Goal: Task Accomplishment & Management: Complete application form

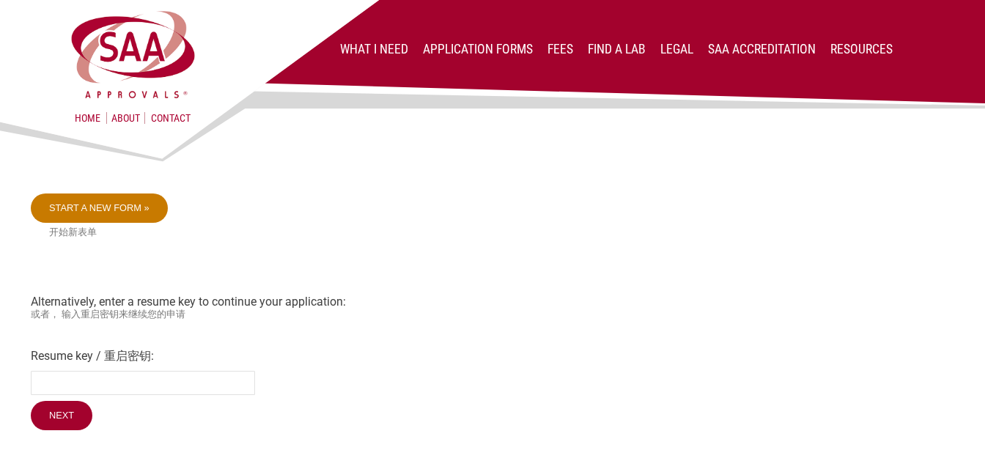
click at [133, 210] on link "Start a new form »" at bounding box center [99, 208] width 137 height 29
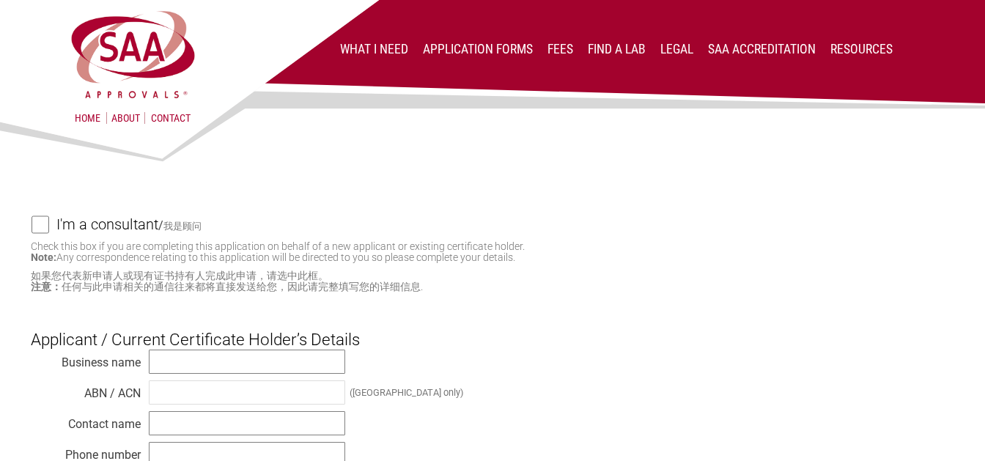
click at [36, 226] on input "I'm a consultant / 我是顾问" at bounding box center [41, 224] width 18 height 18
checkbox input "true"
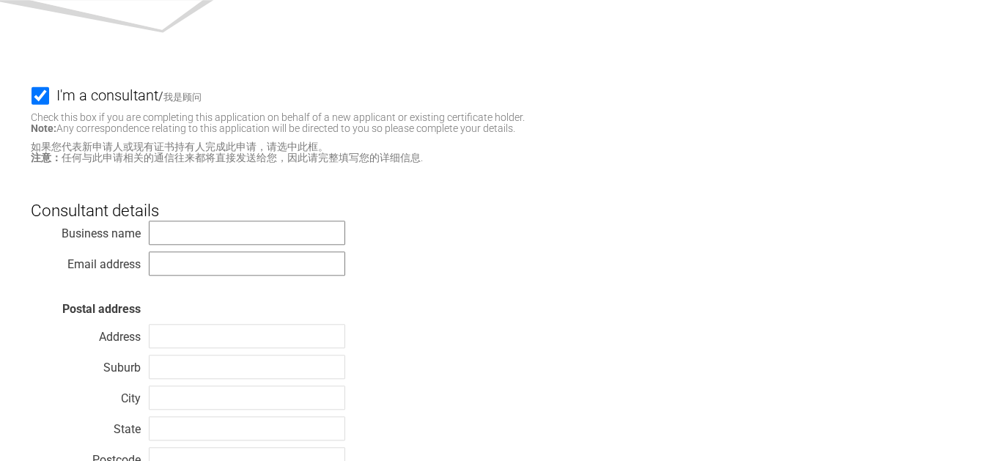
scroll to position [154, 0]
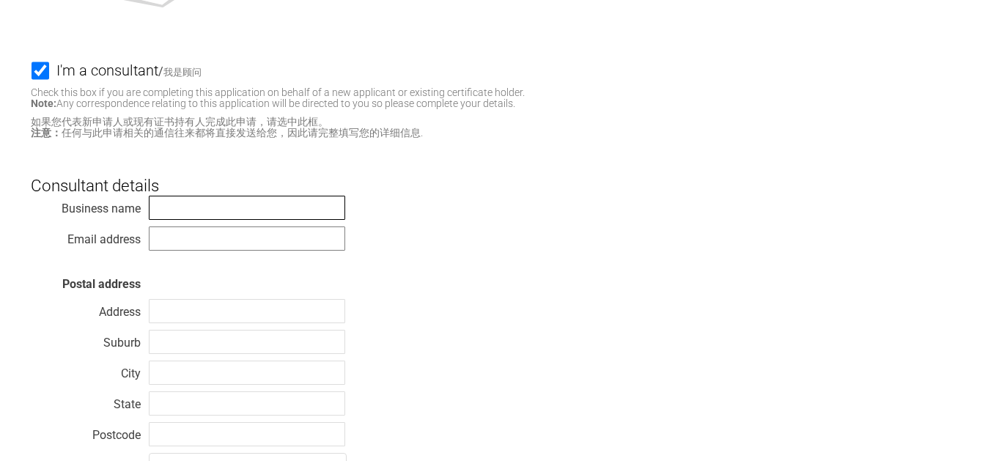
click at [218, 207] on input "text" at bounding box center [247, 208] width 196 height 24
type input "Nemko S.p.A."
type input "[PERSON_NAME][EMAIL_ADDRESS][DOMAIN_NAME]"
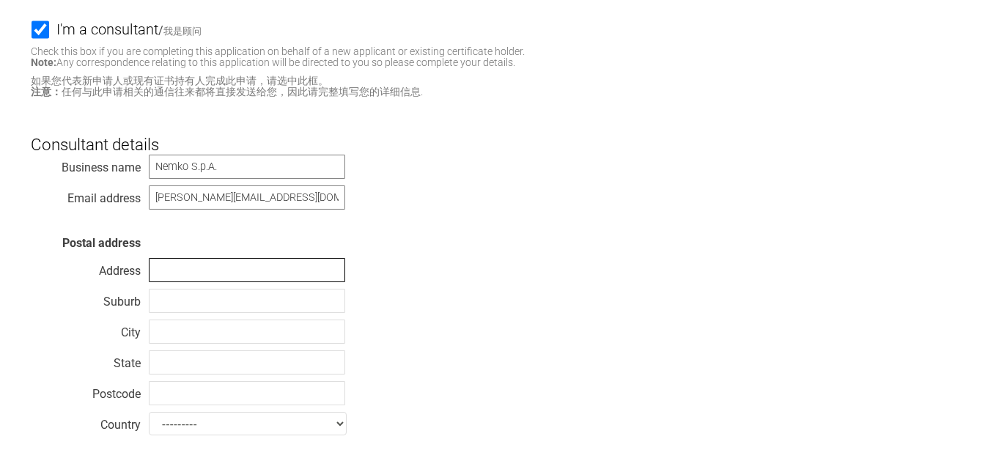
scroll to position [231, 0]
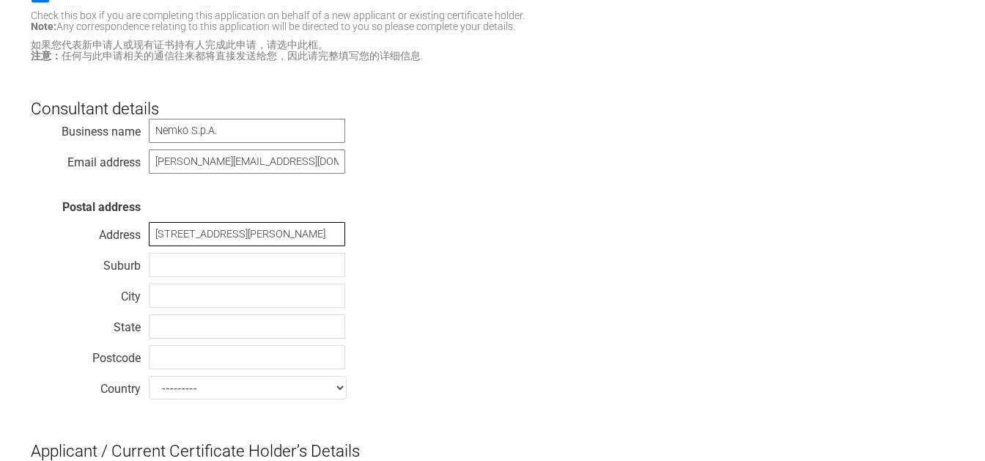
type input "[STREET_ADDRESS][PERSON_NAME]"
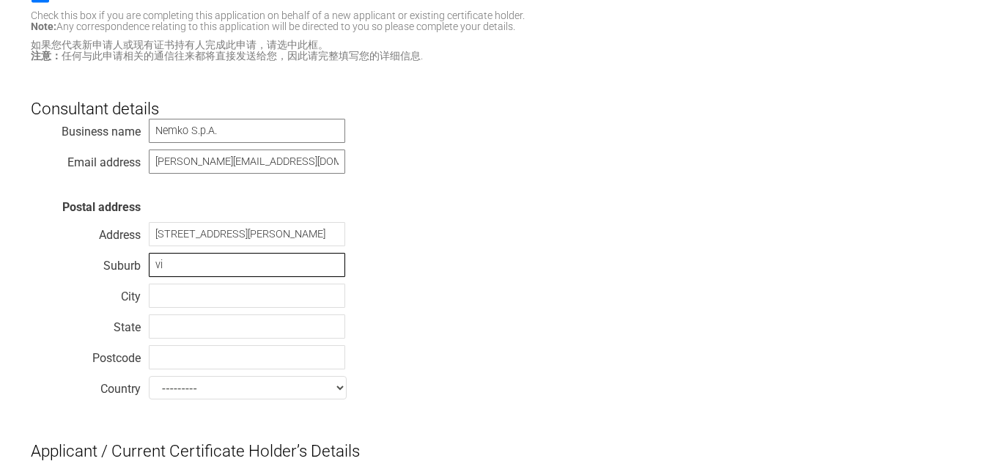
type input "v"
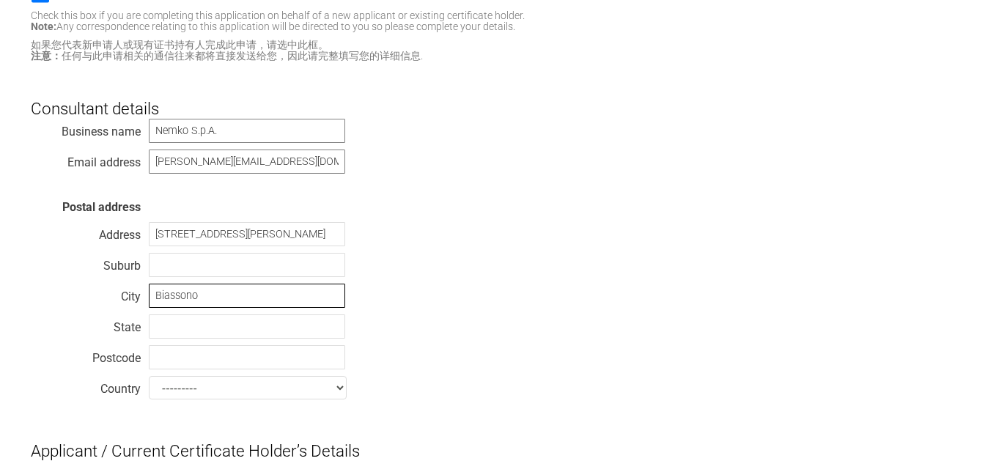
type input "Biassono"
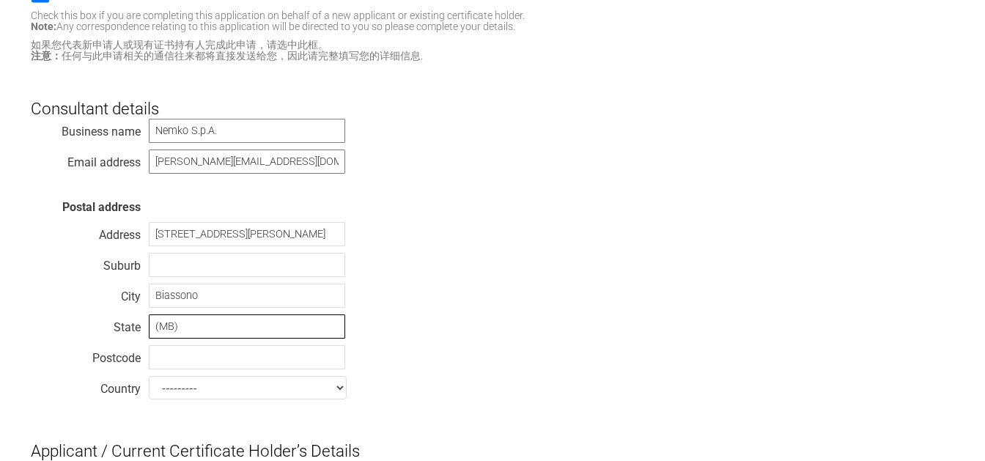
type input "(MB)"
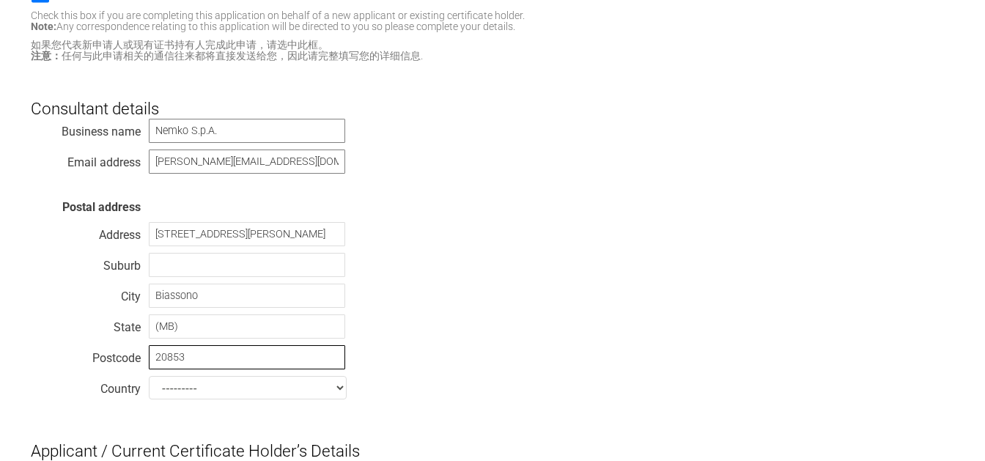
type input "20853"
select select "[GEOGRAPHIC_DATA]"
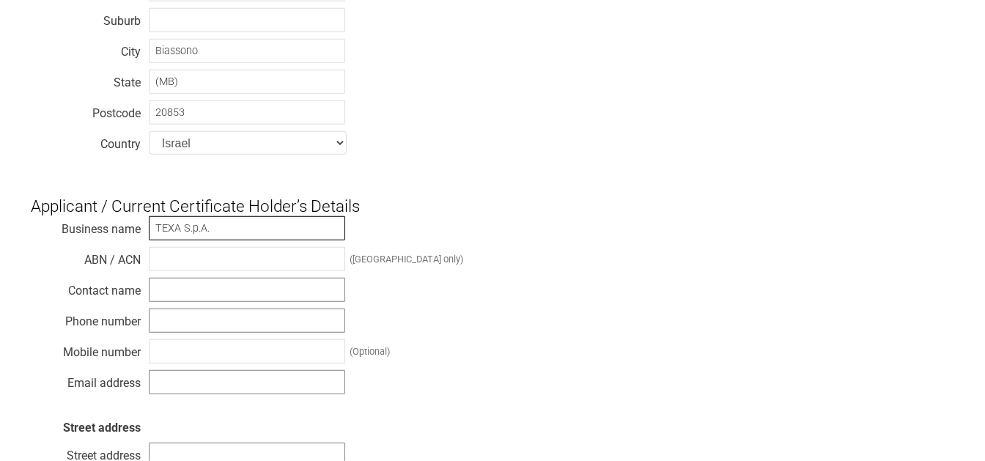
type input "TEXA S.p.A."
click at [196, 290] on input "text" at bounding box center [247, 290] width 196 height 24
type input "[PERSON_NAME]"
click at [176, 328] on input "text" at bounding box center [247, 321] width 196 height 24
type input "[PHONE_NUMBER]"
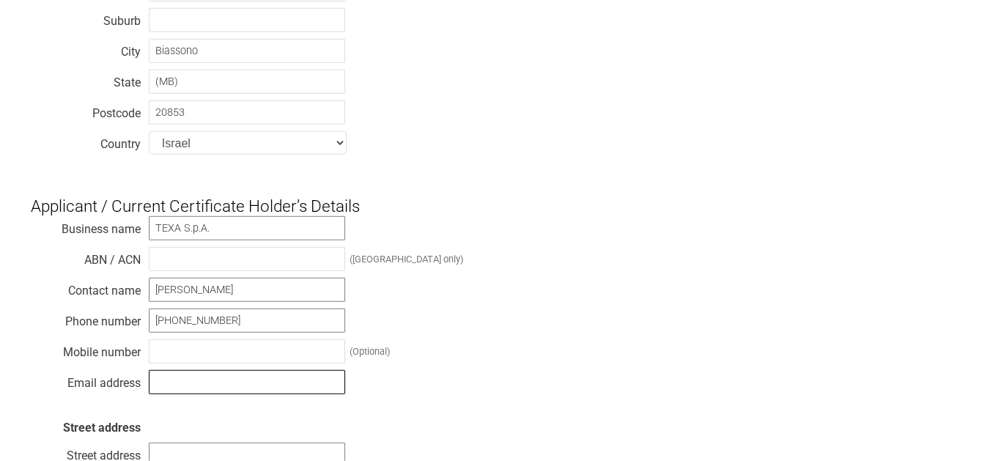
click at [221, 383] on input "text" at bounding box center [247, 382] width 196 height 24
type input "[PERSON_NAME][EMAIL_ADDRESS][PERSON_NAME][DOMAIN_NAME]"
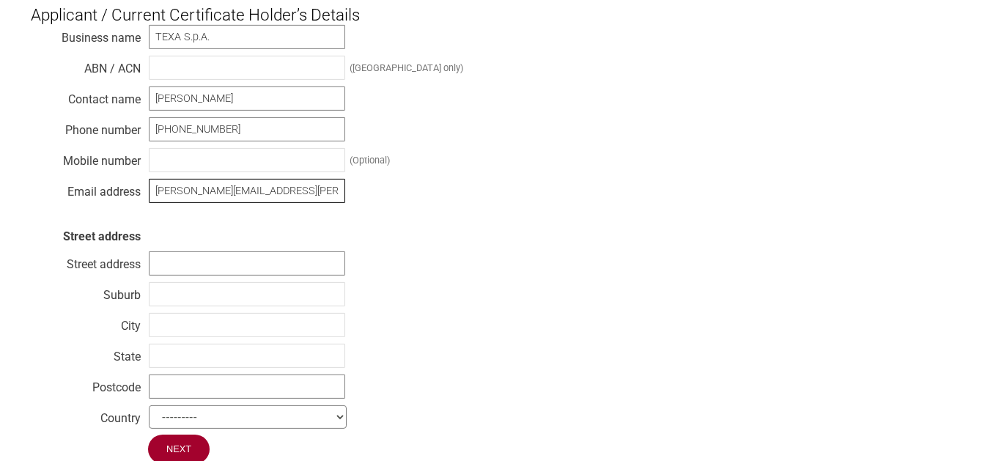
scroll to position [707, 0]
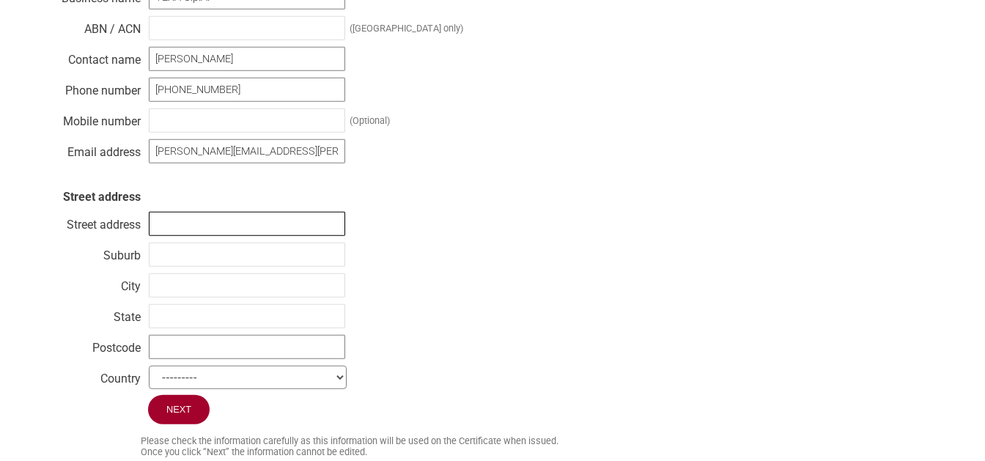
click at [208, 224] on input "text" at bounding box center [247, 224] width 196 height 24
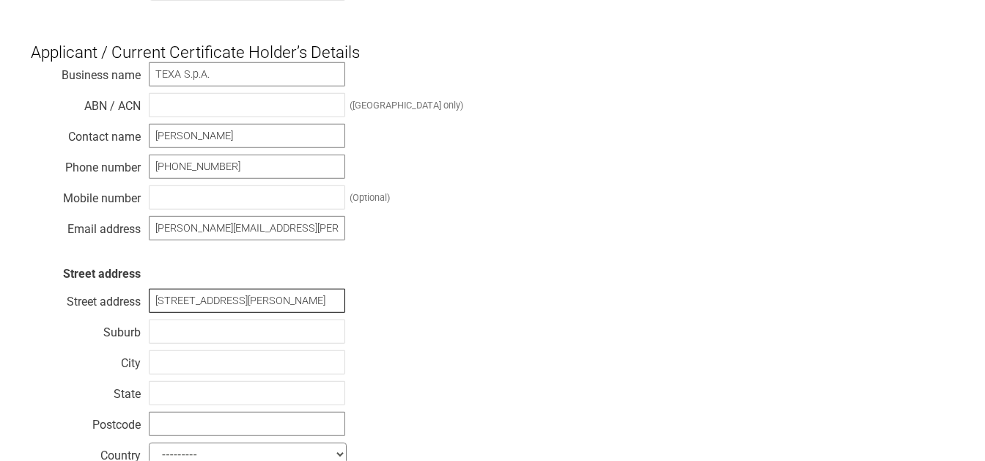
type input "[STREET_ADDRESS][PERSON_NAME]"
type input "Monastier di [GEOGRAPHIC_DATA]"
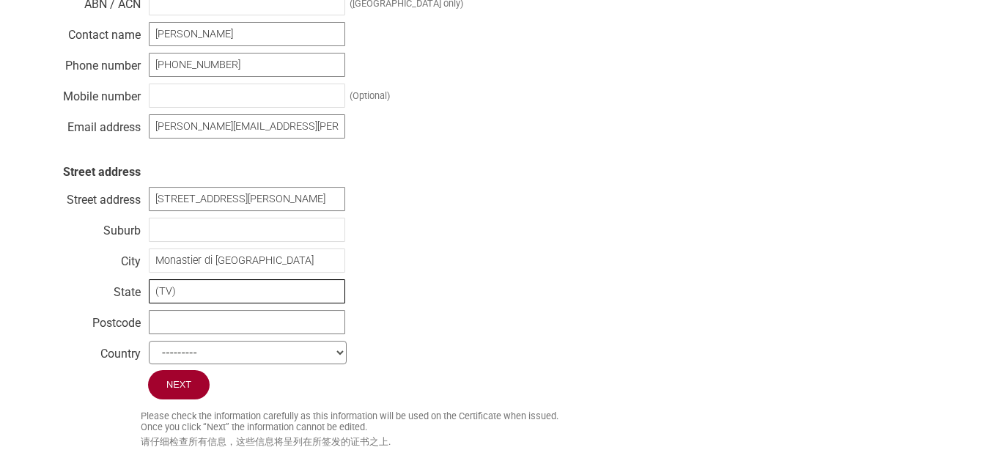
scroll to position [784, 0]
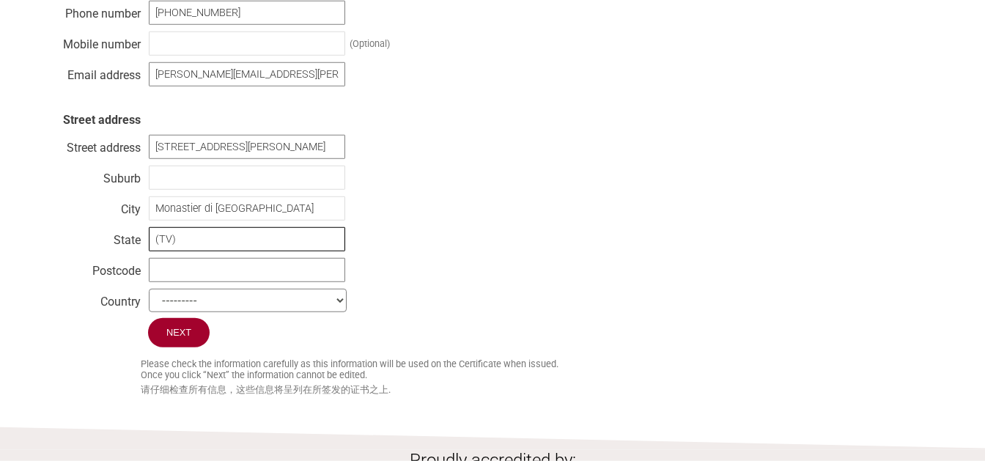
type input "(TV)"
click at [201, 274] on input "text" at bounding box center [247, 270] width 196 height 24
type input "31050"
select select "[GEOGRAPHIC_DATA]"
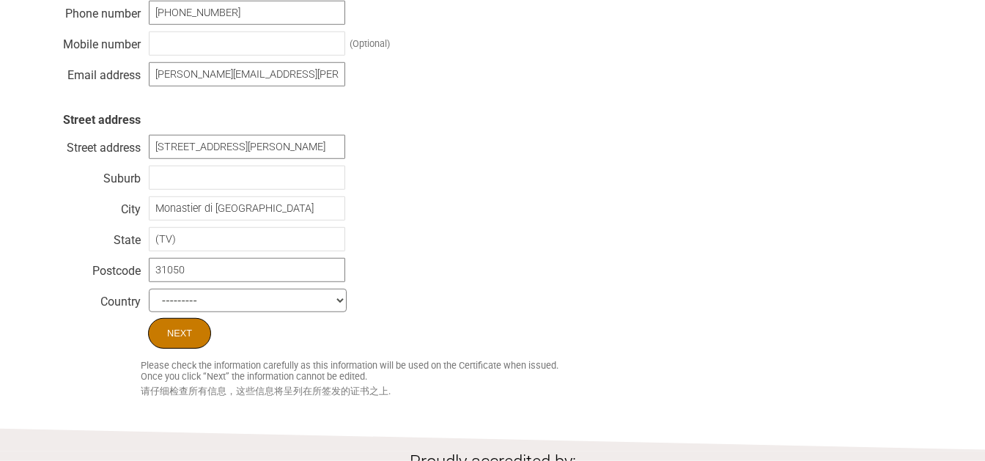
click at [168, 330] on input "Next" at bounding box center [179, 333] width 63 height 31
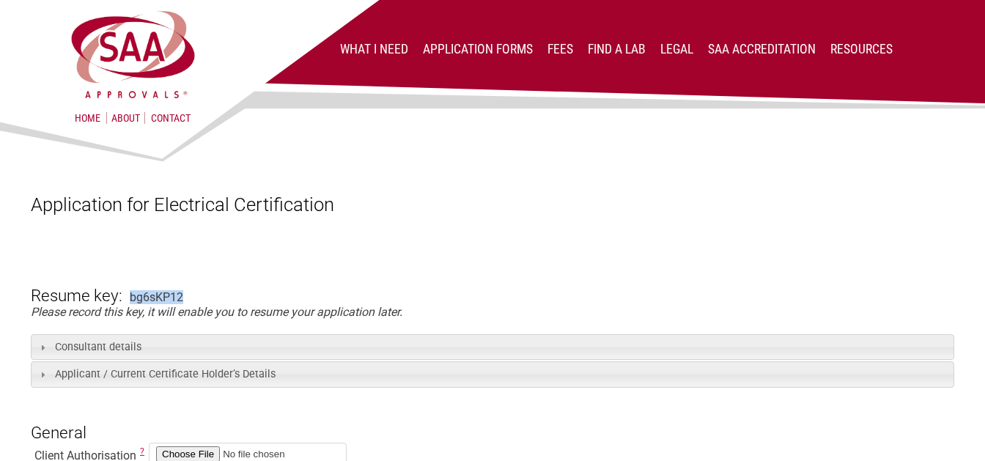
drag, startPoint x: 194, startPoint y: 298, endPoint x: 129, endPoint y: 297, distance: 64.5
drag, startPoint x: 29, startPoint y: 292, endPoint x: 186, endPoint y: 294, distance: 157.6
copy form "Resume key: bg6sKP12"
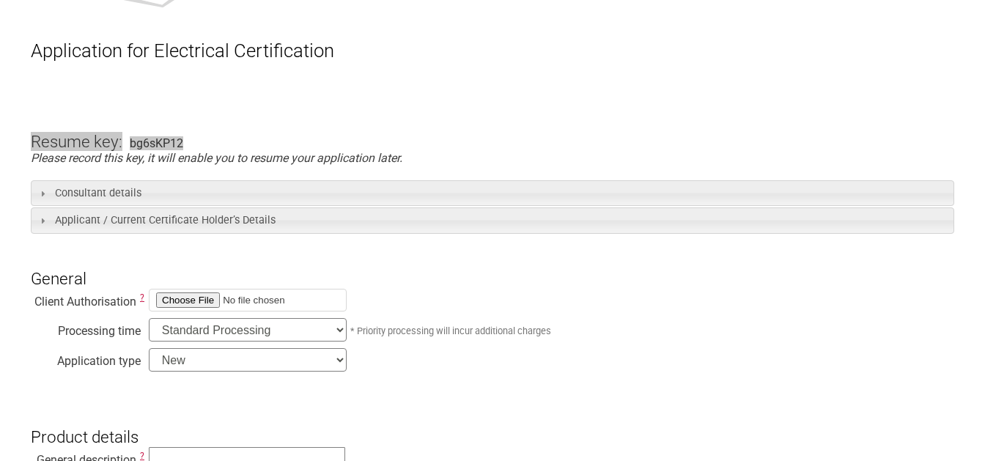
scroll to position [231, 0]
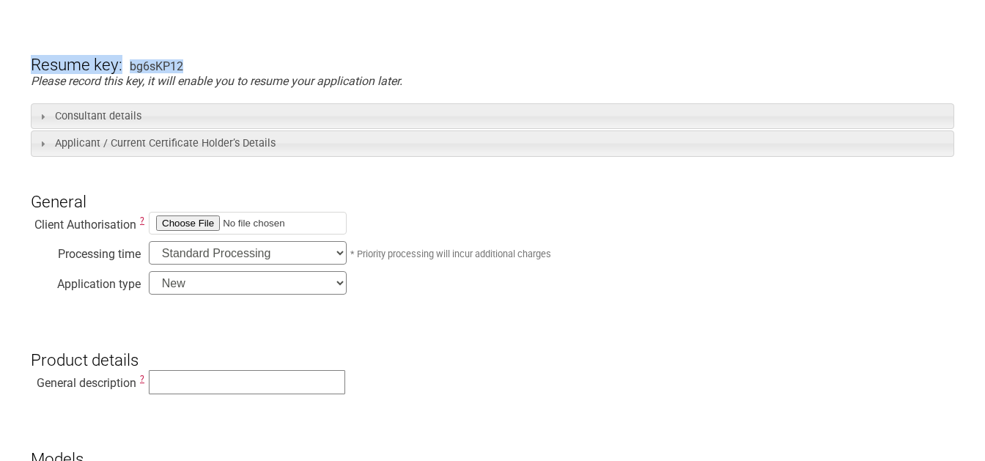
click at [177, 221] on input "file" at bounding box center [248, 223] width 198 height 23
type input "C:\fakepath\Applicant T&C and Consultant Authority(POA) - Texa [DATE].pdf"
click at [149, 241] on select "Standard Processing Priority Processing (24 hours)" at bounding box center [248, 252] width 198 height 23
click option "Standard Processing" at bounding box center [0, 0] width 0 height 0
click at [149, 271] on select "New Modification Renewal Co-licence" at bounding box center [248, 282] width 198 height 23
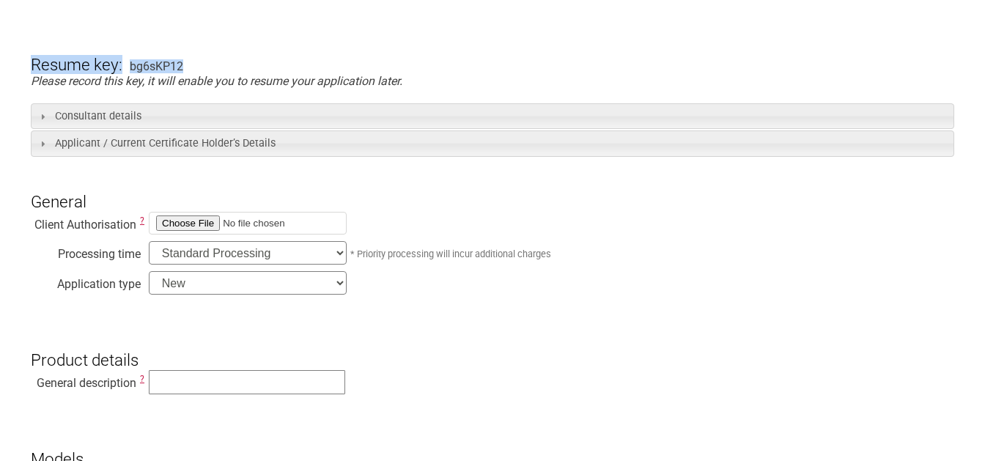
select select "Renewal"
click option "Renewal" at bounding box center [0, 0] width 0 height 0
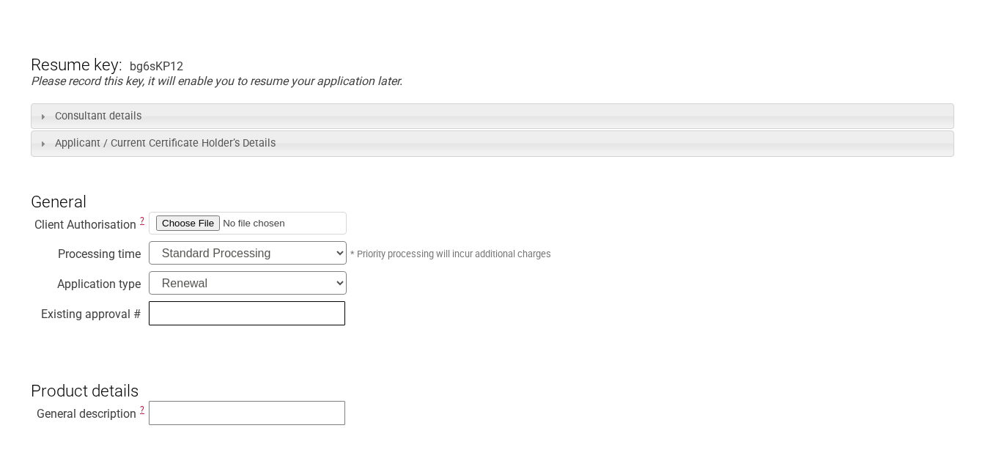
click at [236, 319] on input "text" at bounding box center [247, 313] width 196 height 24
click at [226, 305] on input "text" at bounding box center [247, 313] width 196 height 24
paste input "S:\Report\2025\Texa\PRJ0086961_rinnovo SAAE-Fluid_VAS 531 011\IA\SAA Appl docs"
drag, startPoint x: 221, startPoint y: 323, endPoint x: 0, endPoint y: 317, distance: 220.7
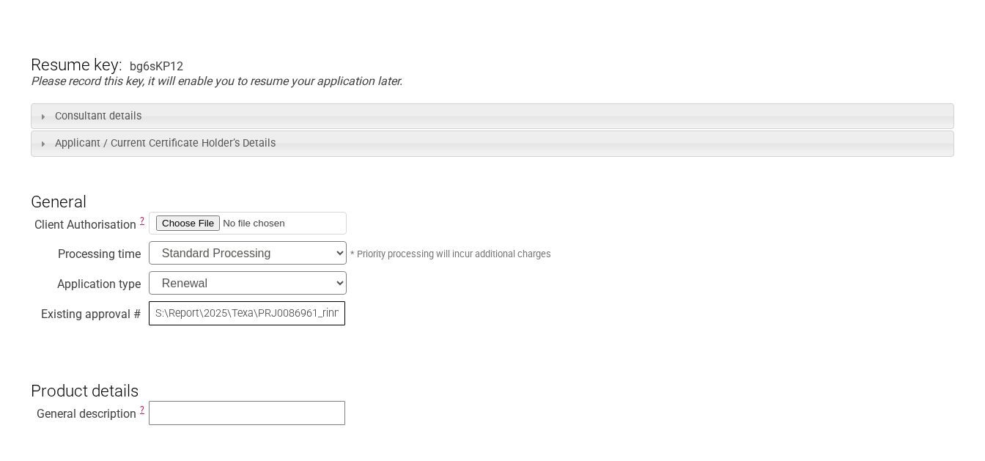
click at [149, 316] on input "S:\Report\2025\Texa\PRJ0086961_rinnovo SAAE-Fluid_VAS 531 011\IA\SAA Appl docs" at bounding box center [247, 313] width 196 height 24
type input "s"
type input "SAA203129"
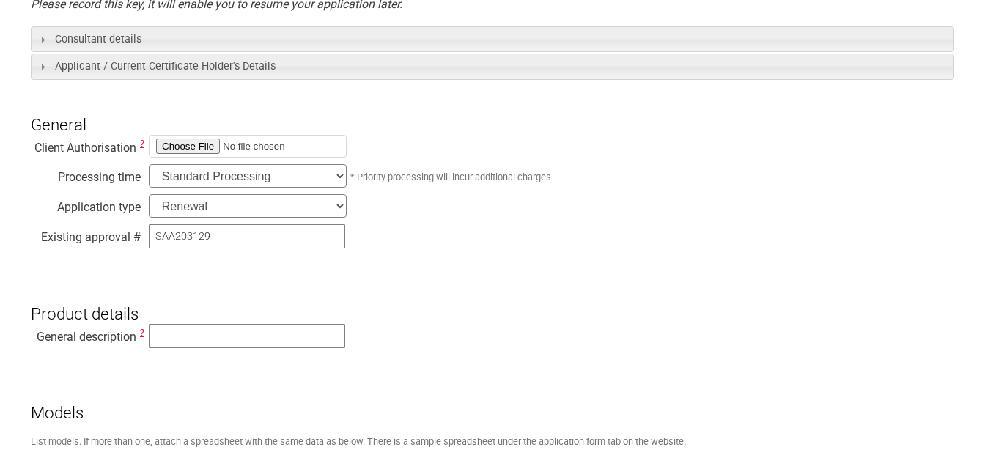
scroll to position [462, 0]
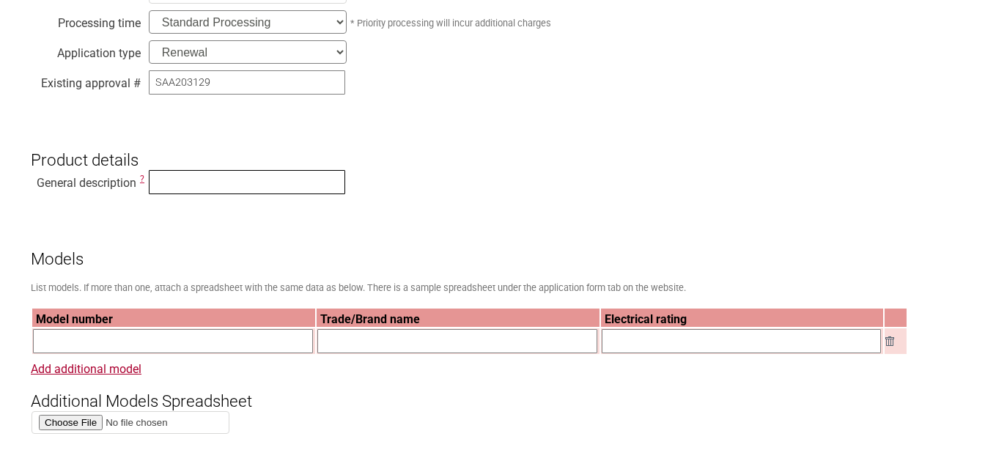
click at [191, 182] on input "text" at bounding box center [247, 182] width 196 height 24
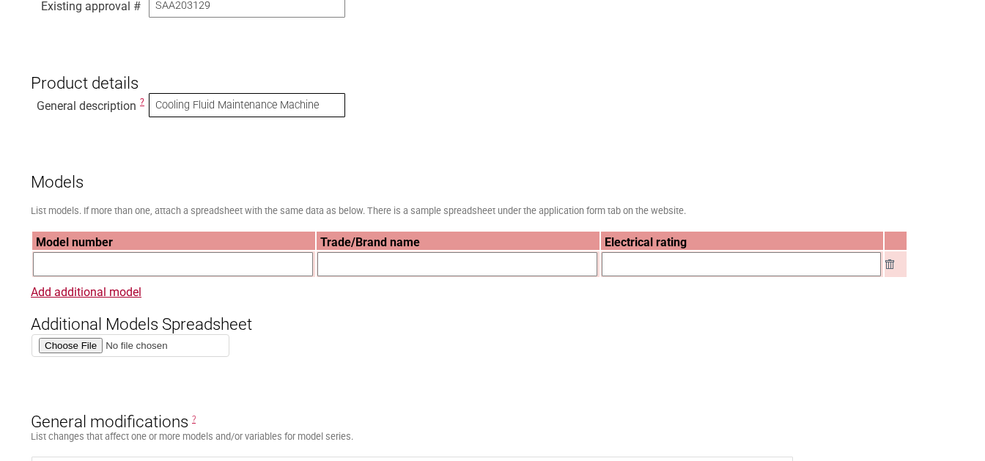
type input "Cooling Fluid Maintenance Machine"
click at [131, 265] on input "text" at bounding box center [173, 264] width 280 height 24
type input "VAS 531 011"
type input "VW AG"
click at [688, 265] on input "text" at bounding box center [742, 264] width 280 height 24
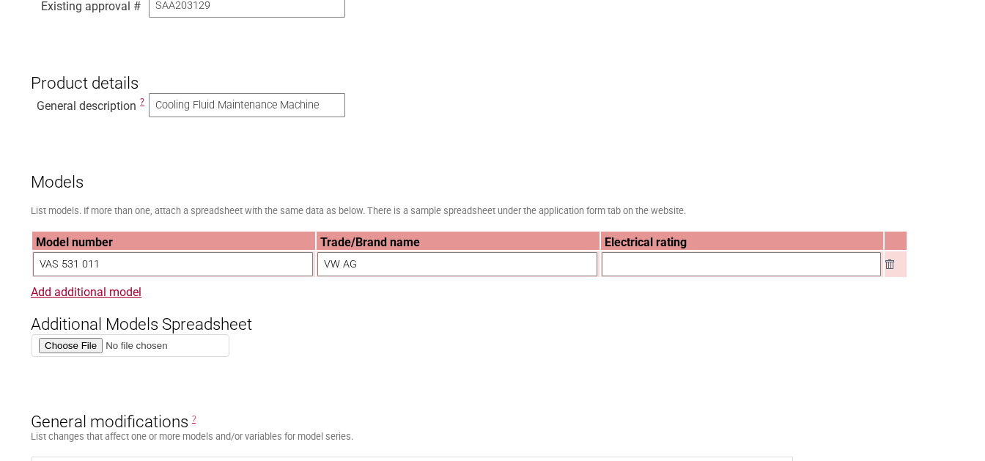
paste input "S:\Report\2025\Texa\PRJ0086961_rinnovo SAAE-Fluid_VAS 531 011\IA\SAA Appl docs"
type input "S:\Report\2025\Texa\PRJ0086961_rinnovo SAAE-Fluid_VAS 531 011\IA\SAA Appl docs"
drag, startPoint x: 875, startPoint y: 265, endPoint x: 295, endPoint y: 290, distance: 580.3
click at [602, 276] on input "S:\Report\2025\Texa\PRJ0086961_rinnovo SAAE-Fluid_VAS 531 011\IA\SAA Appl docs" at bounding box center [742, 264] width 280 height 24
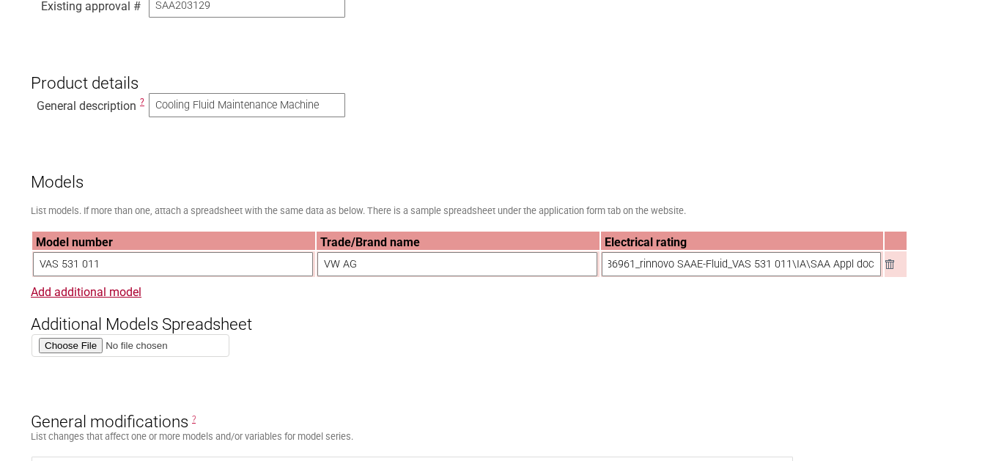
scroll to position [0, 0]
drag, startPoint x: 672, startPoint y: 270, endPoint x: 476, endPoint y: 262, distance: 195.9
click at [602, 262] on input "220-240 V" at bounding box center [742, 264] width 280 height 24
paste input "~ 50-60 Hz 580W"
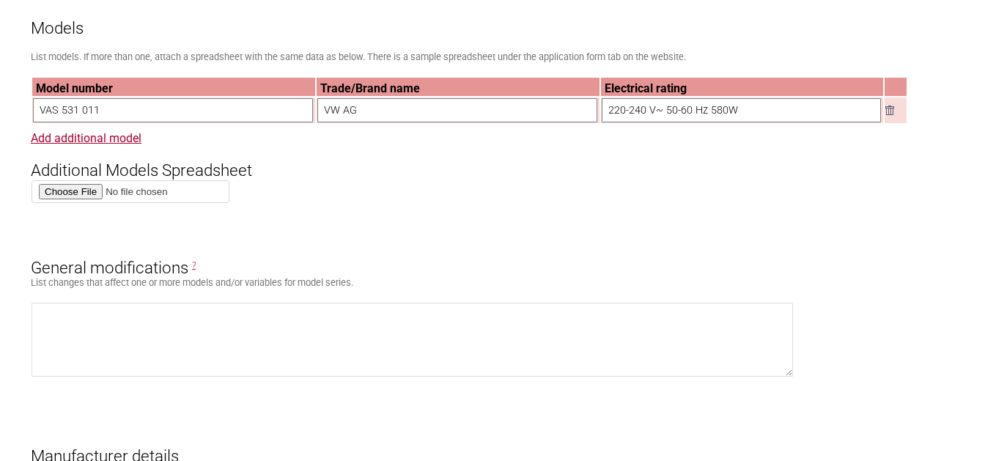
scroll to position [770, 0]
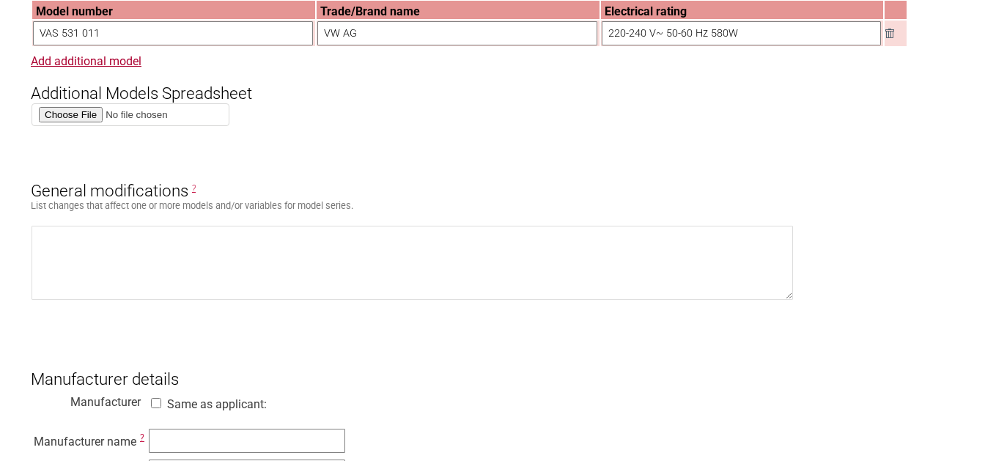
type input "220-240 V~ 50-60 Hz 580W"
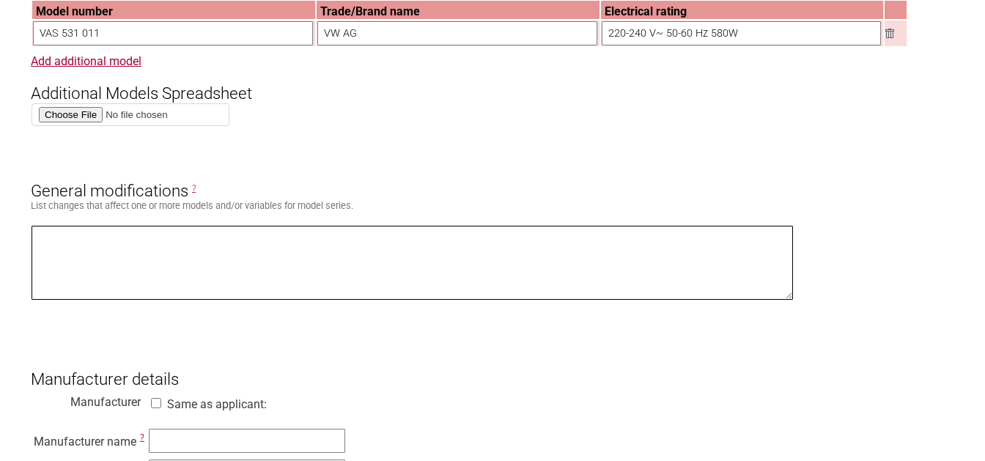
click at [188, 300] on textarea at bounding box center [413, 263] width 762 height 74
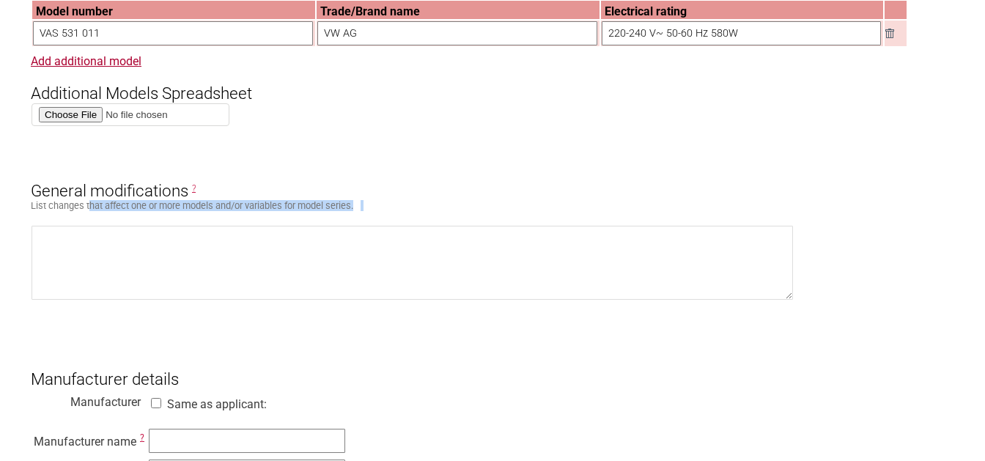
drag, startPoint x: 89, startPoint y: 213, endPoint x: 165, endPoint y: 221, distance: 75.9
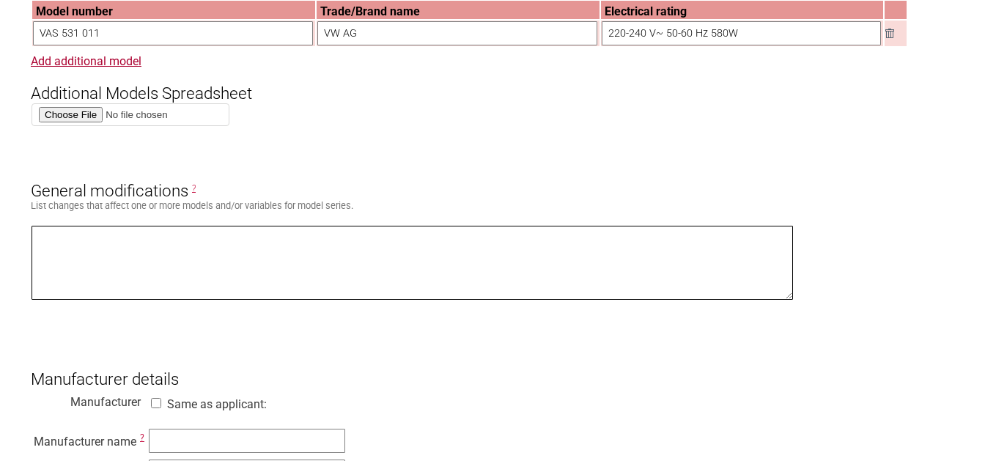
click at [210, 270] on textarea at bounding box center [413, 263] width 762 height 74
paste textarea "220-240 V~ 50-60 Hz 580W"
drag, startPoint x: 87, startPoint y: 237, endPoint x: 0, endPoint y: 228, distance: 87.7
click at [32, 228] on textarea "220-240 V~ 50-60 Hz 580W" at bounding box center [413, 263] width 762 height 74
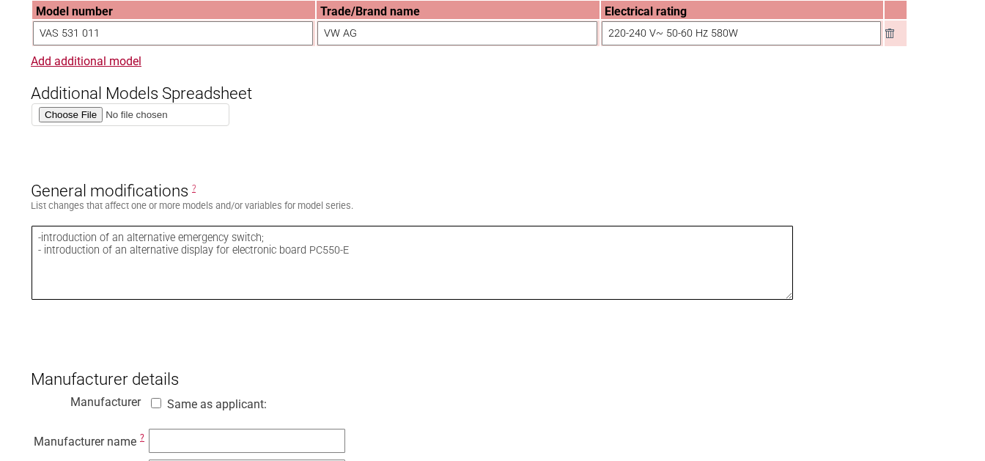
click at [43, 246] on textarea "-introduction of an alternative emergency switch; - introduction of an alternat…" at bounding box center [413, 263] width 762 height 74
click at [386, 252] on textarea "- introduction of an alternative emergency switch; - introduction of an alterna…" at bounding box center [413, 263] width 762 height 74
type textarea "- introduction of an alternative emergency switch; - introduction of an alterna…"
click at [514, 277] on textarea "- introduction of an alternative emergency switch; - introduction of an alterna…" at bounding box center [413, 263] width 762 height 74
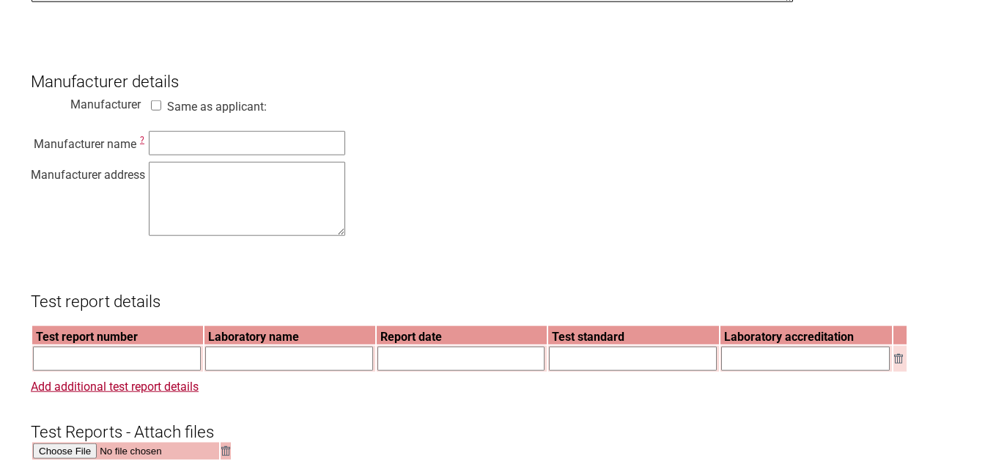
scroll to position [1077, 0]
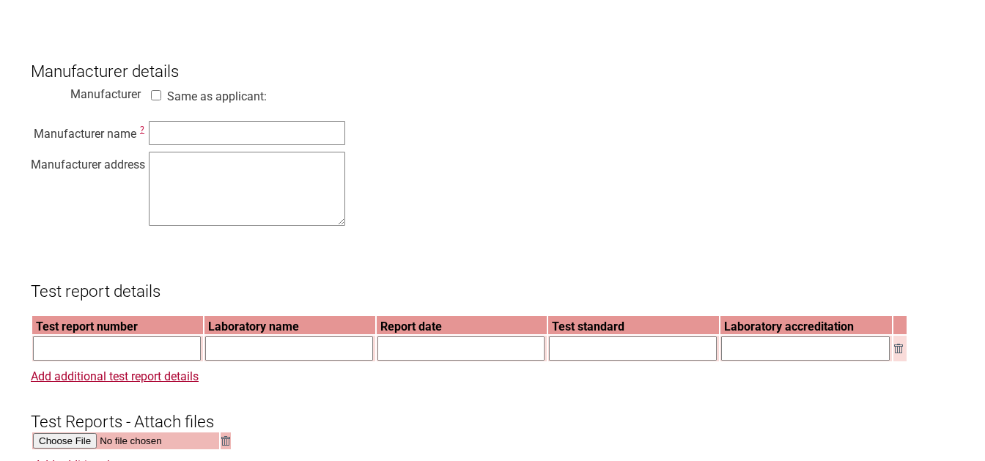
click at [155, 100] on input "Same as applicant:" at bounding box center [156, 95] width 15 height 10
checkbox input "true"
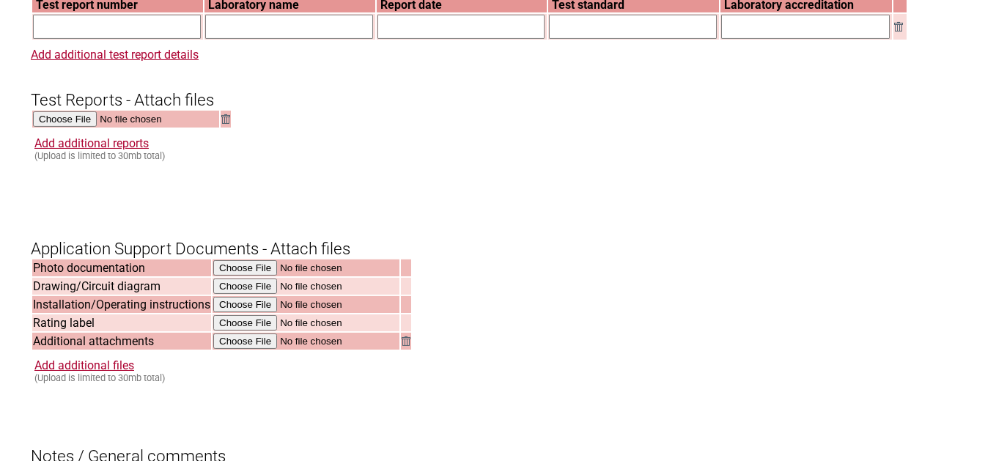
scroll to position [1308, 0]
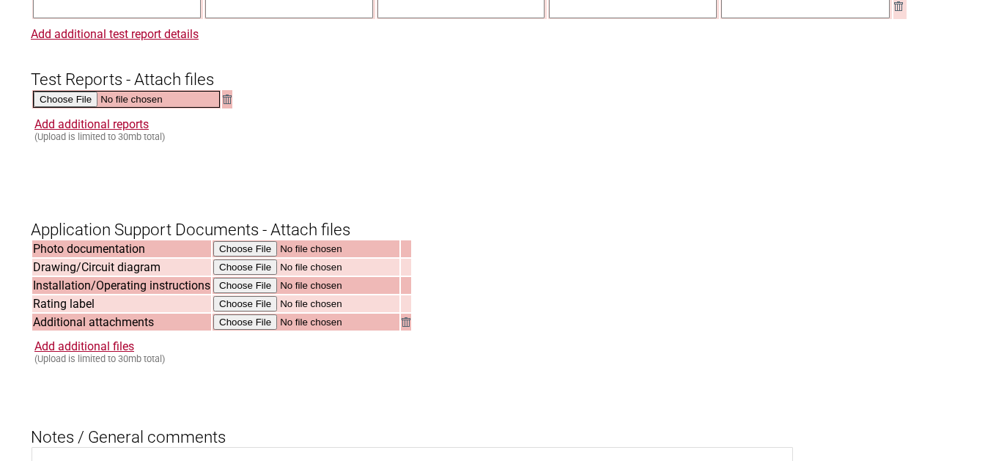
click at [64, 108] on input "file" at bounding box center [126, 99] width 187 height 17
type input "C:\fakepath\PRJ0045645_CB_A2_M1(REP022032).pdf"
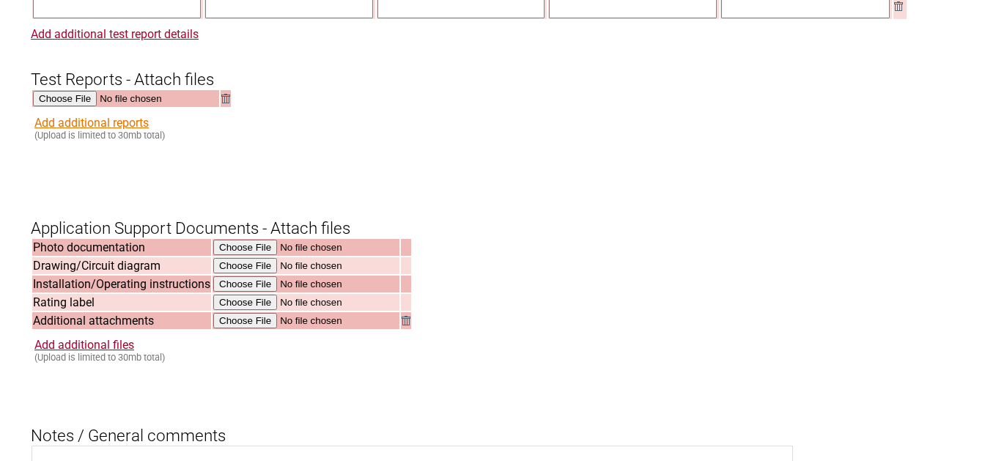
click at [121, 130] on link "Add additional reports" at bounding box center [91, 123] width 114 height 14
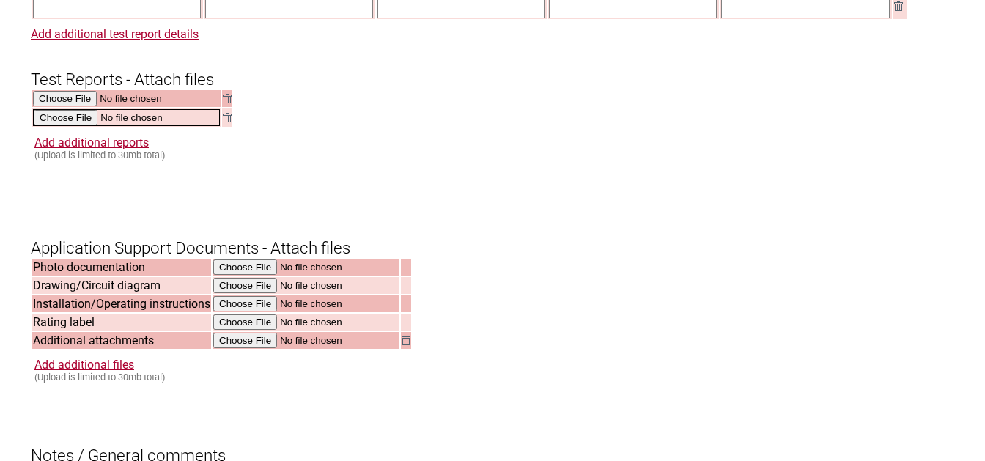
click at [62, 126] on input "file" at bounding box center [126, 117] width 187 height 17
type input "C:\fakepath\482959TRFSAF.pdf"
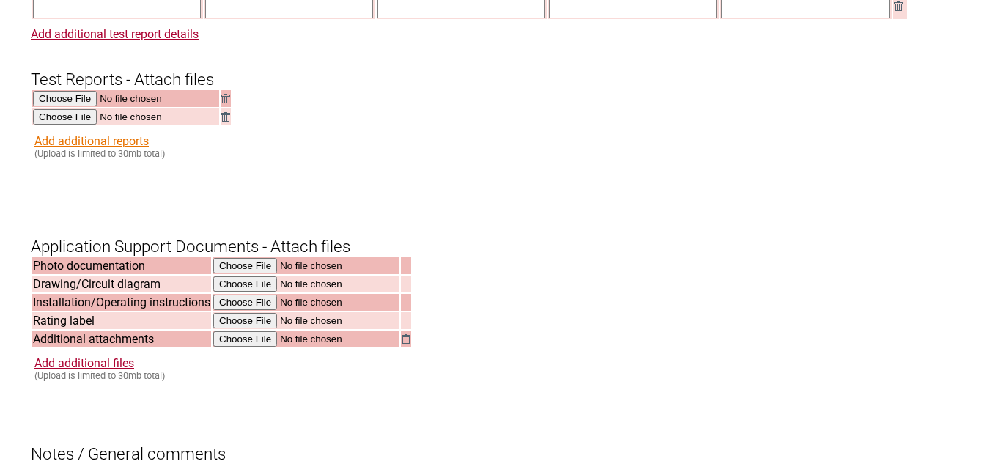
click at [54, 148] on link "Add additional reports" at bounding box center [91, 141] width 114 height 14
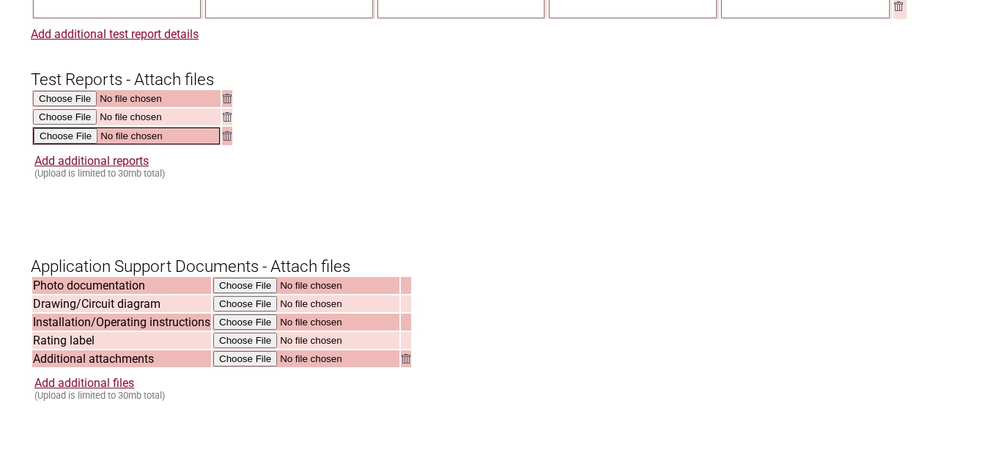
click at [59, 144] on input "file" at bounding box center [126, 136] width 187 height 17
type input "C:\fakepath\400358TRFSAF.pdf"
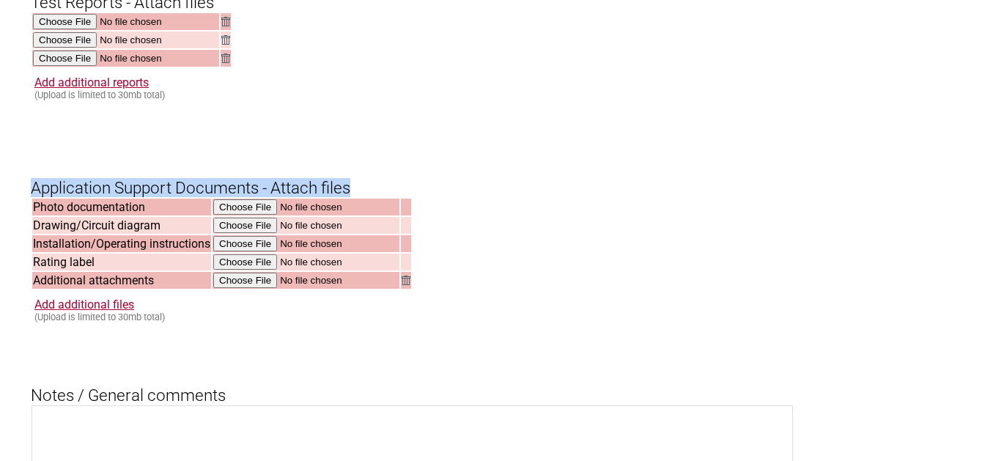
drag, startPoint x: 29, startPoint y: 206, endPoint x: 364, endPoint y: 203, distance: 334.2
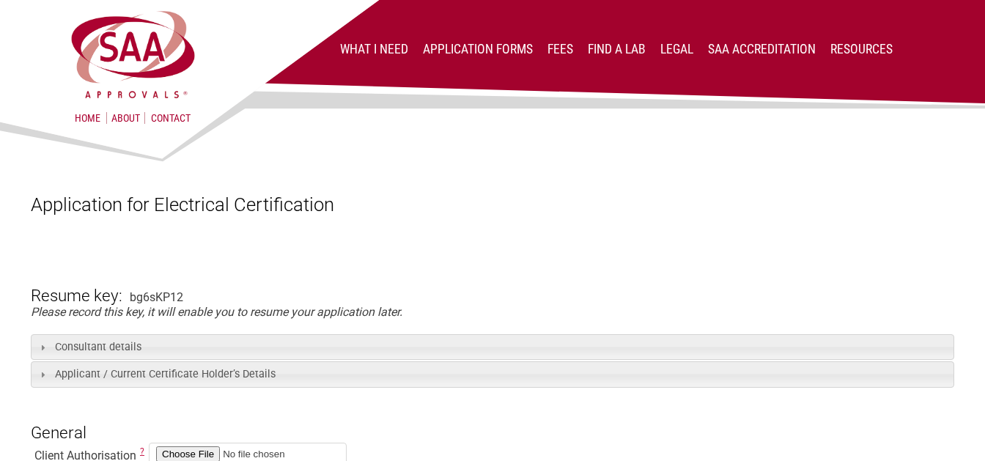
scroll to position [77, 0]
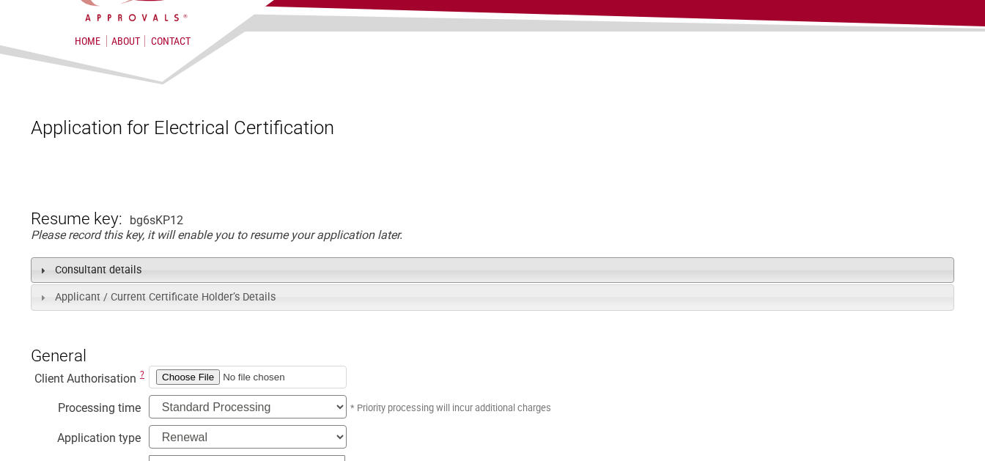
click at [144, 268] on h3 "Consultant details" at bounding box center [493, 270] width 924 height 26
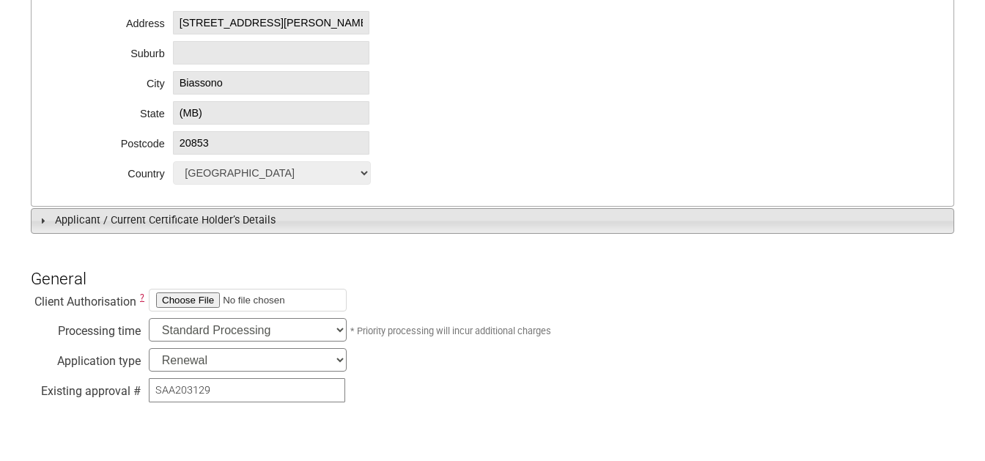
scroll to position [539, 0]
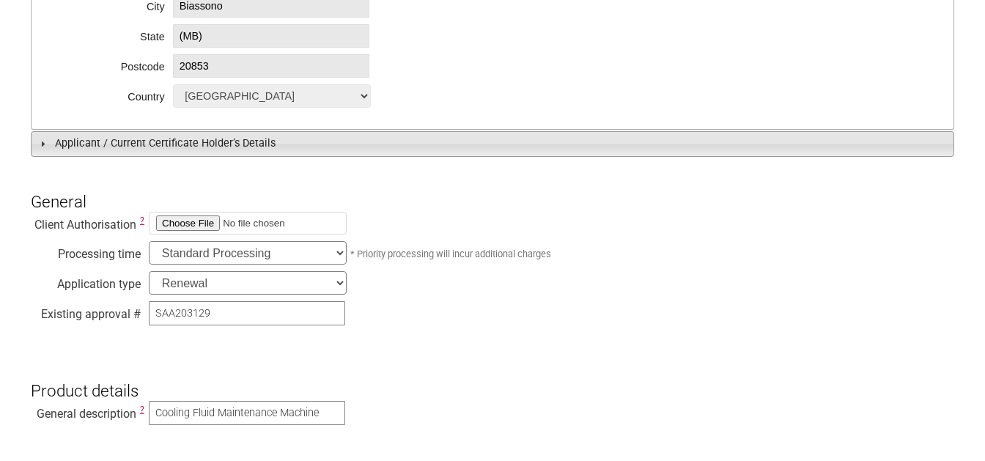
click at [218, 152] on h3 "Applicant / Current Certificate Holder’s Details" at bounding box center [493, 144] width 924 height 26
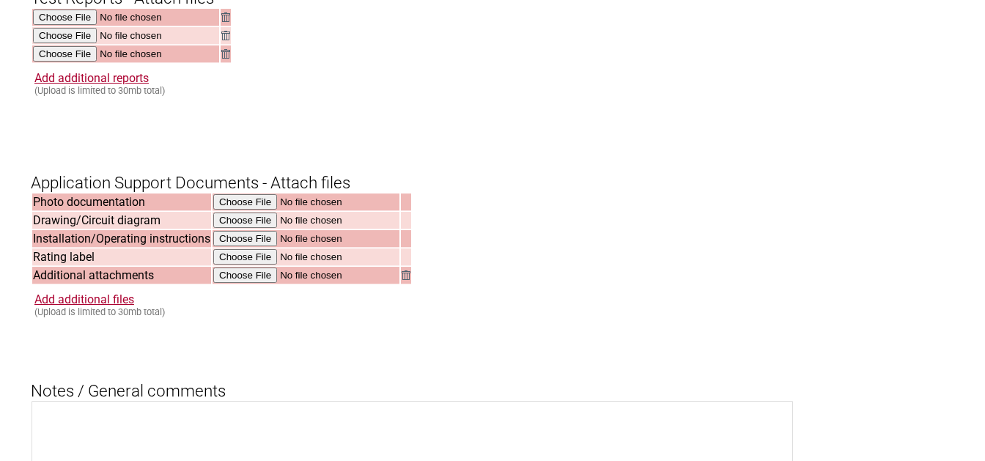
scroll to position [2155, 0]
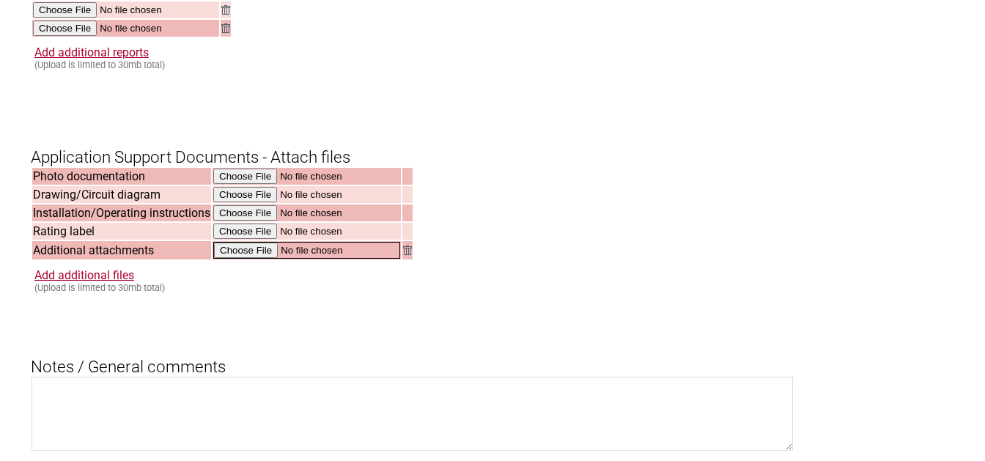
click at [230, 259] on input "file" at bounding box center [306, 250] width 187 height 17
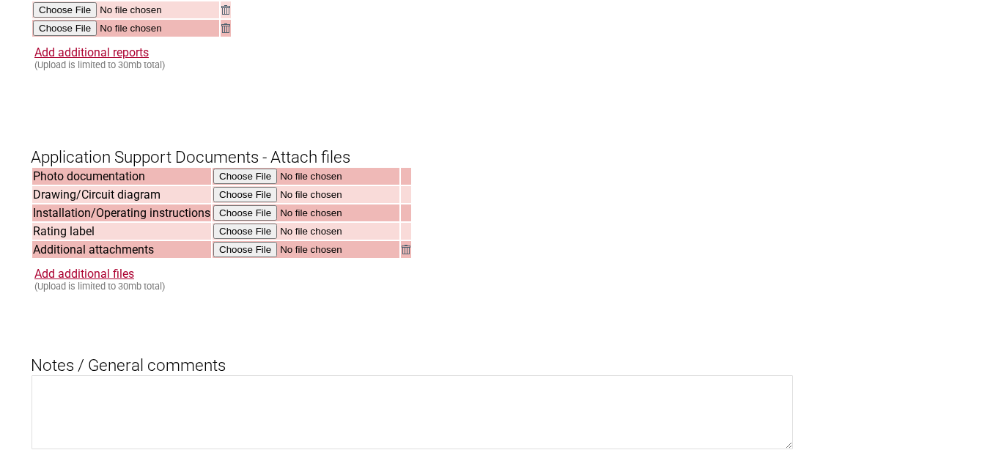
click at [226, 222] on input "file" at bounding box center [306, 213] width 187 height 17
type input "C:\fakepath\MT_VAS_531_011_eFLUID_en-GB_DEX06.pdf"
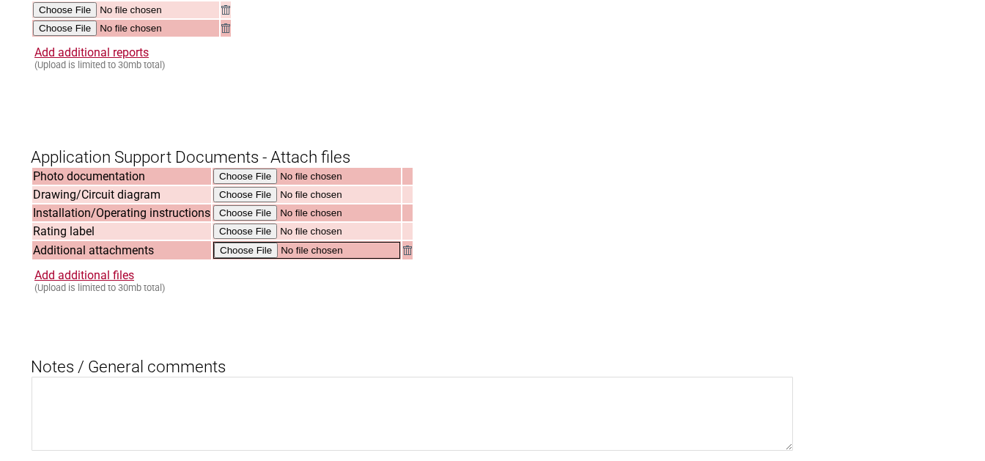
click at [230, 259] on input "file" at bounding box center [306, 250] width 187 height 17
type input "C:\fakepath\PRJ0045645_CB_A2_M1(REP022032).pdf"
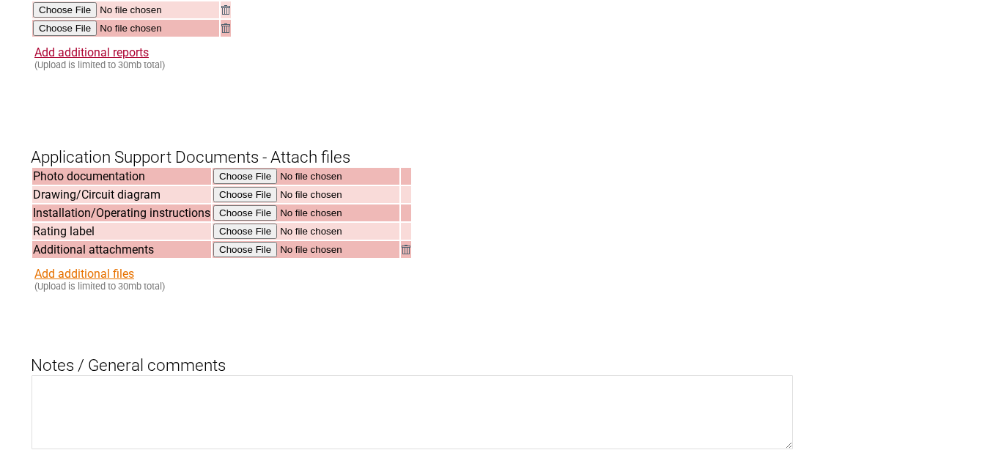
click at [97, 281] on link "Add additional files" at bounding box center [84, 274] width 100 height 14
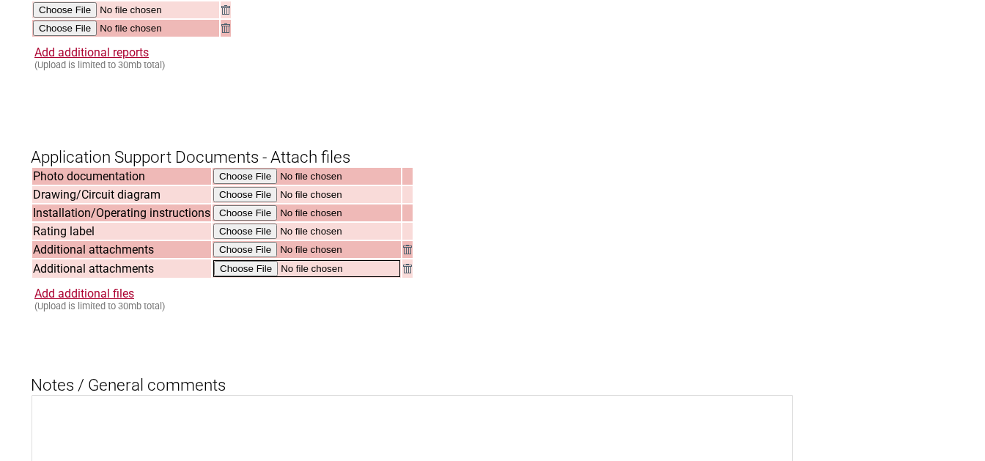
click at [232, 277] on input "file" at bounding box center [306, 268] width 187 height 17
type input "C:\fakepath\Plug and supply cord SAA certificate.pdf"
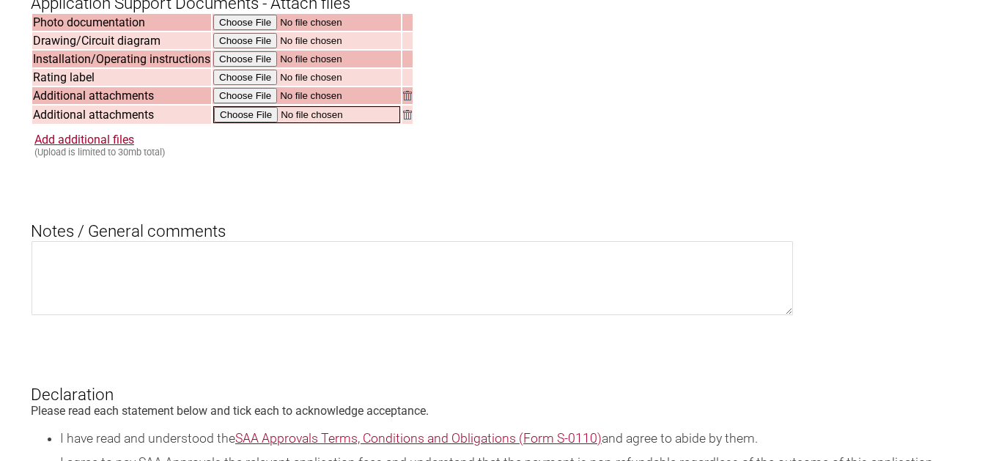
scroll to position [2386, 0]
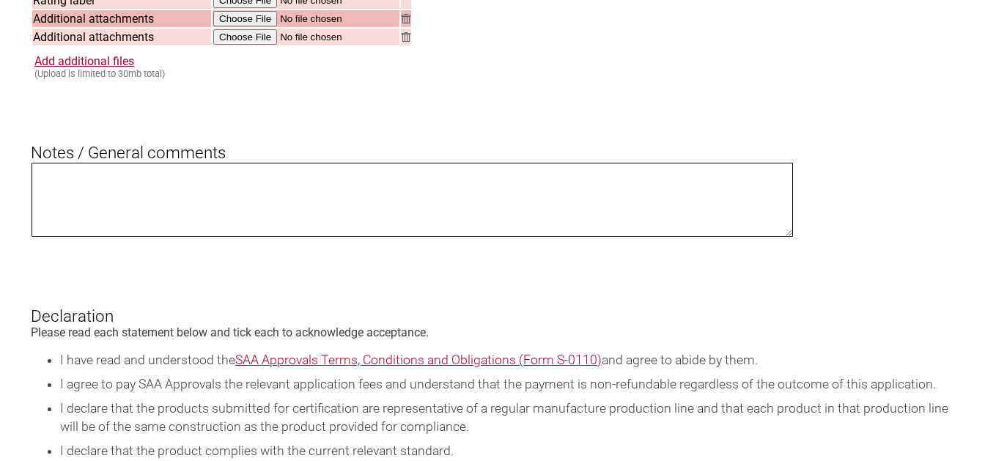
click at [202, 205] on textarea at bounding box center [413, 200] width 762 height 74
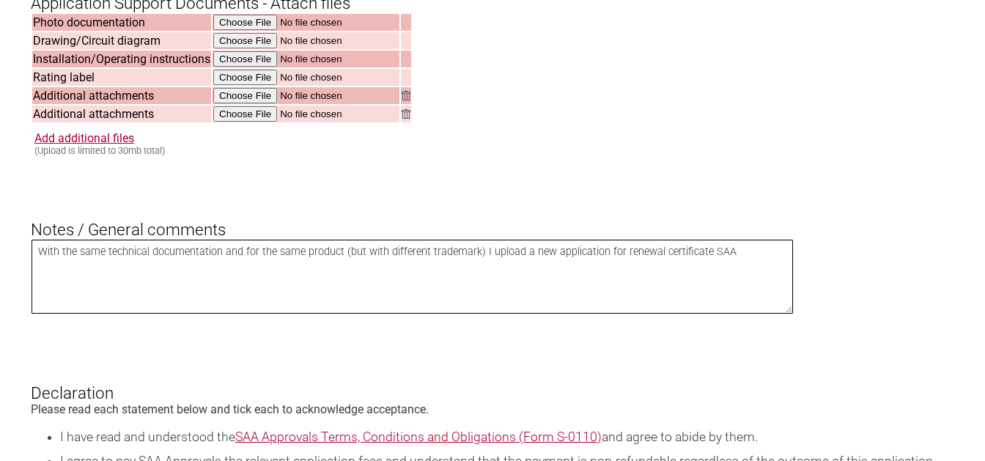
click at [773, 272] on textarea "With the same technical documentation and for the same product (but with differ…" at bounding box center [413, 277] width 762 height 74
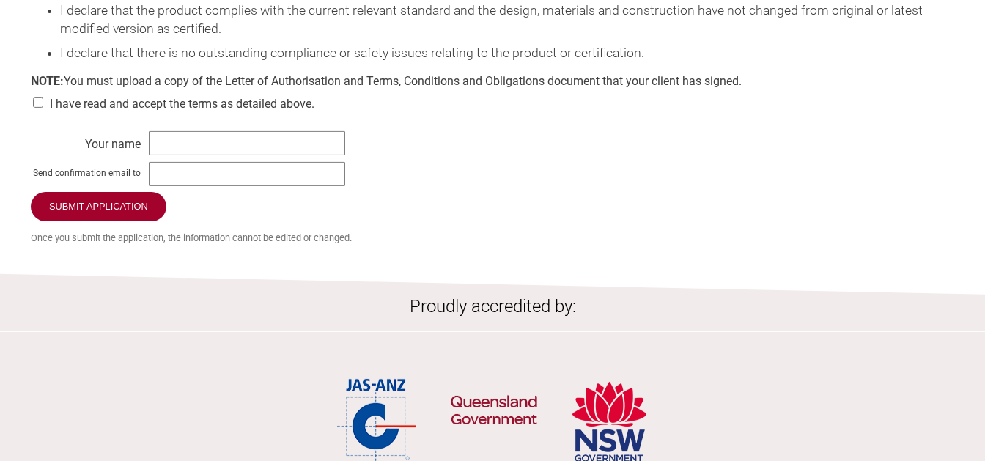
scroll to position [2925, 0]
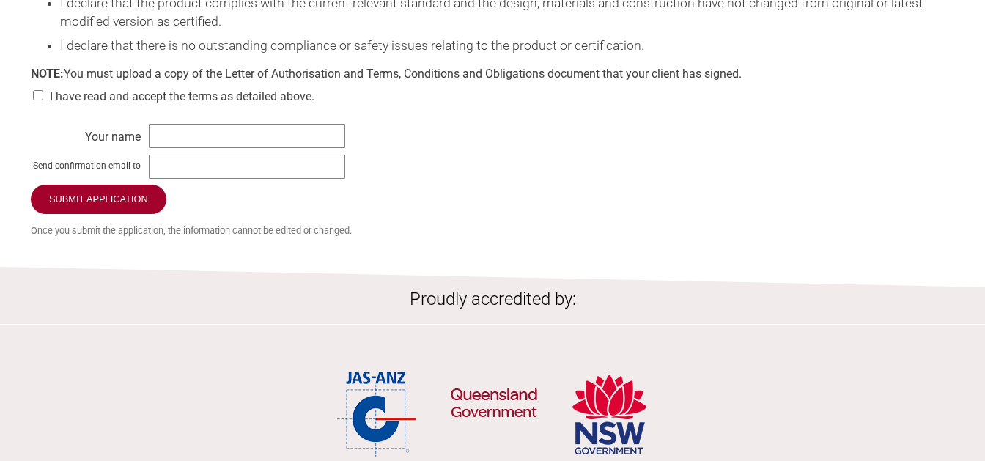
type textarea "With the same technical documentation and for the same product (but with differ…"
click at [257, 148] on input "text" at bounding box center [247, 136] width 196 height 24
type input "[PERSON_NAME] - Nemko SpA"
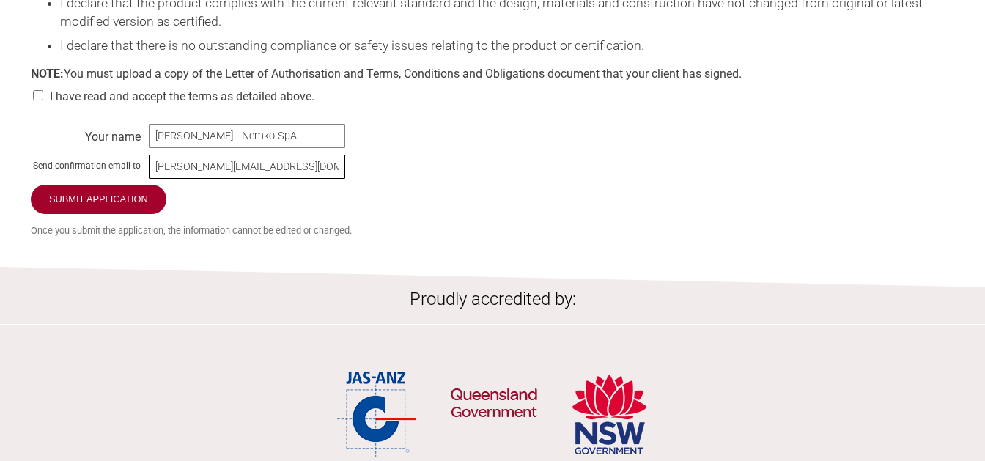
type input "[PERSON_NAME][EMAIL_ADDRESS][DOMAIN_NAME]"
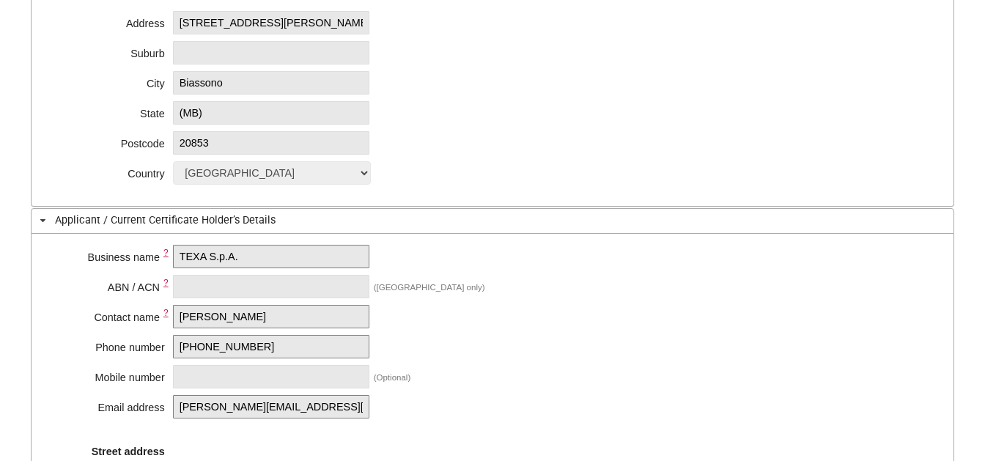
scroll to position [0, 0]
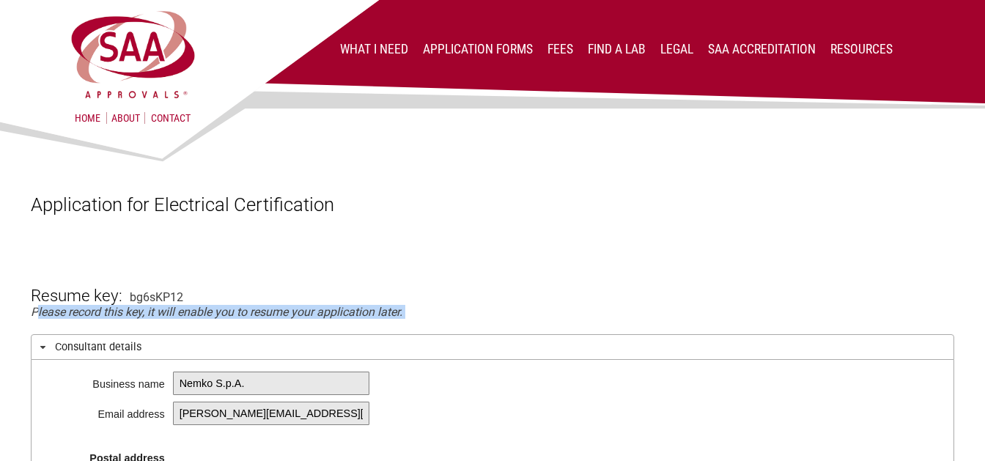
drag, startPoint x: 35, startPoint y: 316, endPoint x: 405, endPoint y: 323, distance: 370.2
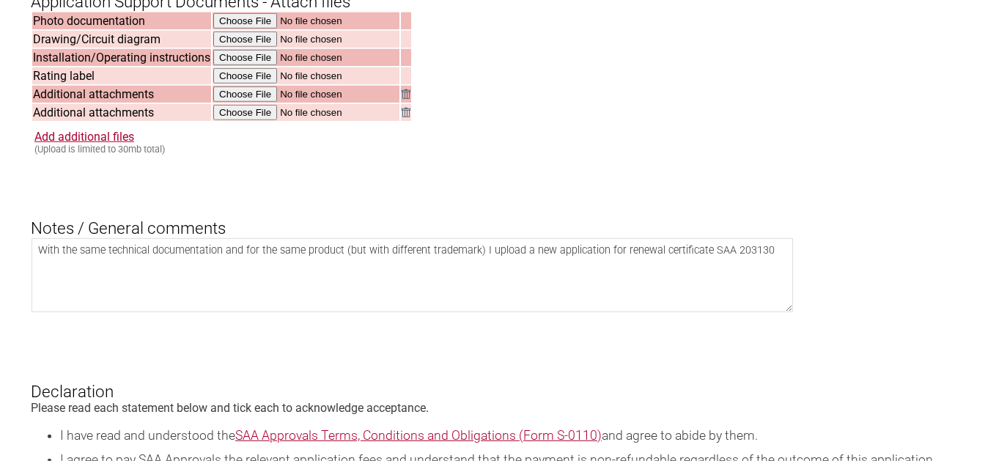
scroll to position [2232, 0]
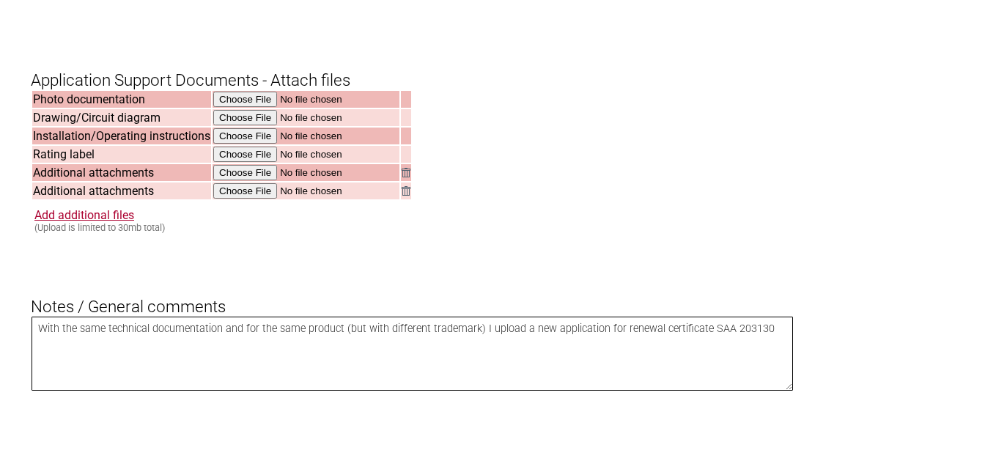
click at [40, 344] on textarea "With the same technical documentation and for the same product (but with differ…" at bounding box center [413, 354] width 762 height 74
type textarea "Another application for renewal of certiticate SAA 203130 is insert (documentat…"
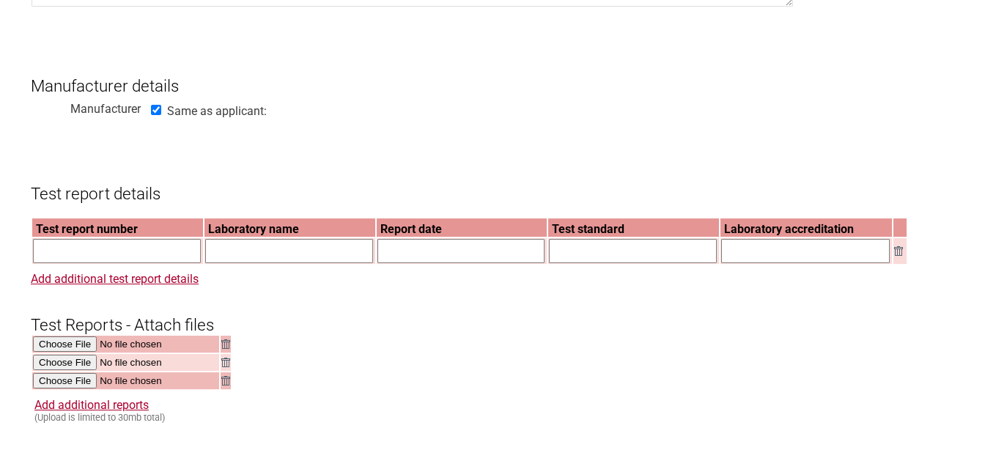
scroll to position [1878, 0]
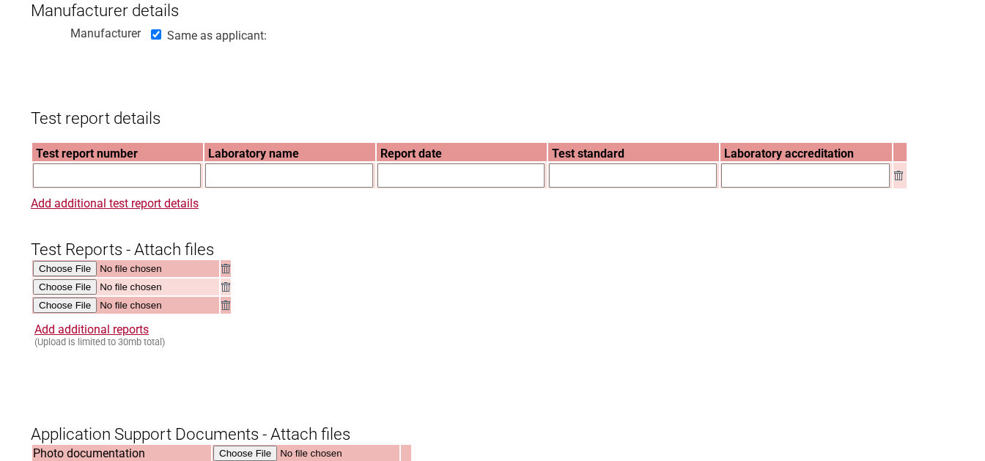
click at [149, 183] on input "text" at bounding box center [117, 175] width 168 height 24
click at [122, 187] on input "text" at bounding box center [117, 175] width 168 height 24
type input "REP022032"
type input "Nemko S.p.A."
click at [411, 188] on input "text" at bounding box center [461, 175] width 168 height 24
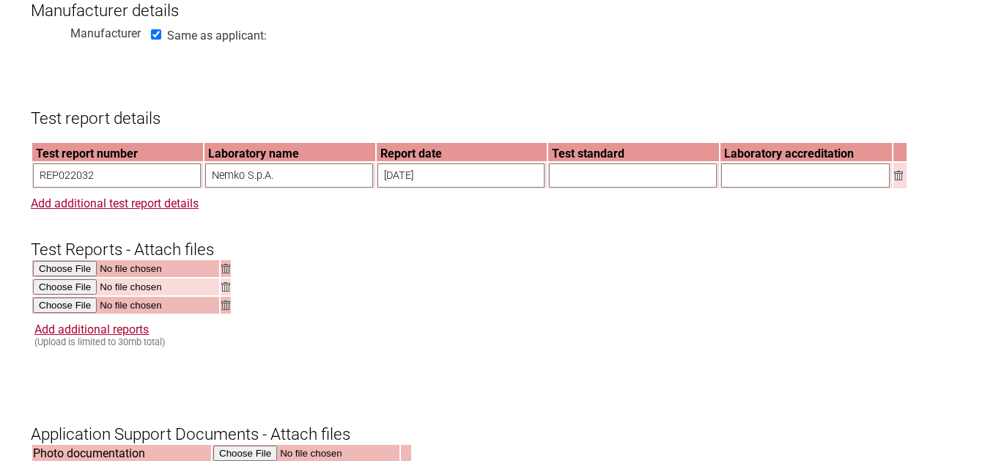
type input "[DATE]"
type input "IEC 60335-1:2010+A1+A2"
click at [742, 185] on input "text" at bounding box center [805, 175] width 169 height 24
type input "A"
type input "CB"
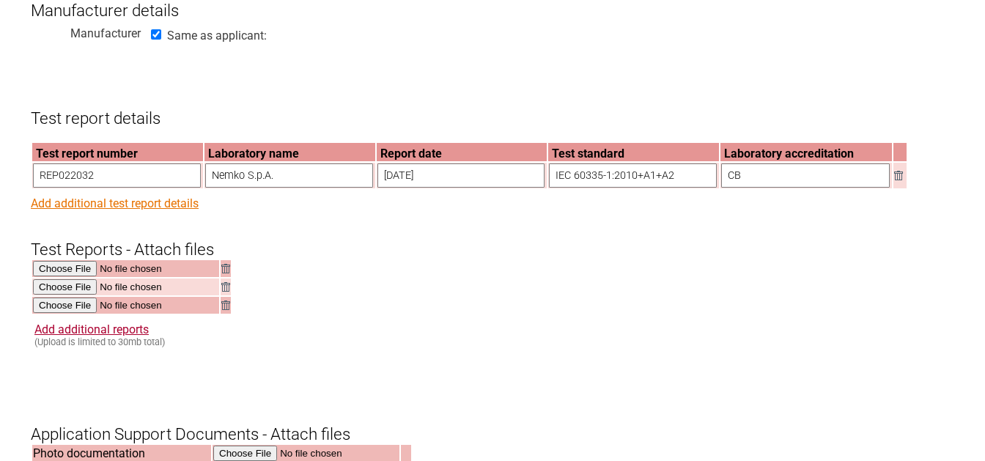
click at [92, 210] on link "Add additional test report details" at bounding box center [115, 203] width 168 height 14
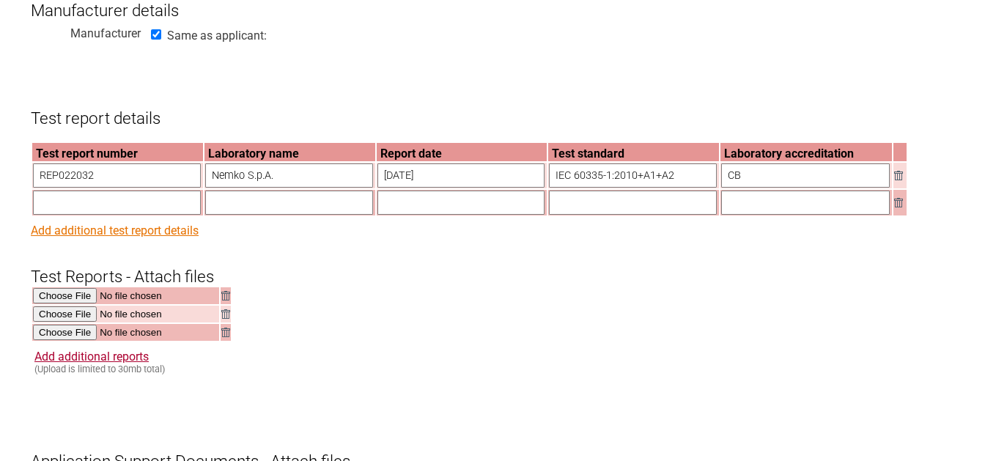
click at [92, 215] on input "text" at bounding box center [117, 203] width 168 height 24
type input "482959TRFSAF"
type input "Nemko S.p.A."
type input "2"
type input "[DATE]"
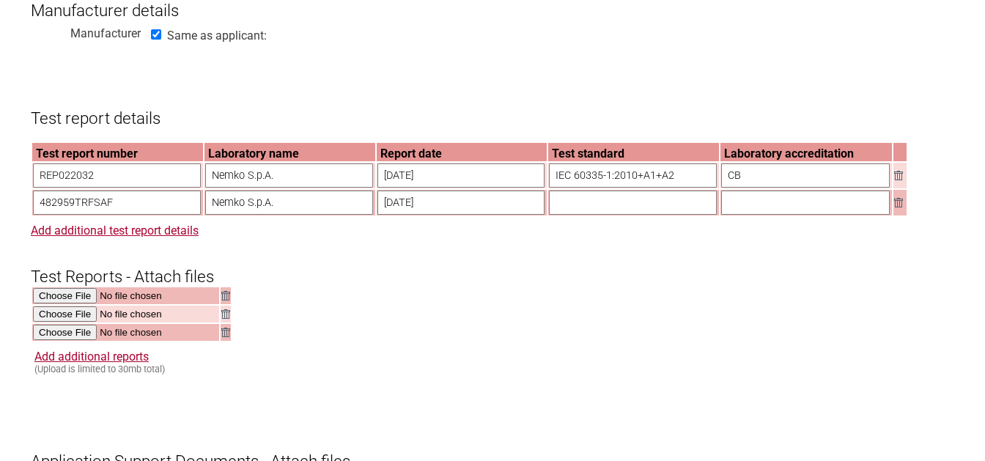
drag, startPoint x: 679, startPoint y: 185, endPoint x: 551, endPoint y: 186, distance: 127.5
click at [551, 186] on input "IEC 60335-1:2010+A1+A2" at bounding box center [633, 175] width 168 height 24
click at [641, 207] on input "text" at bounding box center [633, 203] width 168 height 24
paste input "IEC 60335-1:2010+A1+A2"
type input "IEC 60335-1:2010+A1+A2"
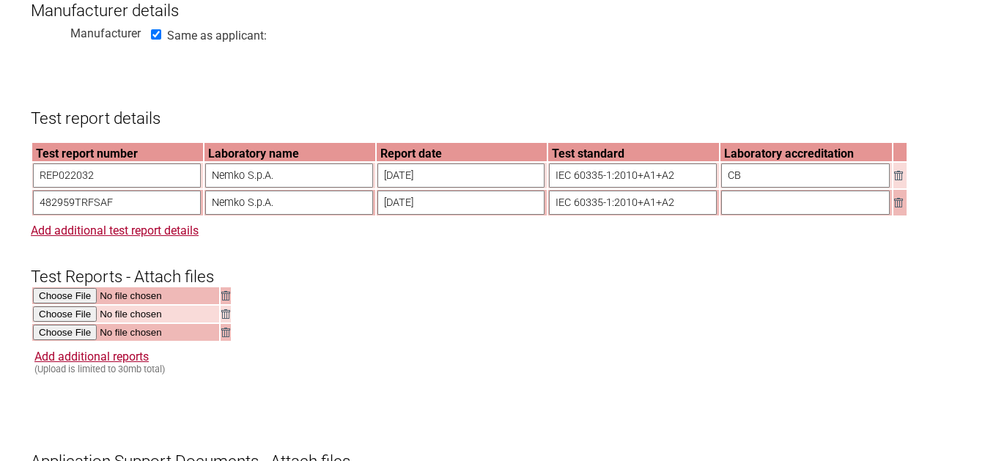
click at [778, 213] on input "text" at bounding box center [805, 203] width 169 height 24
type input "CB"
click at [88, 237] on link "Add additional test report details" at bounding box center [115, 231] width 168 height 14
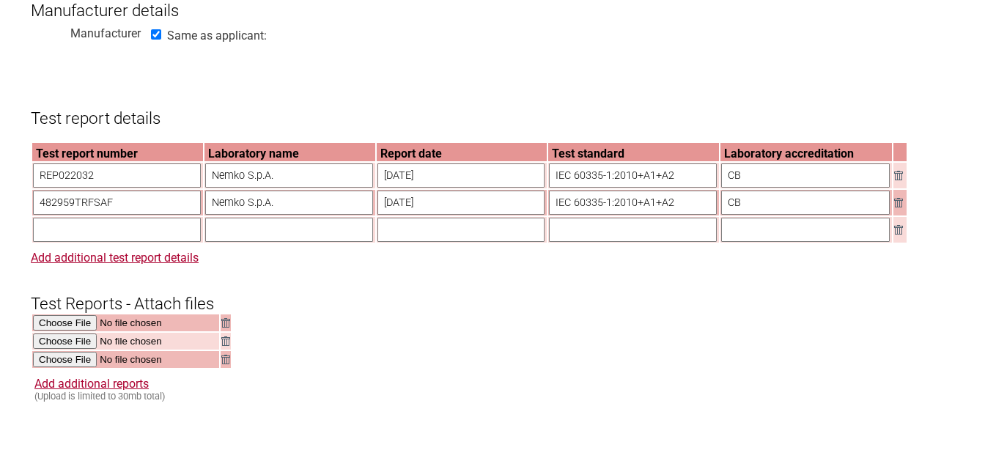
click at [89, 241] on input "text" at bounding box center [117, 230] width 168 height 24
type input "400358TRFSAF"
type input "Nemko S.p.A."
type input "[DATE]"
drag, startPoint x: 446, startPoint y: 191, endPoint x: 292, endPoint y: 175, distance: 154.7
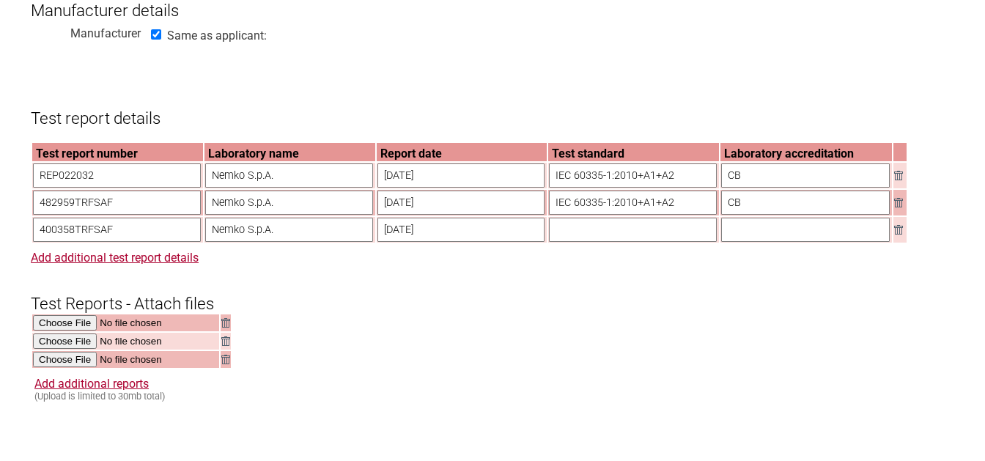
click at [377, 176] on input "[DATE]" at bounding box center [461, 175] width 168 height 24
type input "[DATE]"
click at [121, 188] on input "REP022032" at bounding box center [117, 175] width 168 height 24
type input "REP022032 (amdt 2)"
click at [139, 215] on input "482959TRFSAF" at bounding box center [117, 203] width 168 height 24
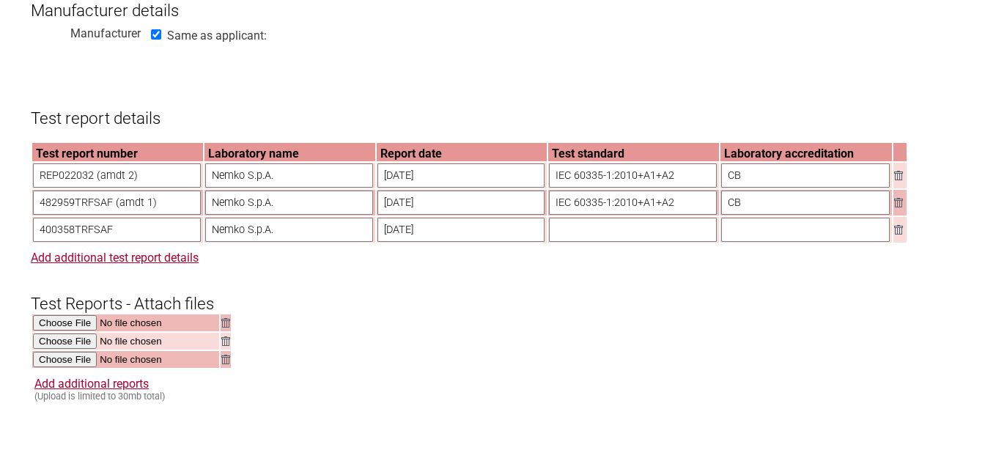
type input "482959TRFSAF (amdt 1)"
click at [143, 242] on input "400358TRFSAF" at bounding box center [117, 230] width 168 height 24
type input "400358TRFSAF (main)"
drag, startPoint x: 753, startPoint y: 192, endPoint x: 699, endPoint y: 191, distance: 55.0
click at [721, 188] on input "CB" at bounding box center [805, 175] width 169 height 24
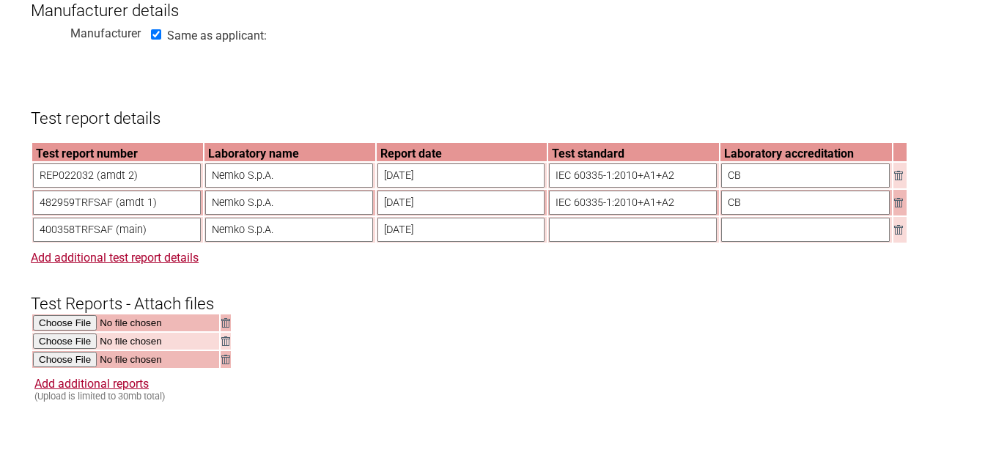
type input "O"
type input "IECEE"
drag, startPoint x: 753, startPoint y: 207, endPoint x: 678, endPoint y: 210, distance: 74.8
click at [721, 210] on input "CB" at bounding box center [805, 203] width 169 height 24
type input "IECEE"
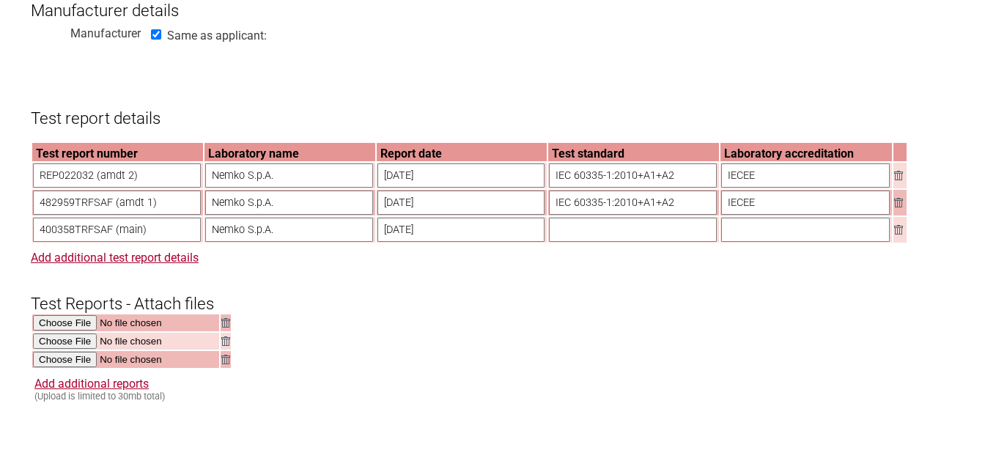
drag, startPoint x: 677, startPoint y: 213, endPoint x: 523, endPoint y: 216, distance: 153.2
click at [549, 215] on input "IEC 60335-1:2010+A1+A2" at bounding box center [633, 203] width 168 height 24
click at [609, 237] on input "text" at bounding box center [633, 230] width 168 height 24
paste input "IEC 60335-1:2010+A1+A2"
type input "IEC 60335-1:2010+A1+A2"
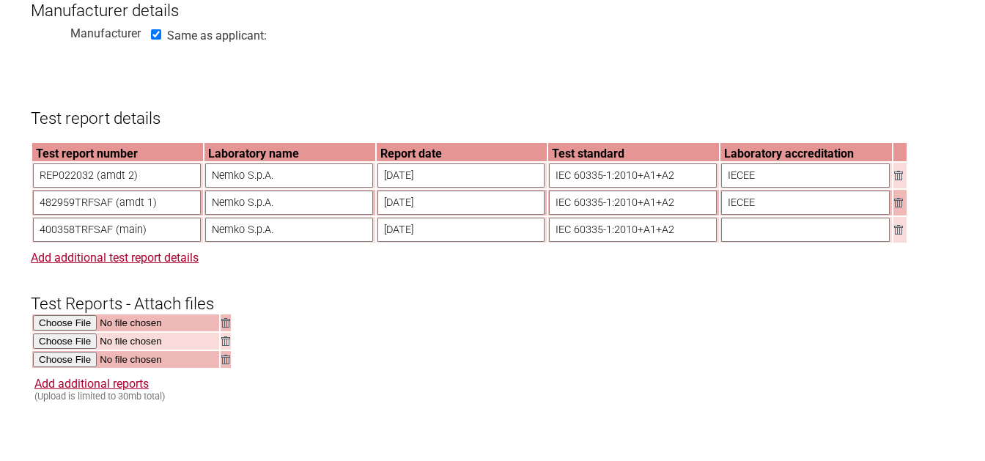
click at [839, 241] on input "text" at bounding box center [805, 230] width 169 height 24
type input "IECEE"
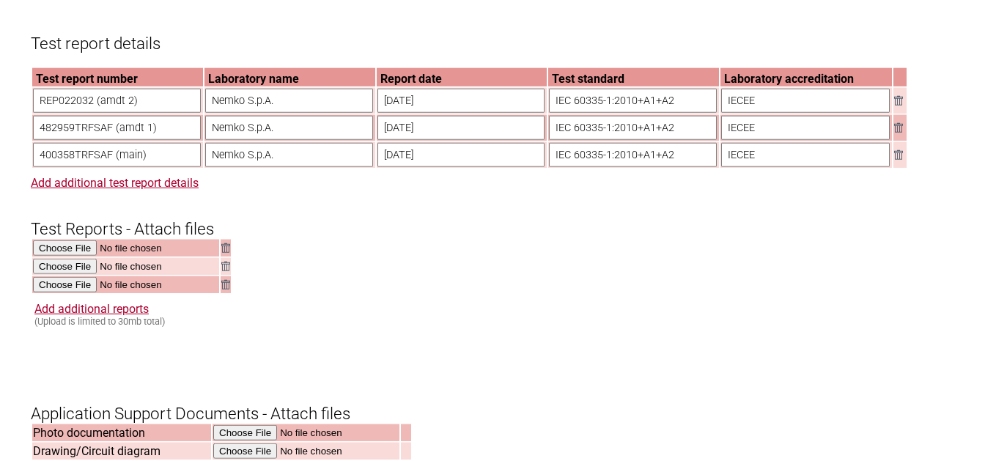
scroll to position [1955, 0]
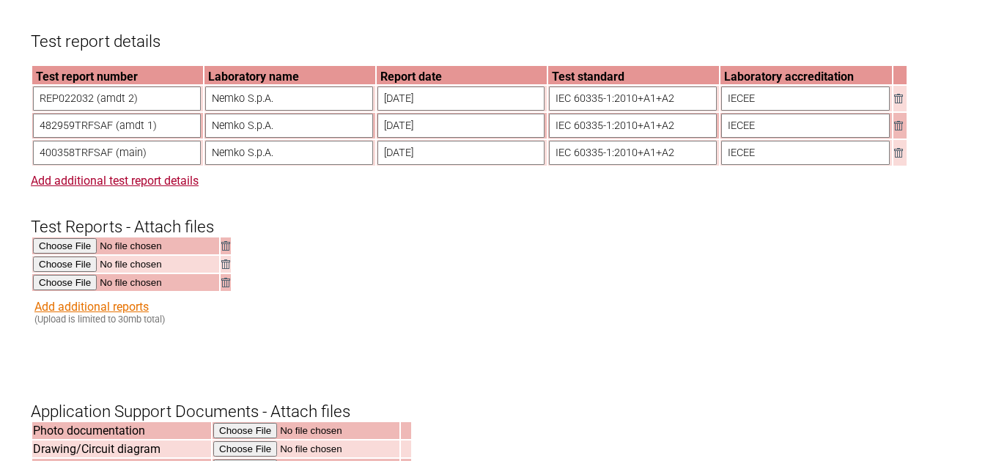
click at [81, 314] on link "Add additional reports" at bounding box center [91, 307] width 114 height 14
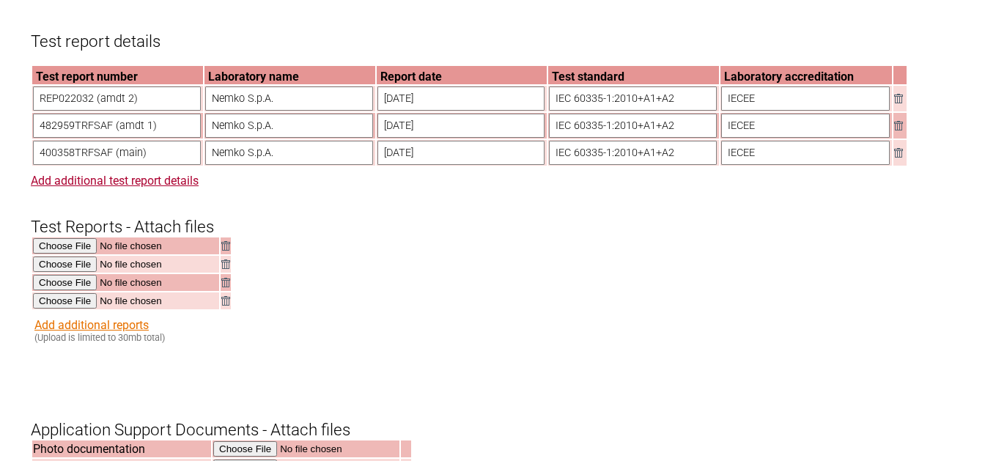
click at [71, 332] on link "Add additional reports" at bounding box center [91, 325] width 114 height 14
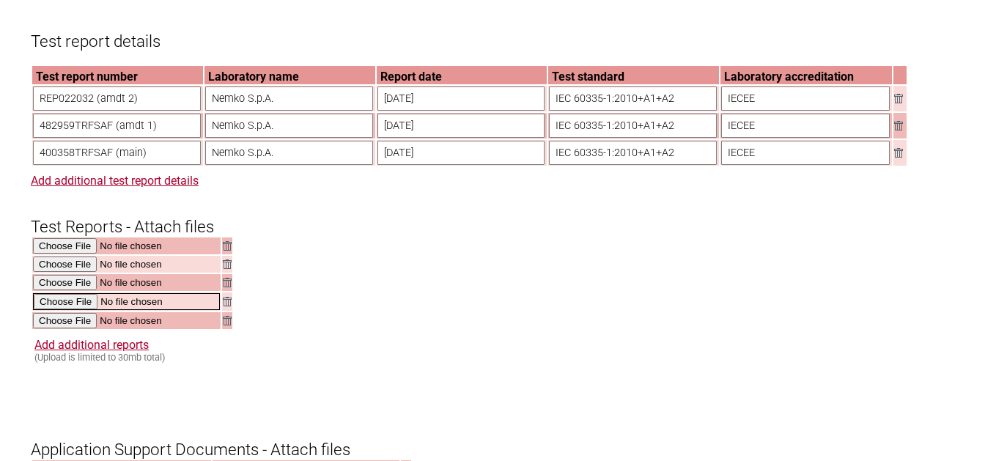
click at [66, 310] on input "file" at bounding box center [126, 301] width 187 height 17
type input "C:\fakepath\PRJ0015518_CB_A1(482959TRFSAF).pdf"
click at [70, 328] on input "file" at bounding box center [126, 320] width 187 height 17
type input "C:\fakepath\400358_CB_main(400358TRFSAF).pdf"
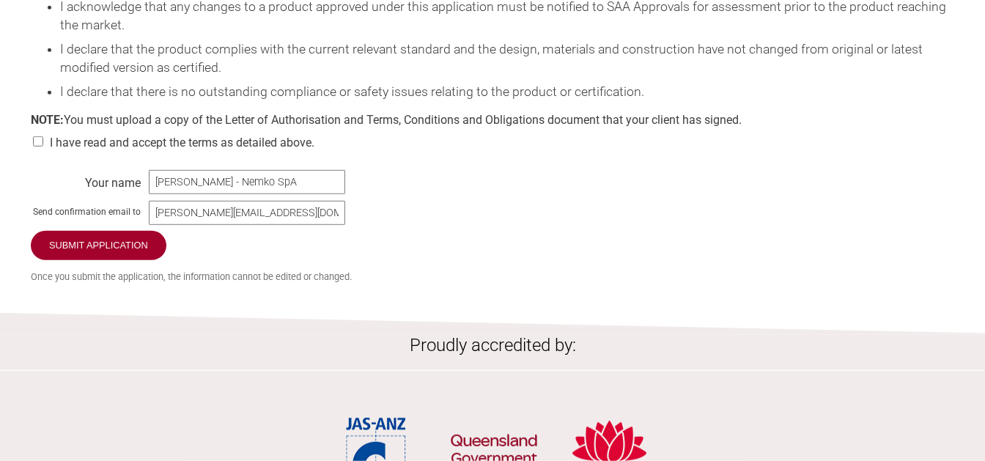
scroll to position [3002, 0]
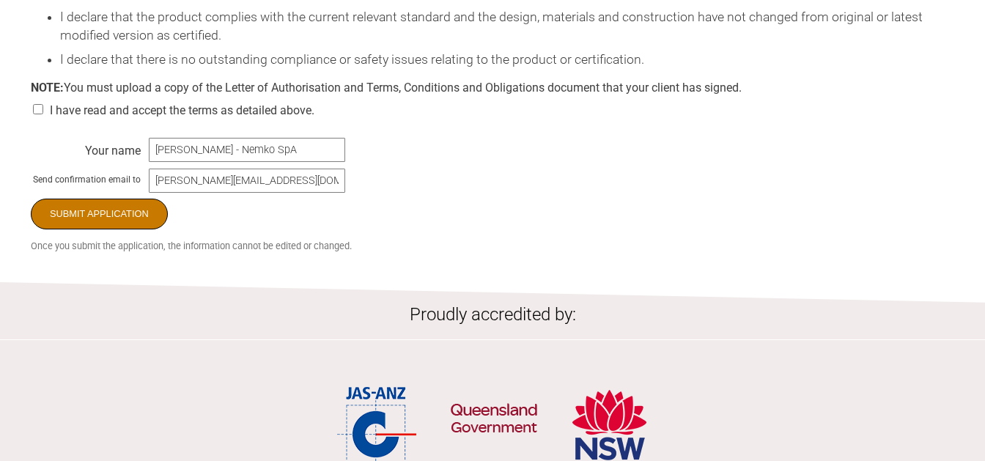
click at [92, 229] on input "Submit Application" at bounding box center [99, 214] width 137 height 31
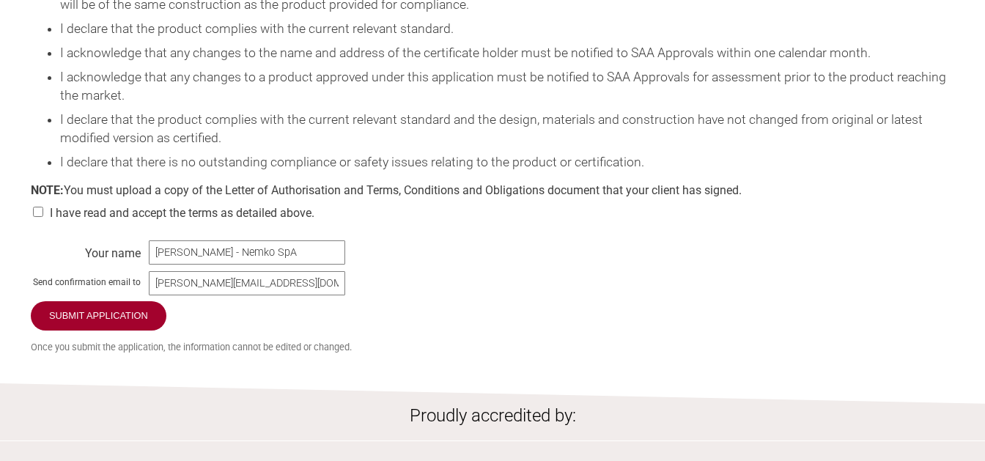
scroll to position [2848, 0]
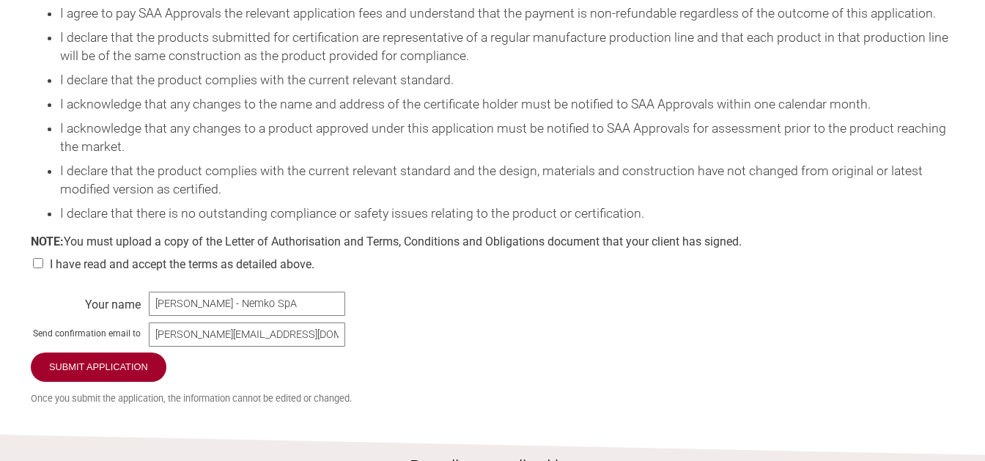
click at [41, 268] on input "checkbox" at bounding box center [38, 263] width 15 height 10
checkbox input "true"
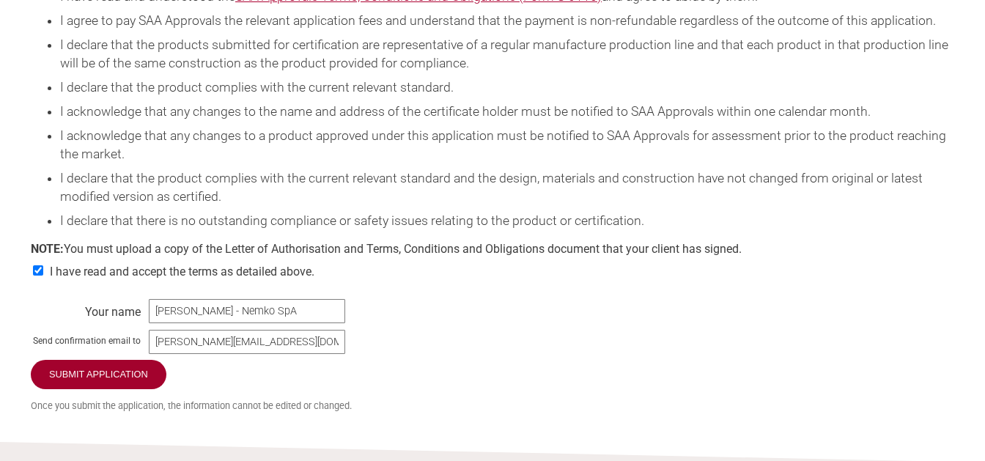
scroll to position [3002, 0]
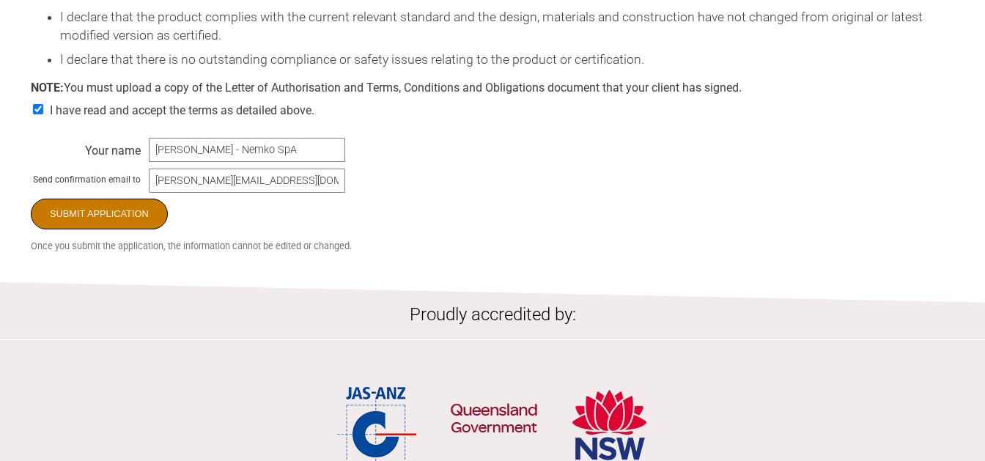
click at [99, 229] on input "Submit Application" at bounding box center [99, 214] width 137 height 31
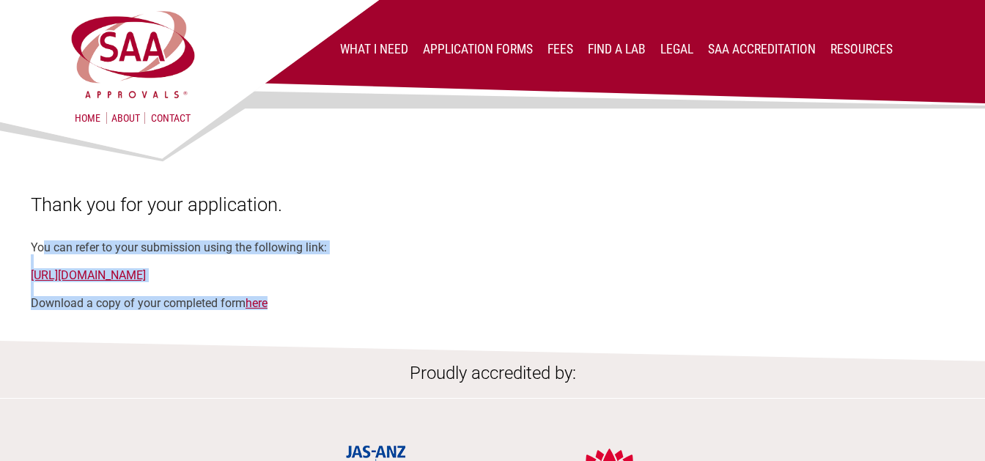
drag, startPoint x: 32, startPoint y: 251, endPoint x: 353, endPoint y: 309, distance: 326.2
click at [353, 309] on div "Thank you for your application. You can refer to your submission using the foll…" at bounding box center [493, 252] width 924 height 117
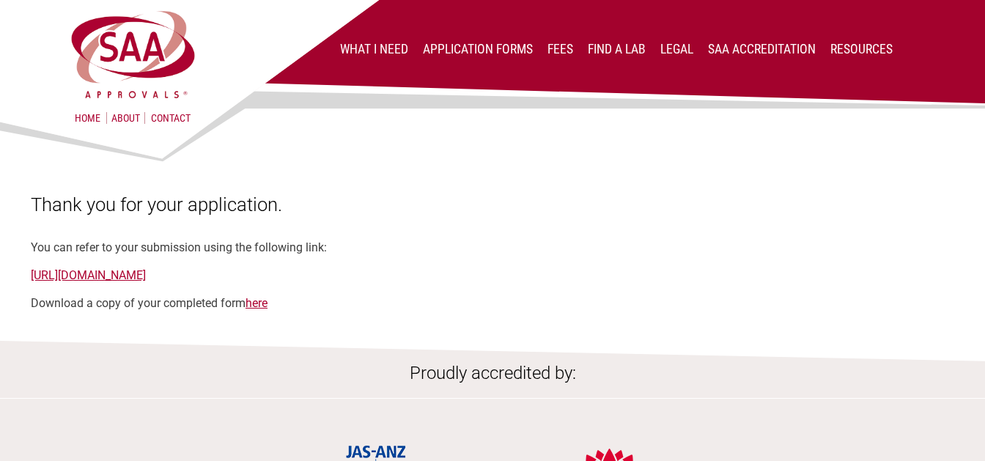
click at [320, 320] on div "Home About Contact What I Need Application Forms Fees Find a lab Legal SAA Accr…" at bounding box center [492, 393] width 985 height 786
click at [259, 305] on link "here" at bounding box center [257, 303] width 22 height 14
click at [146, 280] on link "[URL][DOMAIN_NAME]" at bounding box center [88, 275] width 115 height 14
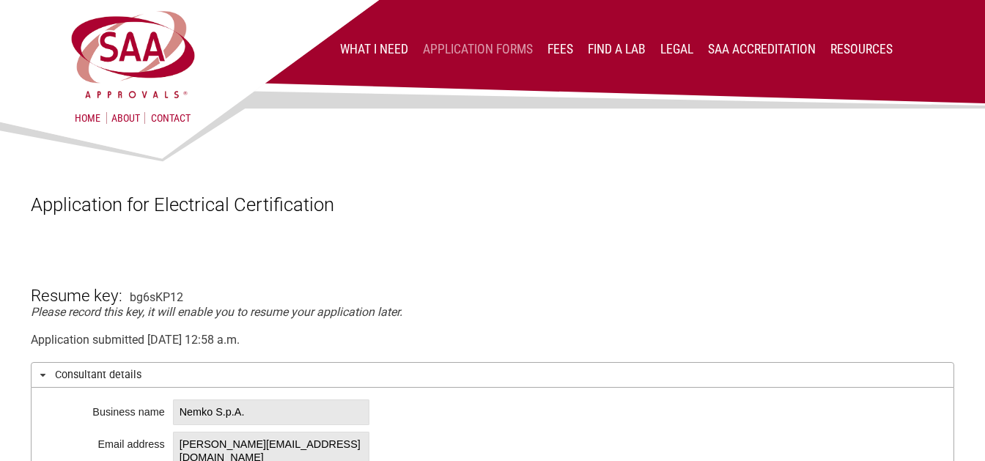
click at [461, 45] on link "Application Forms" at bounding box center [478, 49] width 110 height 15
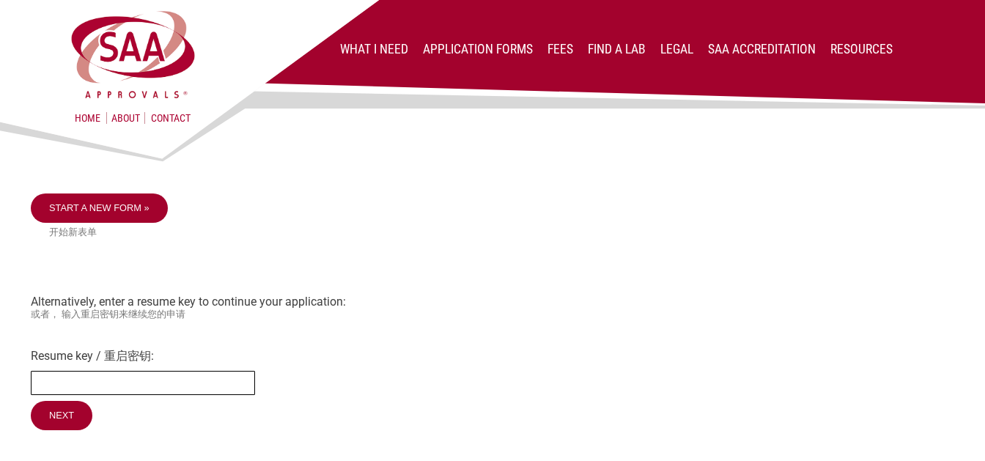
click at [126, 386] on input "Resume key / 重启密钥:" at bounding box center [143, 383] width 224 height 24
click at [124, 383] on input "Resume key / 重启密钥:" at bounding box center [143, 383] width 224 height 24
type input "bg6sKP12"
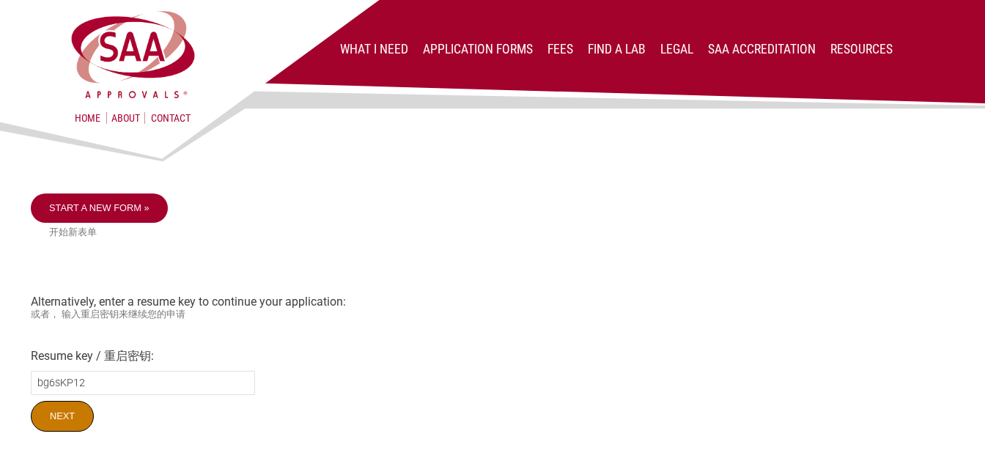
click at [66, 416] on input "Next" at bounding box center [62, 416] width 63 height 31
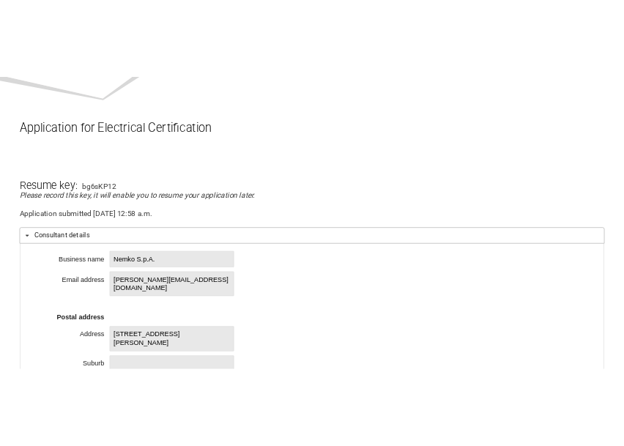
scroll to position [154, 0]
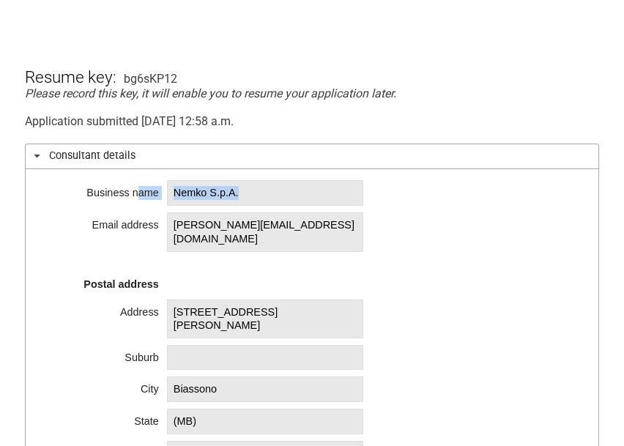
drag, startPoint x: 247, startPoint y: 199, endPoint x: 132, endPoint y: 200, distance: 115.1
click at [132, 200] on div "Business name Nemko S.p.A. Email address marta.rescalli@nemko.com Postal addres…" at bounding box center [312, 326] width 575 height 315
click at [257, 198] on span "Nemko S.p.A." at bounding box center [265, 193] width 196 height 26
drag, startPoint x: 231, startPoint y: 195, endPoint x: 174, endPoint y: 191, distance: 57.3
click at [174, 191] on span "Nemko S.p.A." at bounding box center [265, 193] width 196 height 26
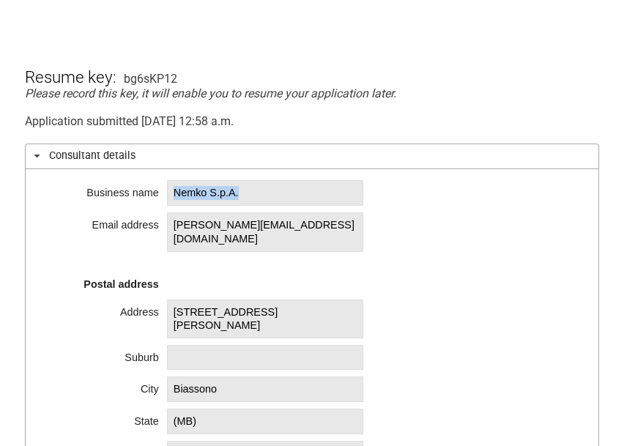
copy span "Nemko S.p.A."
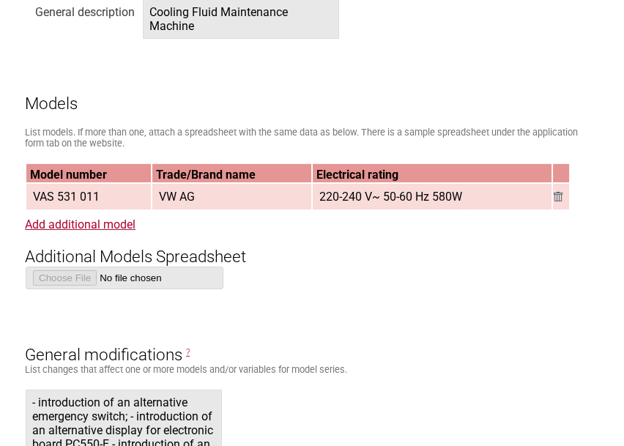
scroll to position [1385, 0]
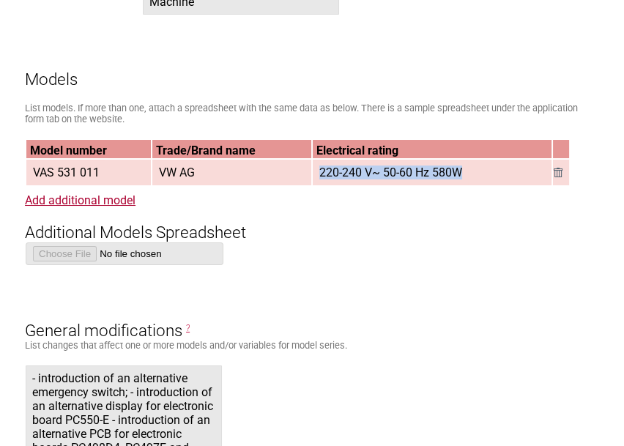
drag, startPoint x: 319, startPoint y: 176, endPoint x: 465, endPoint y: 177, distance: 145.9
click at [465, 177] on span "220-240 V~ 50-60 Hz 580W" at bounding box center [391, 173] width 155 height 24
copy span "220-240 V~ 50-60 Hz 580W"
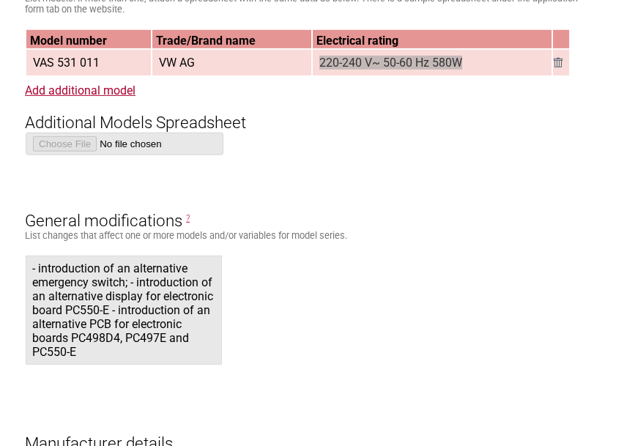
scroll to position [1539, 0]
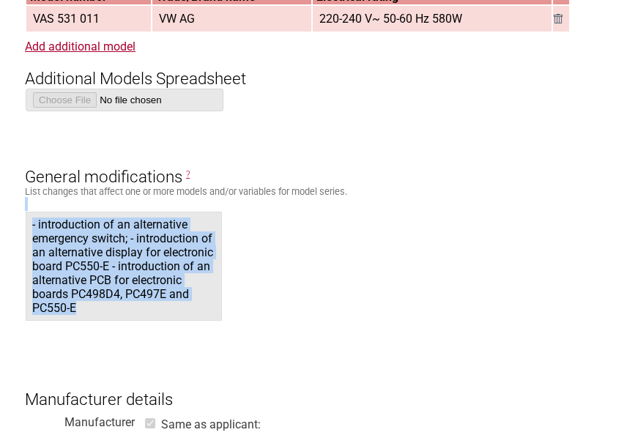
drag, startPoint x: 74, startPoint y: 322, endPoint x: 24, endPoint y: 218, distance: 114.7
click at [24, 218] on div "Application for Electrical Certification Resume key: bg6sKP12 Please record thi…" at bounding box center [312, 337] width 624 height 3599
copy form "- introduction of an alternative emergency switch; - introduction of an alterna…"
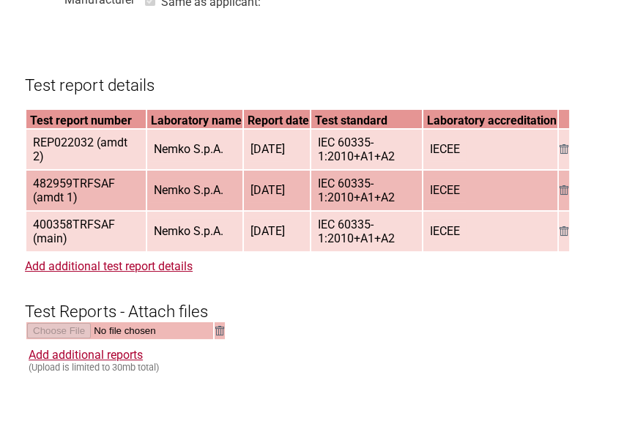
scroll to position [2001, 0]
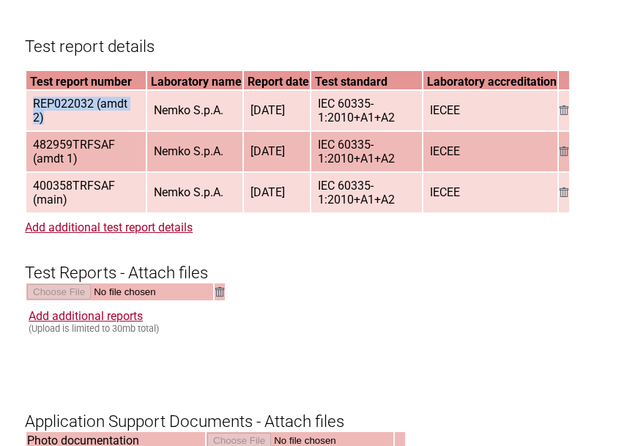
drag, startPoint x: 35, startPoint y: 116, endPoint x: 81, endPoint y: 133, distance: 49.2
click at [81, 130] on span "REP022032 (amdt 2)" at bounding box center [86, 111] width 118 height 38
copy span "REP022032 (amdt 2)"
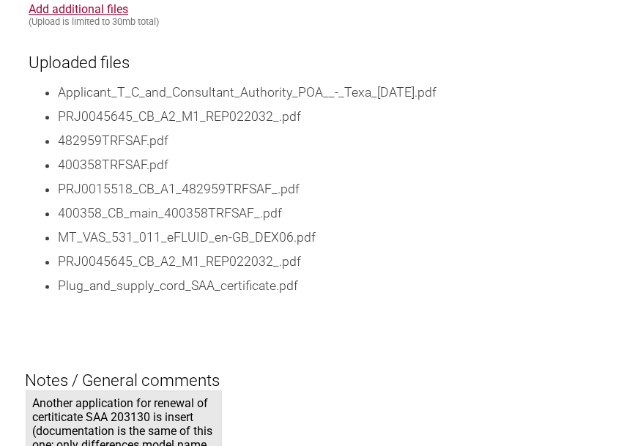
scroll to position [2848, 0]
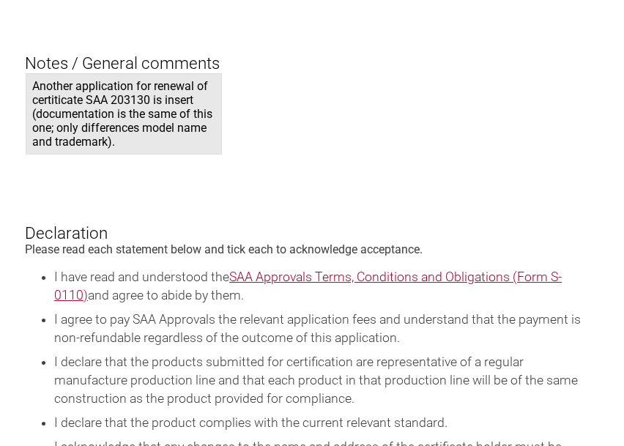
drag, startPoint x: 33, startPoint y: 108, endPoint x: 117, endPoint y: 178, distance: 109.3
click at [117, 155] on span "Another application for renewal of certiticate SAA 203130 is insert (documentat…" at bounding box center [124, 113] width 196 height 81
copy span "Another application for renewal of certiticate SAA 203130 is insert (documentat…"
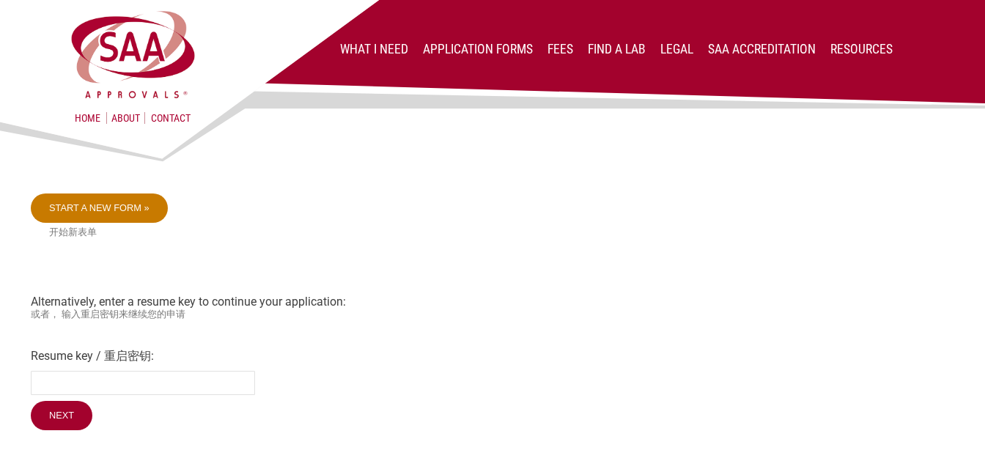
click at [137, 210] on link "Start a new form »" at bounding box center [99, 208] width 137 height 29
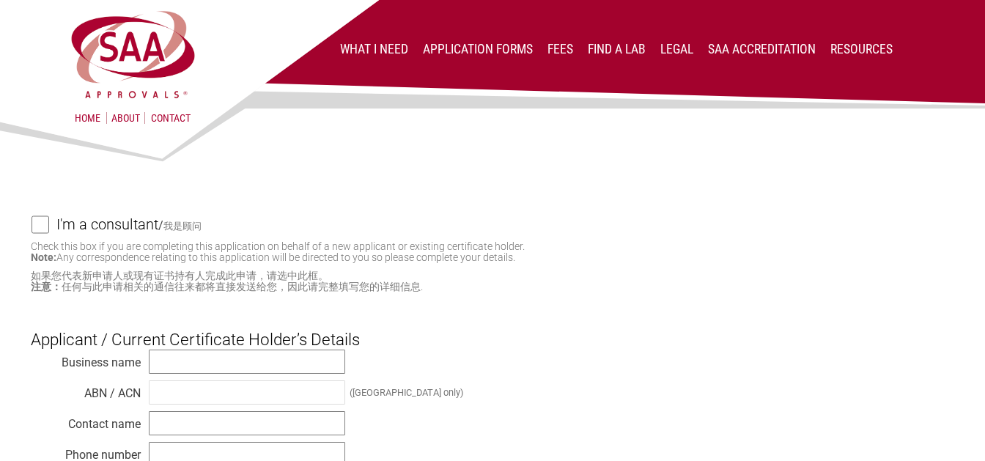
click at [39, 221] on input "I'm a consultant / 我是顾问" at bounding box center [41, 224] width 18 height 18
checkbox input "true"
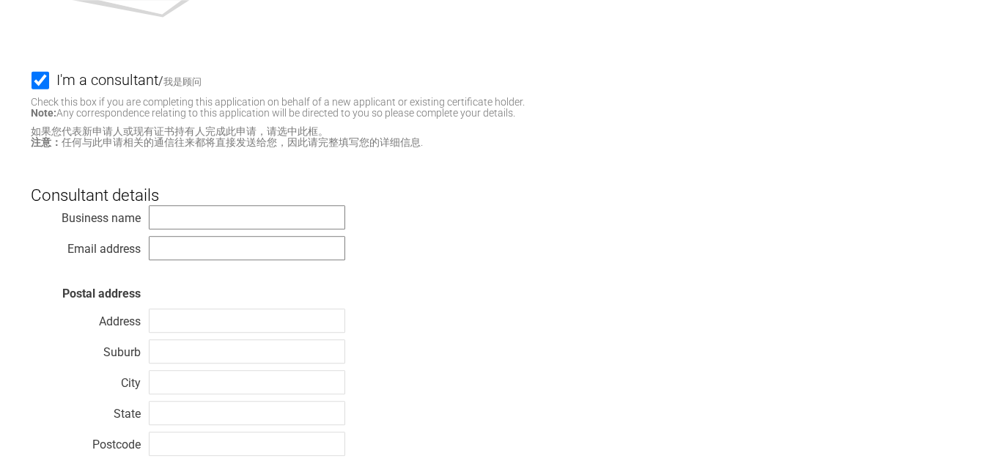
scroll to position [154, 0]
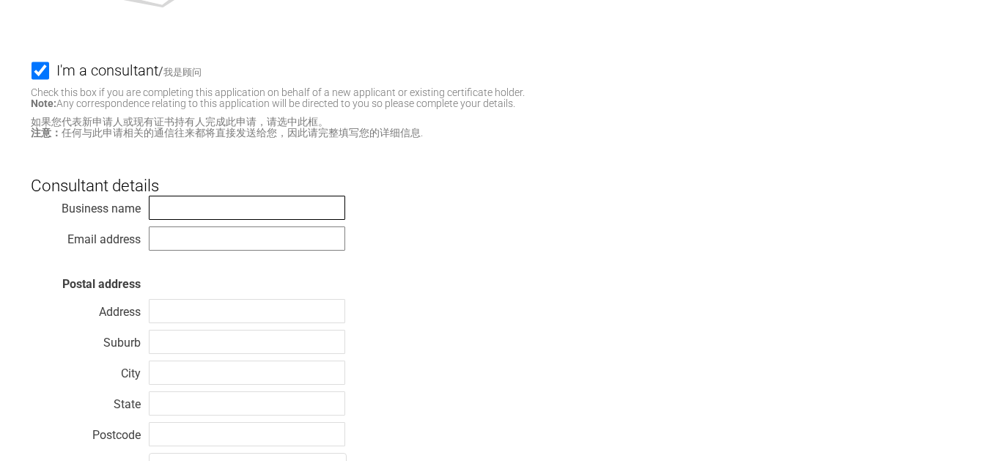
click at [215, 199] on input "text" at bounding box center [247, 208] width 196 height 24
paste input "Nemko S.p.A."
type input "Nemko S.p.A."
click at [204, 244] on input "text" at bounding box center [247, 238] width 196 height 24
click at [284, 244] on input "m" at bounding box center [247, 238] width 196 height 24
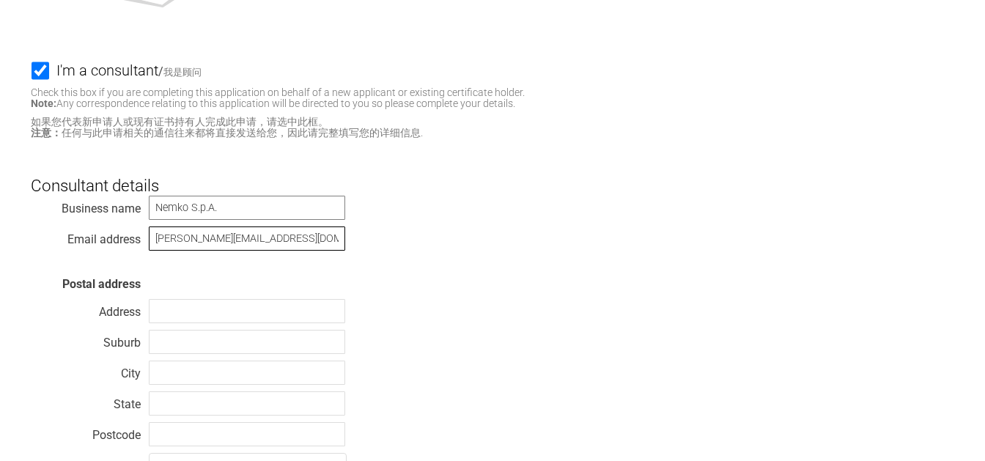
type input "[PERSON_NAME][EMAIL_ADDRESS][DOMAIN_NAME]"
click at [211, 316] on input "text" at bounding box center [247, 311] width 196 height 24
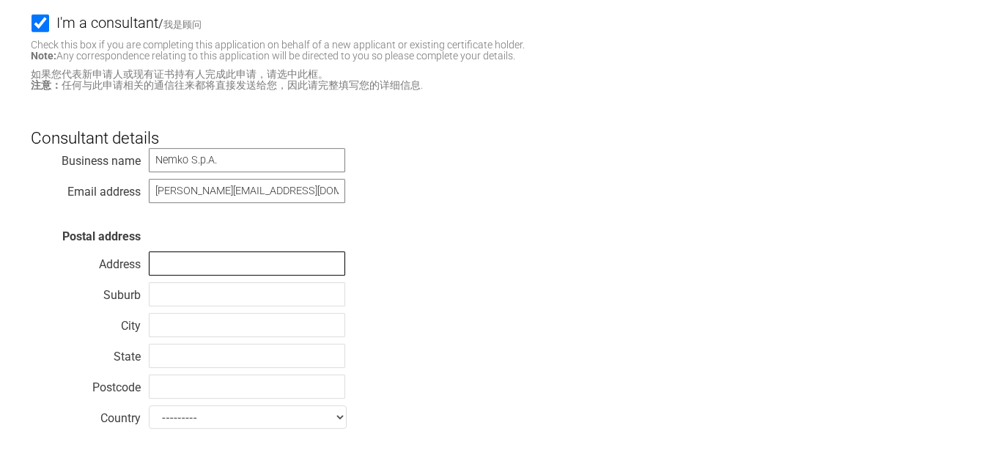
scroll to position [231, 0]
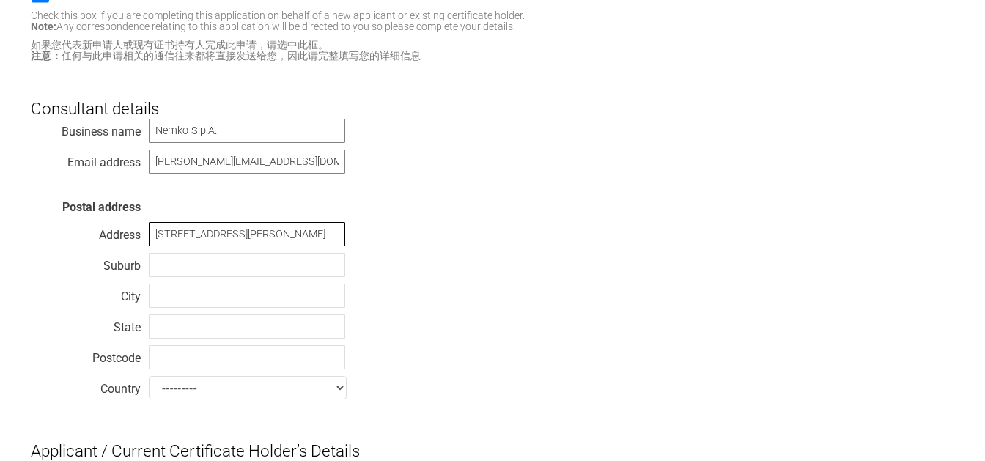
type input "[STREET_ADDRESS][PERSON_NAME]"
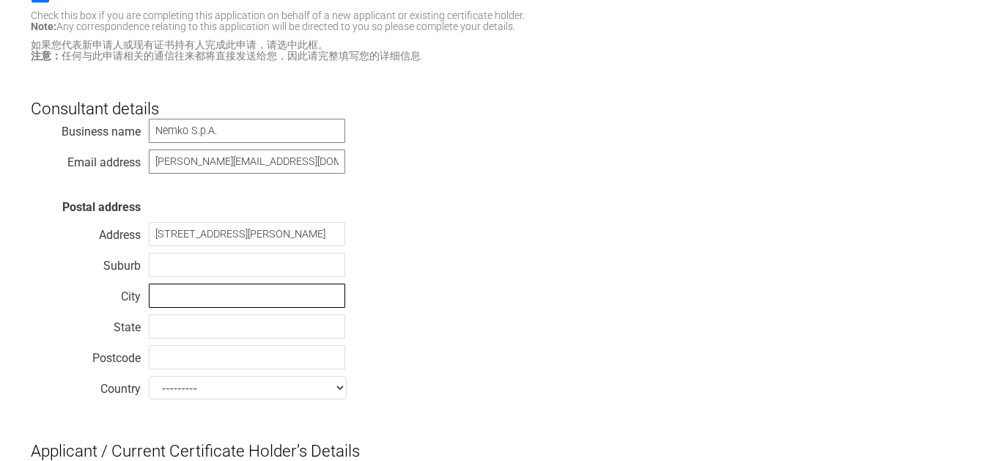
click at [197, 302] on input "text" at bounding box center [247, 296] width 196 height 24
type input "Biassono"
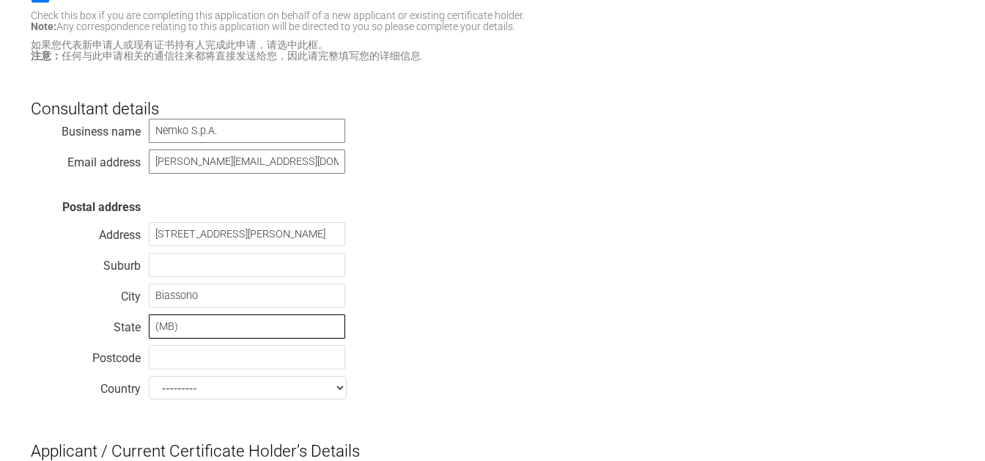
type input "(MB)"
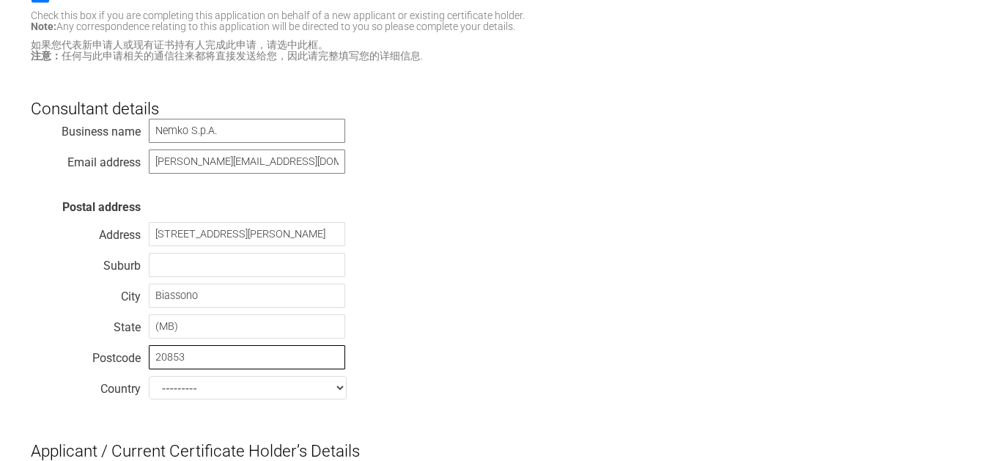
type input "20853"
select select "[GEOGRAPHIC_DATA]"
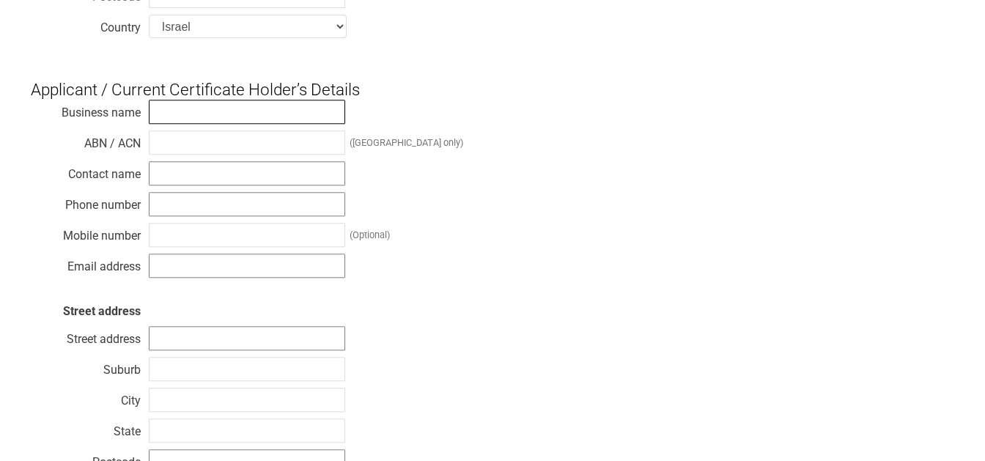
scroll to position [630, 0]
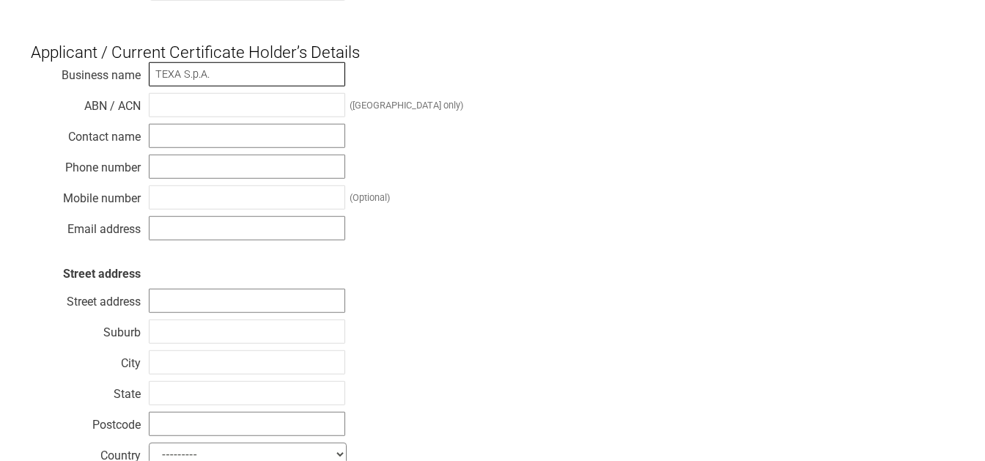
type input "TEXA S.p.A."
click at [178, 141] on input "text" at bounding box center [247, 136] width 196 height 24
type input "[PERSON_NAME]"
click at [187, 169] on input "text" at bounding box center [247, 167] width 196 height 24
type input "[PHONE_NUMBER]"
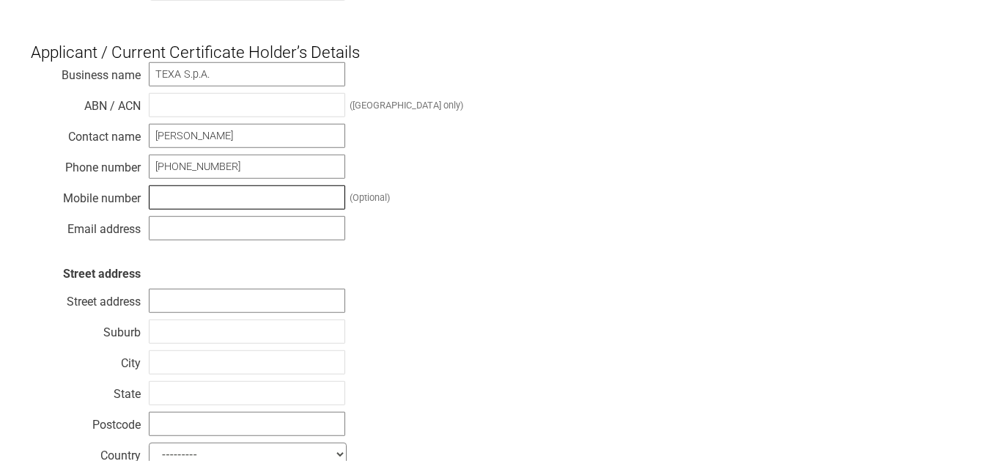
click at [190, 203] on input "text" at bounding box center [247, 197] width 196 height 24
click at [191, 221] on input "text" at bounding box center [247, 228] width 196 height 24
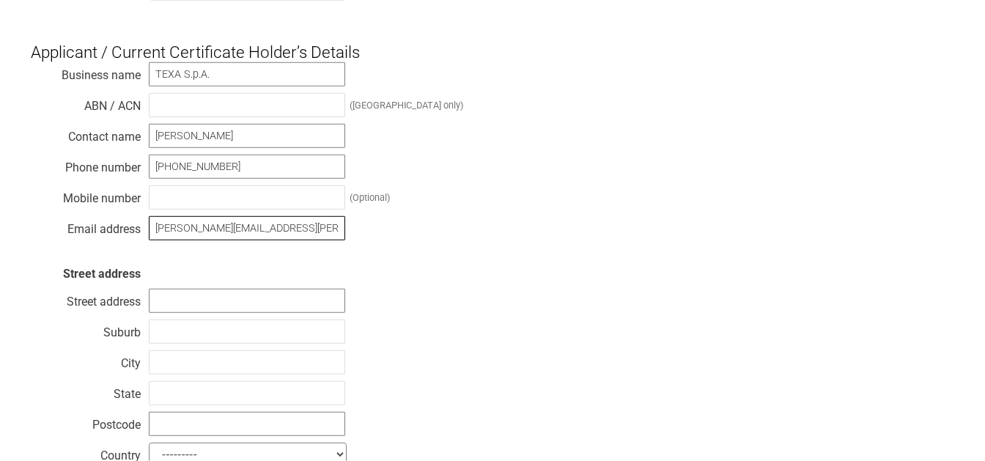
type input "[PERSON_NAME][EMAIL_ADDRESS][PERSON_NAME][DOMAIN_NAME]"
click at [197, 313] on input "text" at bounding box center [247, 301] width 196 height 24
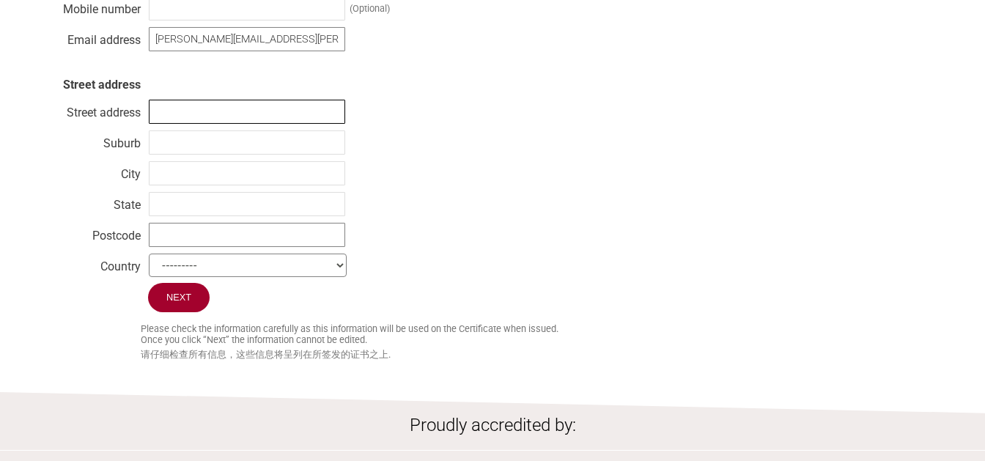
scroll to position [861, 0]
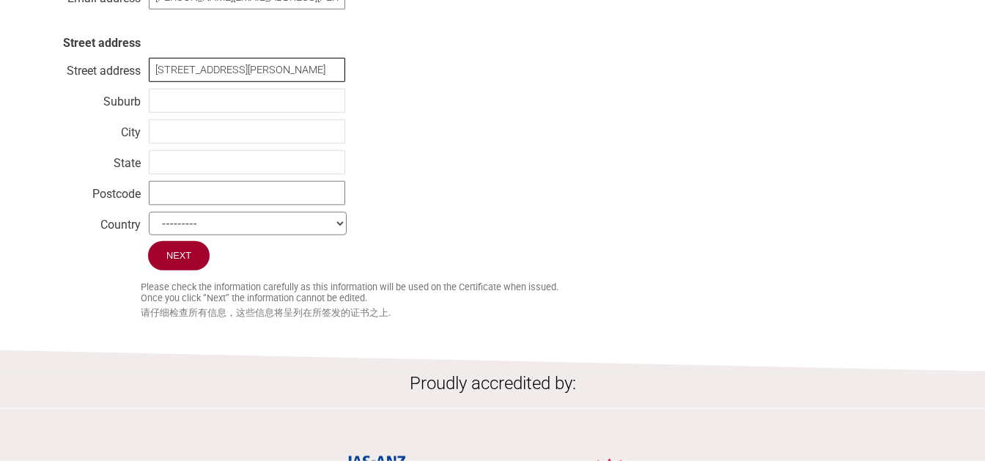
type input "[STREET_ADDRESS][PERSON_NAME]"
click at [185, 106] on input "text" at bounding box center [247, 101] width 196 height 24
click at [198, 136] on input "text" at bounding box center [247, 131] width 196 height 24
type input "Monastier di [GEOGRAPHIC_DATA]"
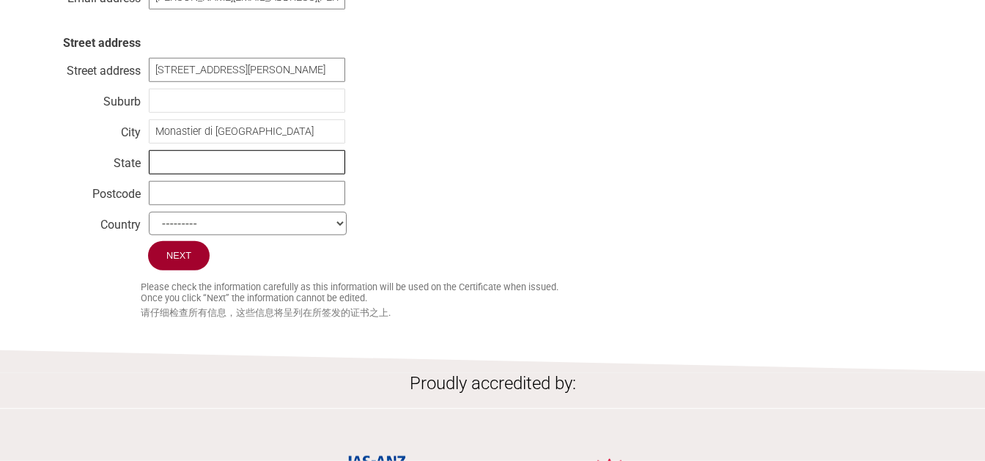
click at [199, 163] on input "text" at bounding box center [247, 162] width 196 height 24
type input "(TV)"
type input "31050"
select select "[GEOGRAPHIC_DATA]"
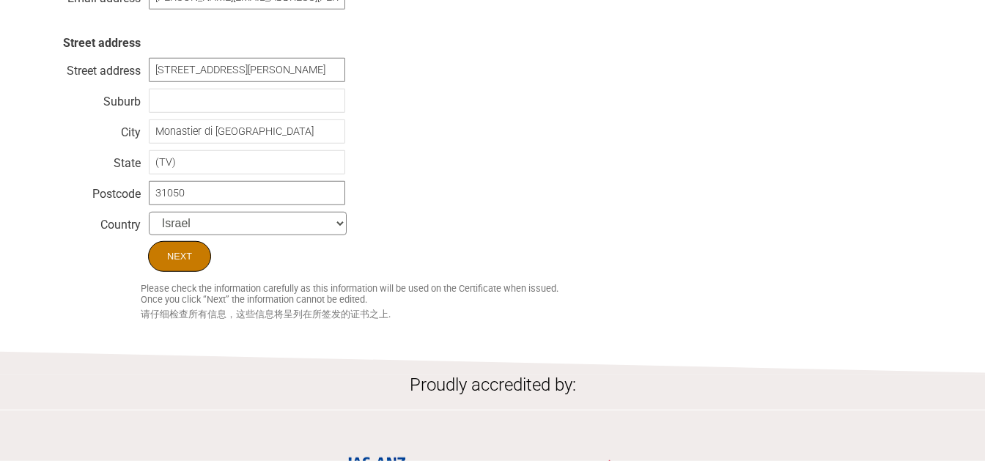
click at [188, 259] on input "Next" at bounding box center [179, 256] width 63 height 31
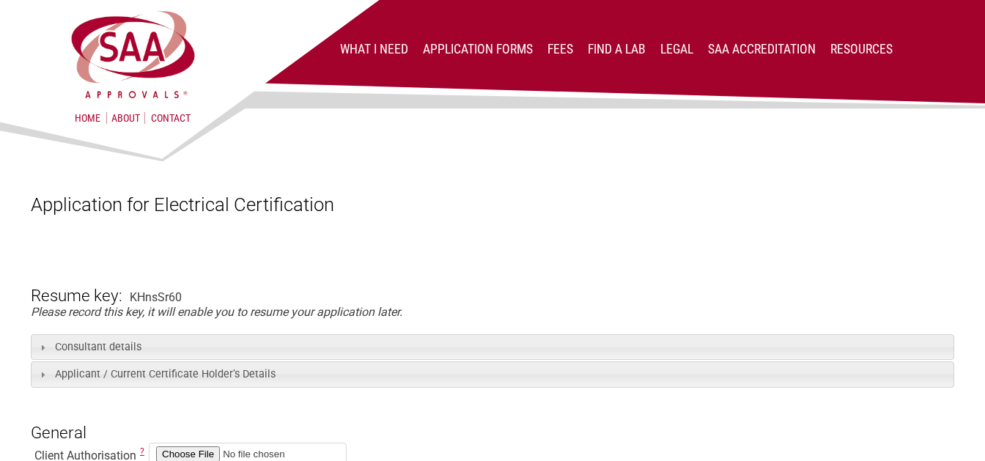
scroll to position [308, 0]
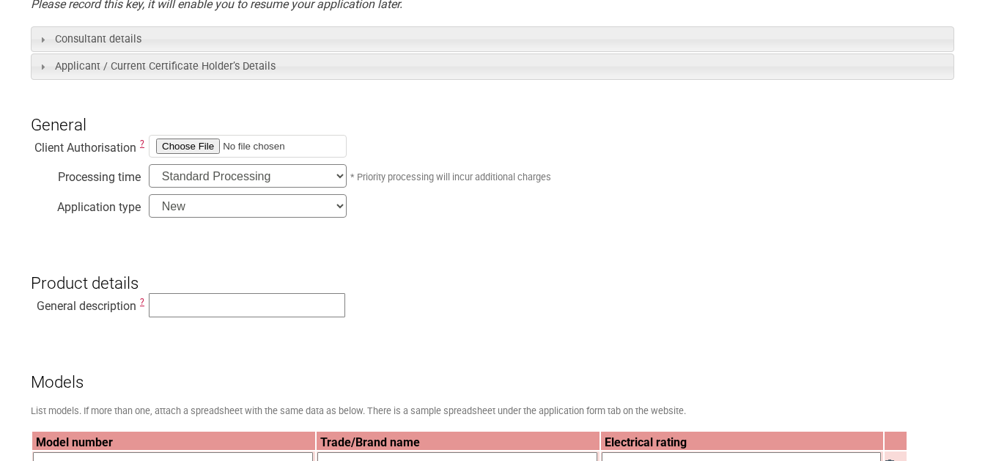
click at [170, 152] on input "file" at bounding box center [248, 146] width 198 height 23
type input "C:\fakepath\Applicant T&C and Consultant Authority(POA) - Texa [DATE].pdf"
click at [149, 194] on select "New Modification Renewal Co-licence" at bounding box center [248, 205] width 198 height 23
select select "Renewal"
click option "Renewal" at bounding box center [0, 0] width 0 height 0
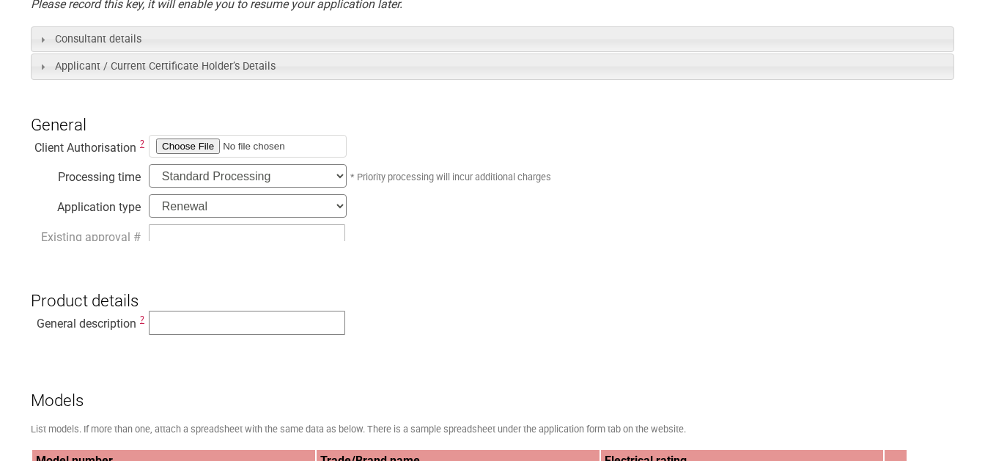
drag, startPoint x: 197, startPoint y: 210, endPoint x: 204, endPoint y: 274, distance: 64.8
click at [204, 274] on h3 "Product details" at bounding box center [493, 288] width 924 height 44
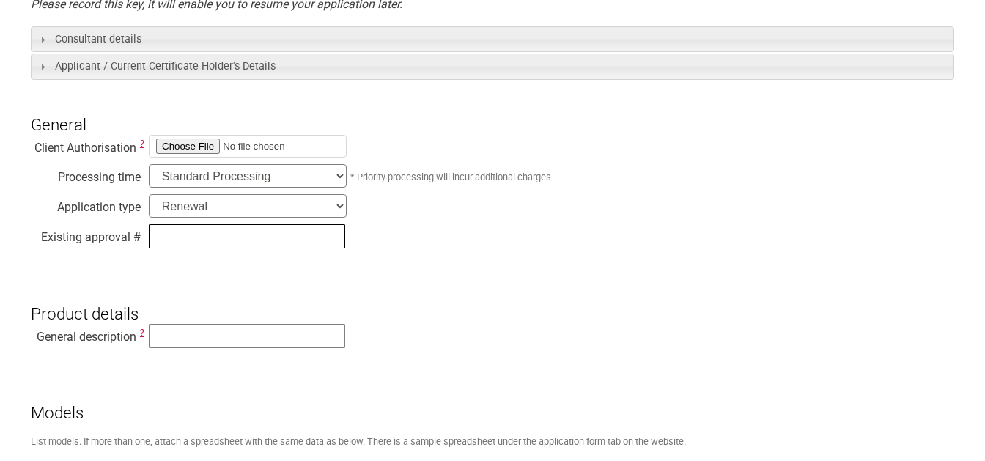
click at [208, 240] on input "text" at bounding box center [247, 236] width 196 height 24
type input "SAA203130"
click at [223, 342] on input "text" at bounding box center [247, 336] width 196 height 24
type input "Cooling Fluid Maintenance Machine"
click at [444, 316] on h3 "Product details" at bounding box center [493, 301] width 924 height 44
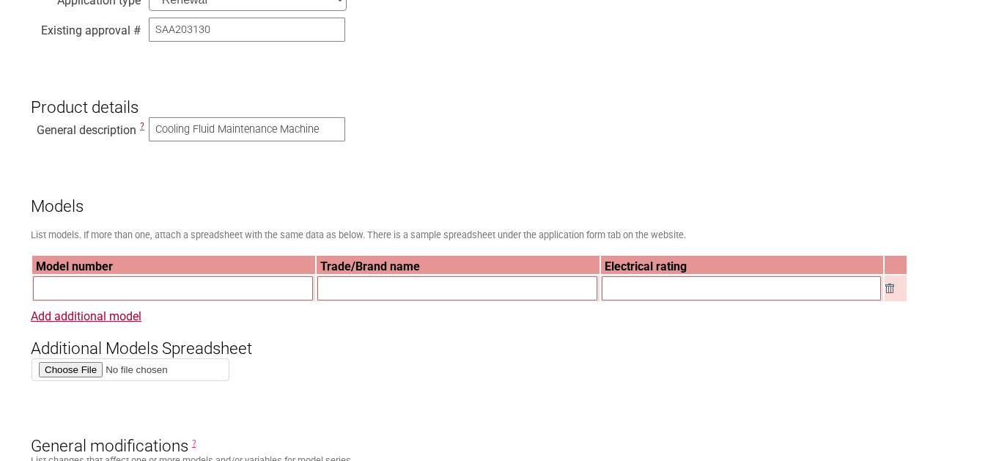
scroll to position [539, 0]
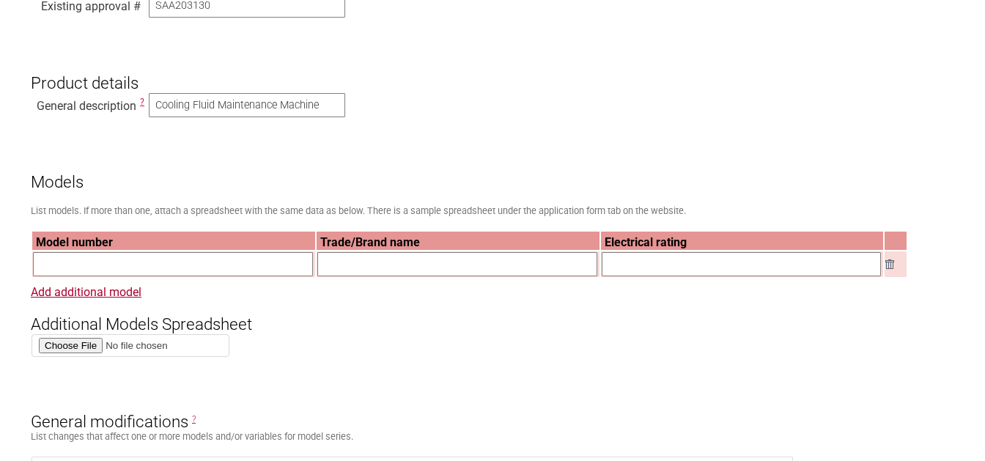
click at [123, 276] on input "text" at bounding box center [173, 264] width 280 height 24
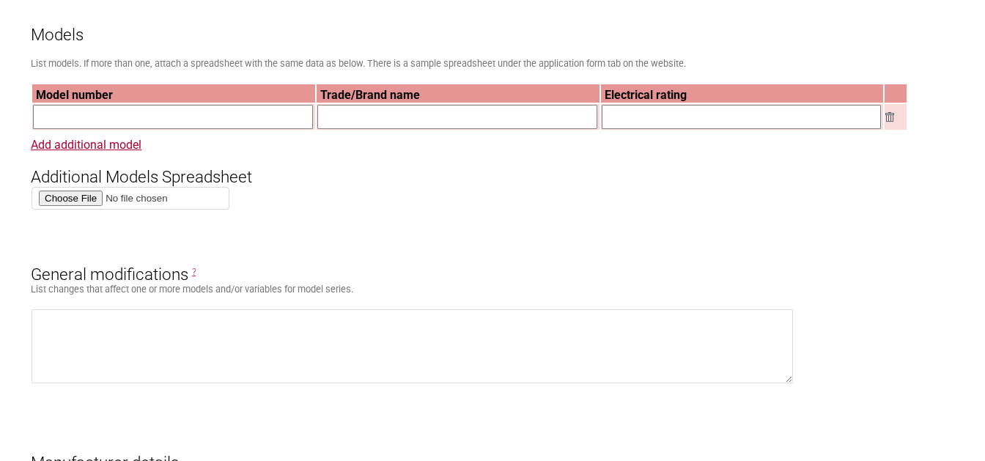
scroll to position [693, 0]
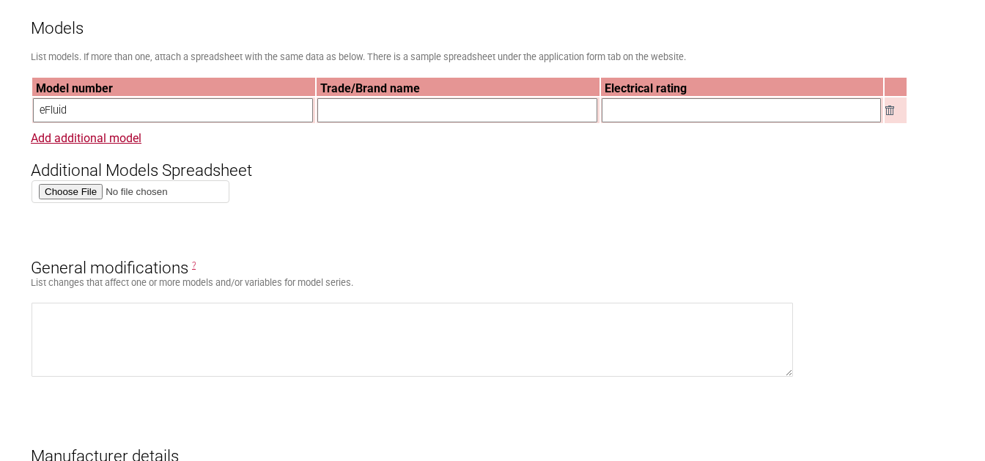
type input "eFluid"
type input "TEXA"
click at [706, 106] on input "text" at bounding box center [742, 110] width 280 height 24
paste input "220-240 V~ 50-60 Hz 580W"
type input "220-240 V~ 50-60 Hz 580W"
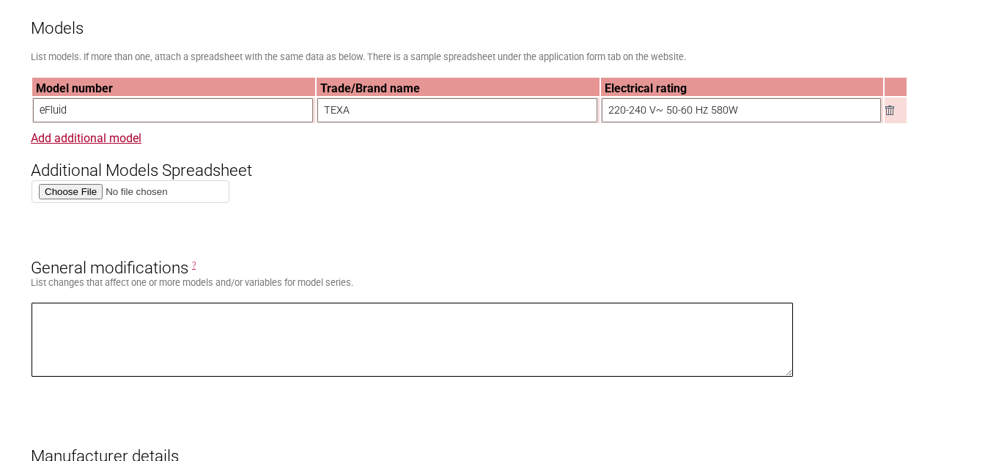
click at [150, 316] on textarea at bounding box center [413, 340] width 762 height 74
click at [75, 340] on textarea at bounding box center [413, 340] width 762 height 74
paste textarea "- introduction of an alternative emergency switch; - introduction of an alterna…"
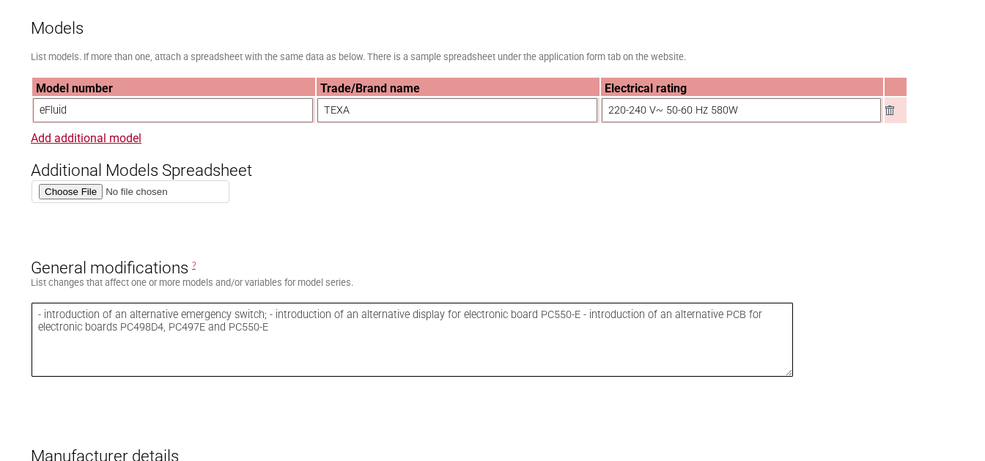
click at [73, 321] on textarea "- introduction of an alternative emergency switch; - introduction of an alterna…" at bounding box center [413, 340] width 762 height 74
click at [266, 323] on textarea "- introduction of an alternative emergency switch; - introduction of an alterna…" at bounding box center [413, 340] width 762 height 74
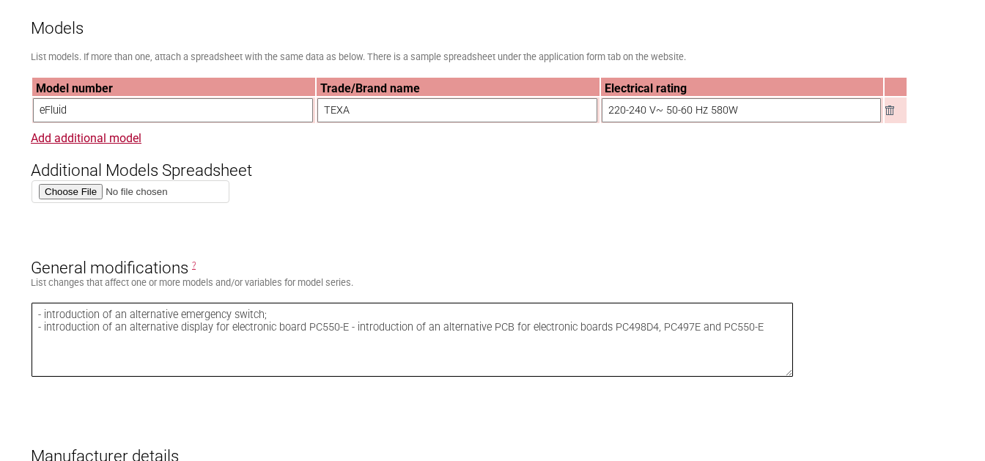
click at [349, 333] on textarea "- introduction of an alternative emergency switch; - introduction of an alterna…" at bounding box center [413, 340] width 762 height 74
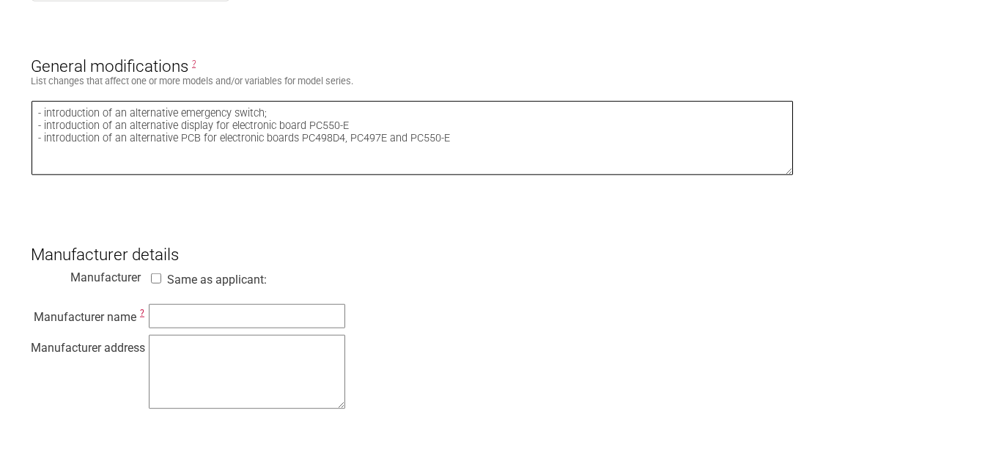
scroll to position [1001, 0]
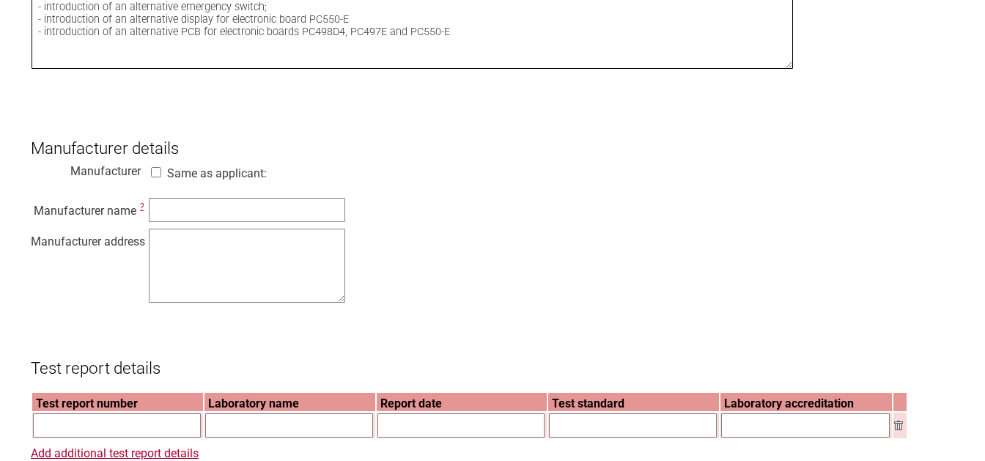
type textarea "- introduction of an alternative emergency switch; - introduction of an alterna…"
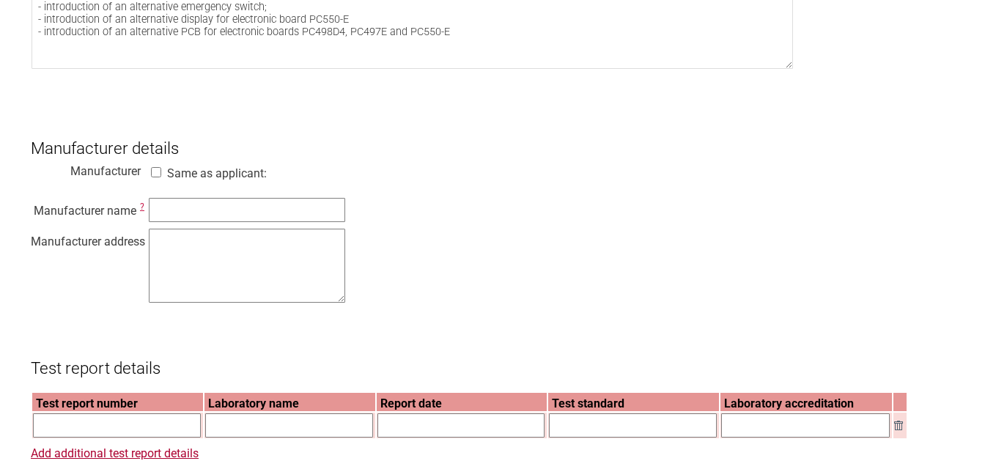
click at [158, 177] on input "Same as applicant:" at bounding box center [156, 172] width 15 height 10
checkbox input "true"
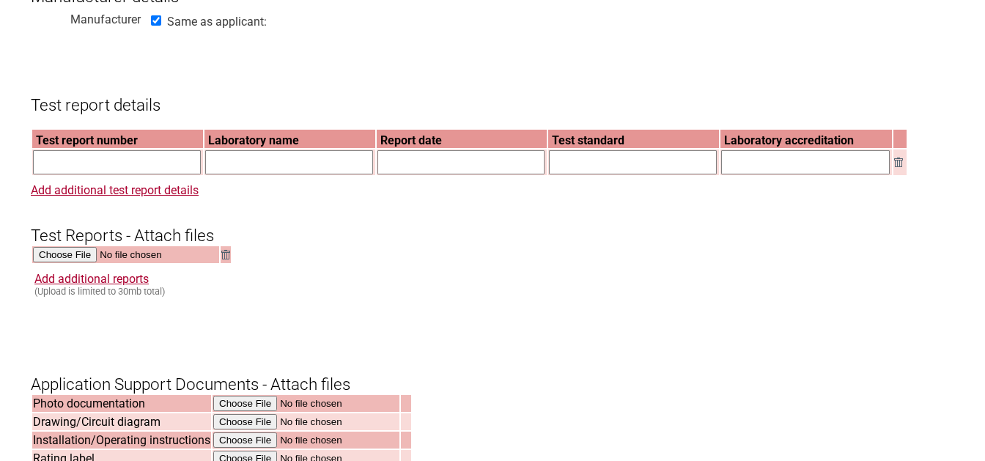
scroll to position [1154, 0]
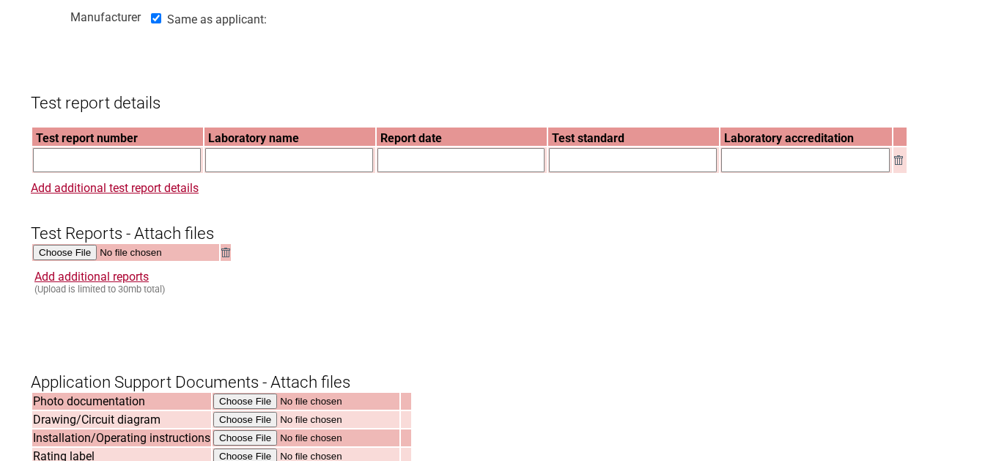
click at [153, 172] on input "text" at bounding box center [117, 160] width 168 height 24
paste input "REP022032 (amdt 2)"
type input "REP022032 (amdt 2)"
click at [240, 172] on input "n" at bounding box center [289, 160] width 168 height 24
type input "Nemko S.p.A."
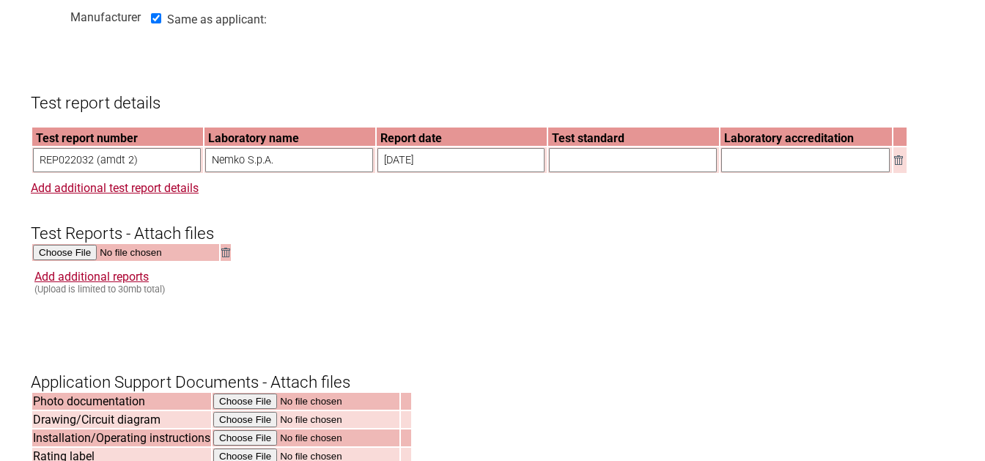
type input "[DATE]"
type input "IEC 60335-1:2010+A1+A2"
click at [759, 169] on input "I" at bounding box center [805, 160] width 169 height 24
type input "IECEE"
click at [157, 195] on link "Add additional test report details" at bounding box center [115, 188] width 168 height 14
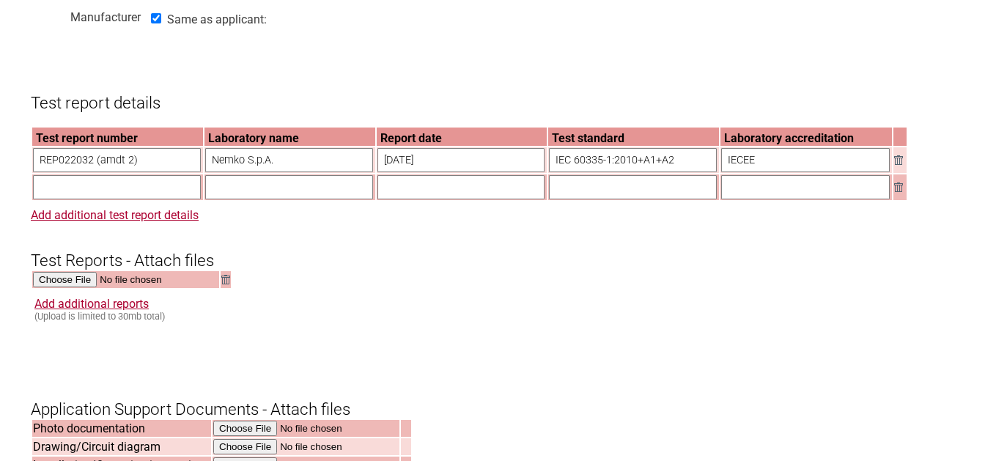
click at [157, 198] on input "text" at bounding box center [117, 187] width 168 height 24
type input "482959TRFSAF (amdt 1)"
type input "Nemko S.p.A."
type input "[DATE]"
click at [620, 198] on input "i" at bounding box center [633, 187] width 168 height 24
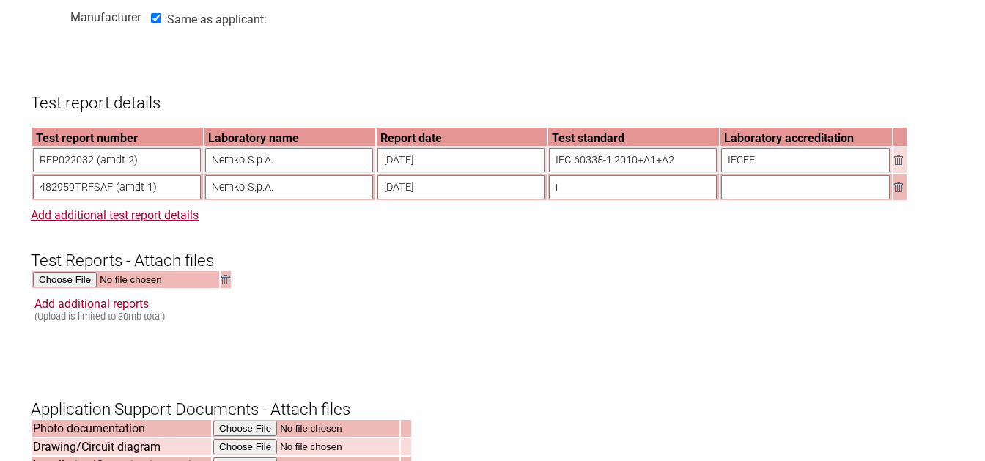
type input "IEC 60335-1:2010+A1+A2"
type input "IECEE"
click at [72, 222] on link "Add additional test report details" at bounding box center [115, 215] width 168 height 14
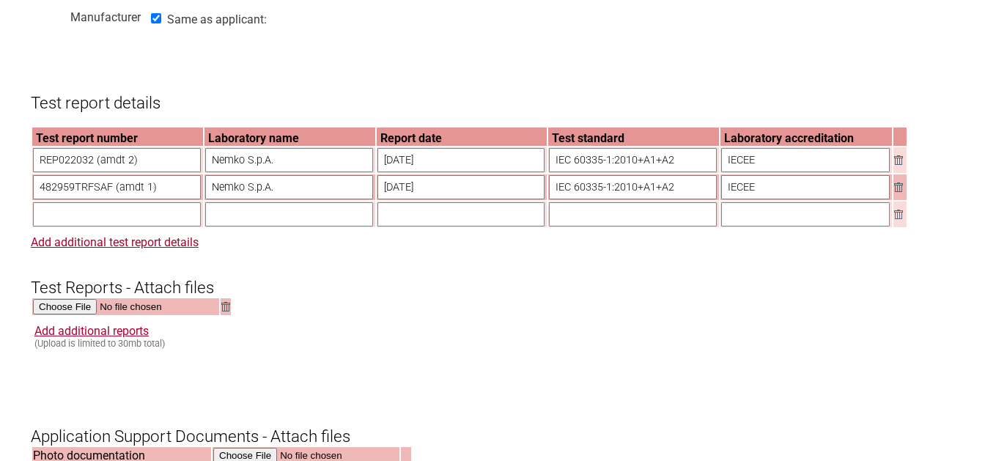
click at [73, 225] on input "text" at bounding box center [117, 214] width 168 height 24
type input "400358TRFSAF (main)"
type input "Nemko S.p.A."
type input "[DATE]"
type input "IEC 60335-1:2010+A1+A2"
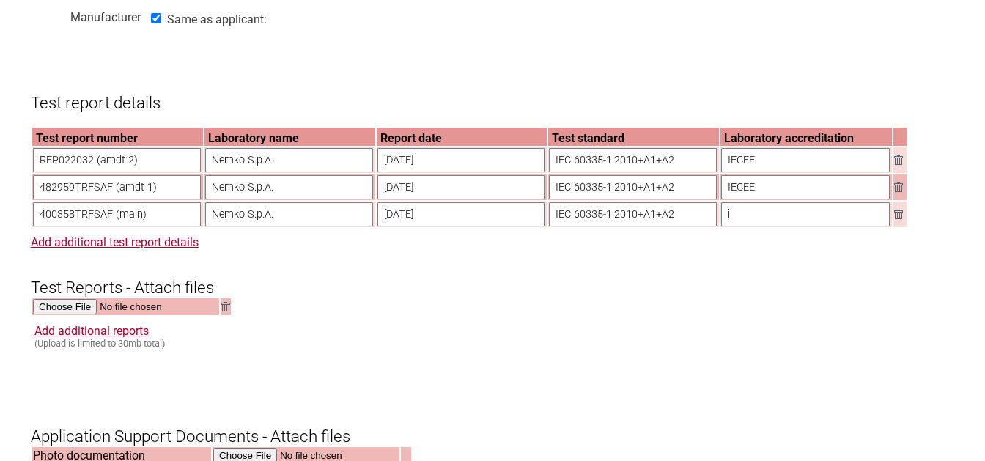
scroll to position [1193, 0]
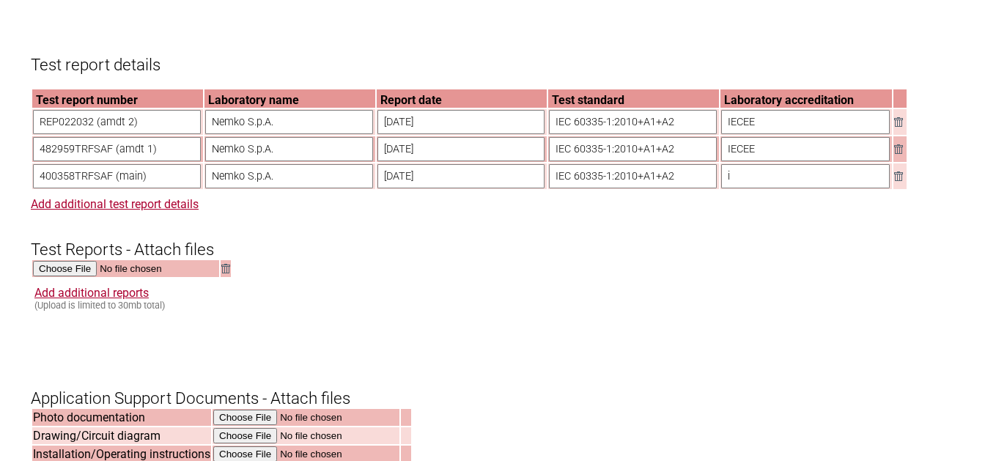
click at [776, 188] on input "i" at bounding box center [805, 176] width 169 height 24
type input "IECEE"
click at [353, 280] on form "Resume key: KHnsSr60 Please record this key, it will enable you to resume your …" at bounding box center [493, 143] width 924 height 2170
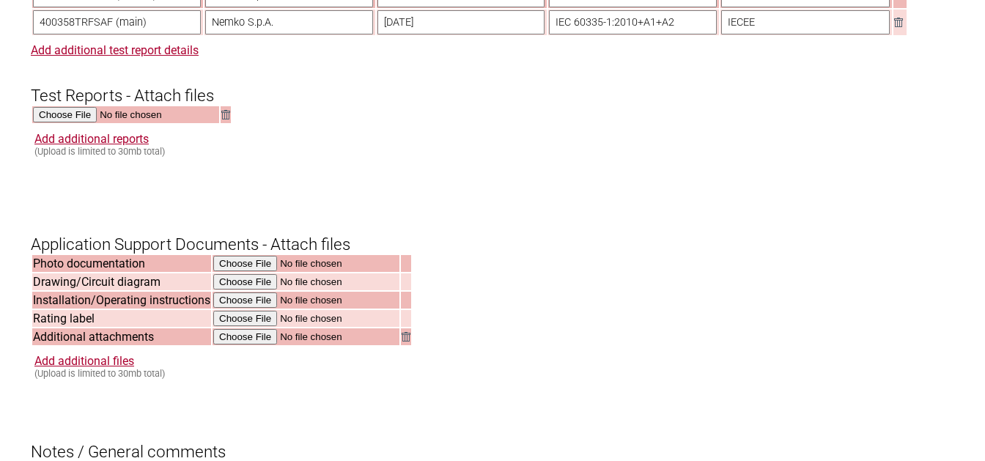
scroll to position [1423, 0]
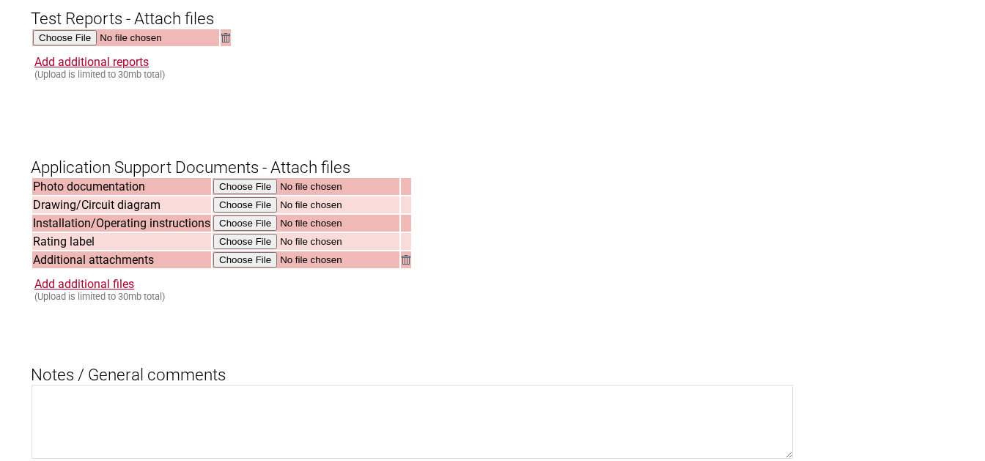
click at [57, 46] on td at bounding box center [125, 37] width 187 height 17
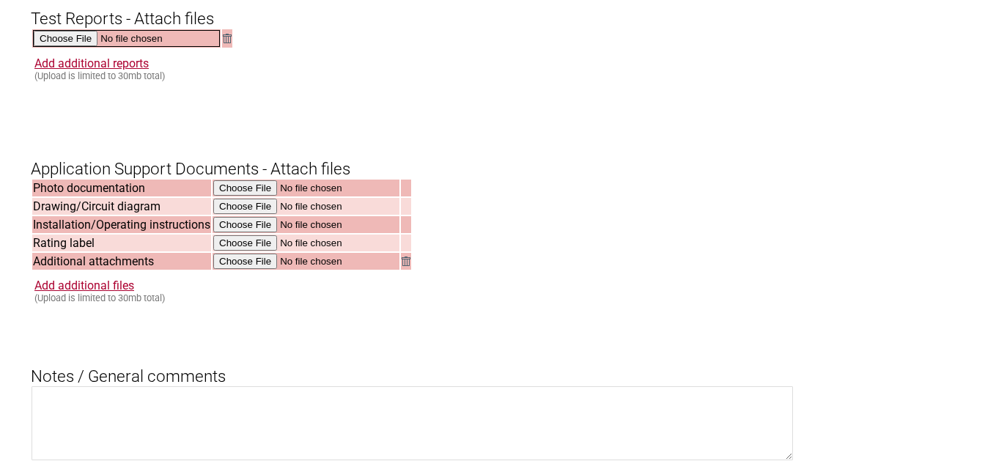
click at [61, 47] on input "file" at bounding box center [126, 38] width 187 height 17
type input "C:\fakepath\400358_CB_main(400358TRFSAF).pdf"
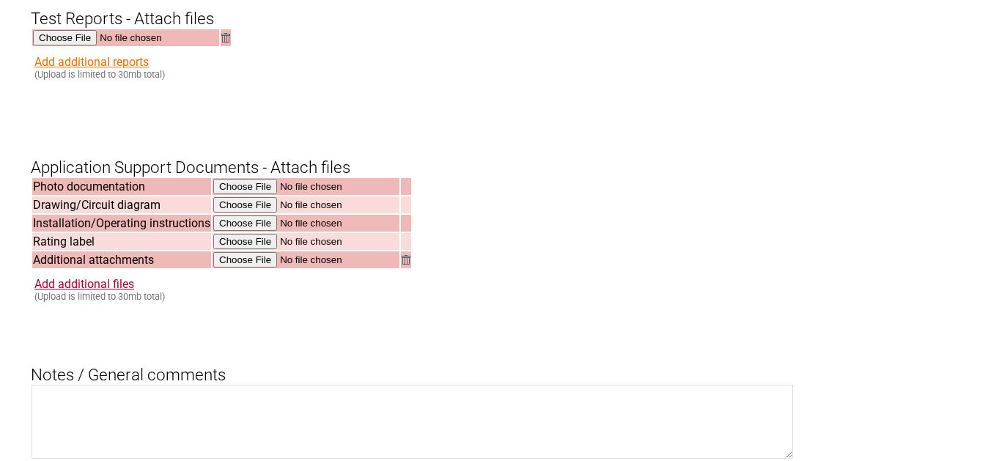
click at [78, 69] on link "Add additional reports" at bounding box center [91, 62] width 114 height 14
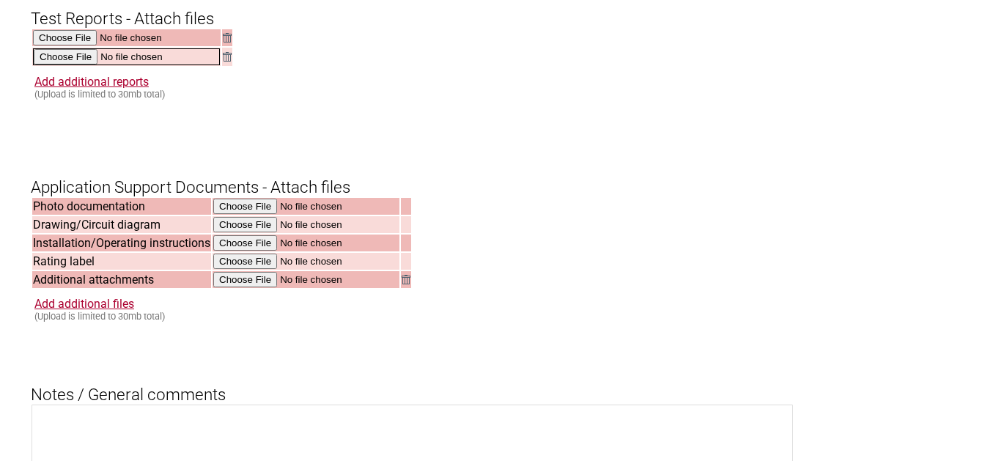
click at [57, 65] on input "file" at bounding box center [126, 56] width 187 height 17
type input "C:\fakepath\400358TRFSAF.pdf"
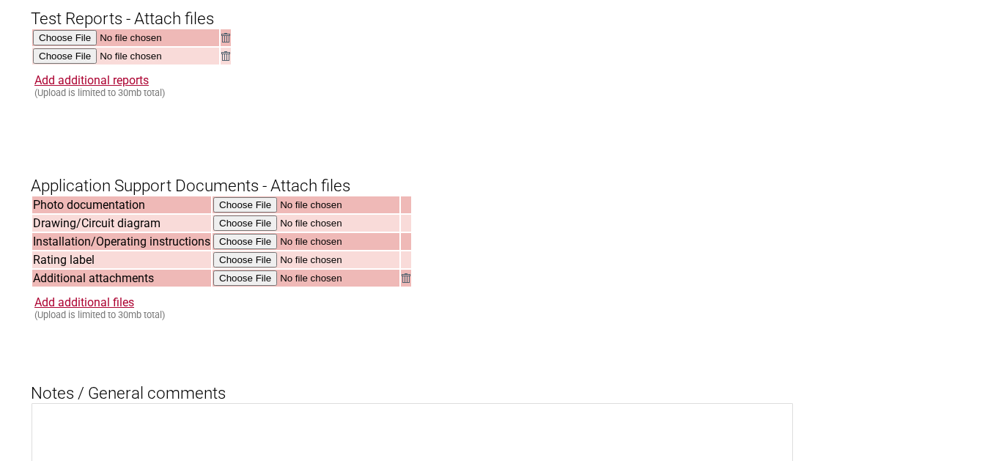
click at [230, 43] on img at bounding box center [225, 38] width 9 height 10
click at [231, 45] on td at bounding box center [226, 37] width 10 height 17
click at [230, 43] on img at bounding box center [225, 38] width 9 height 10
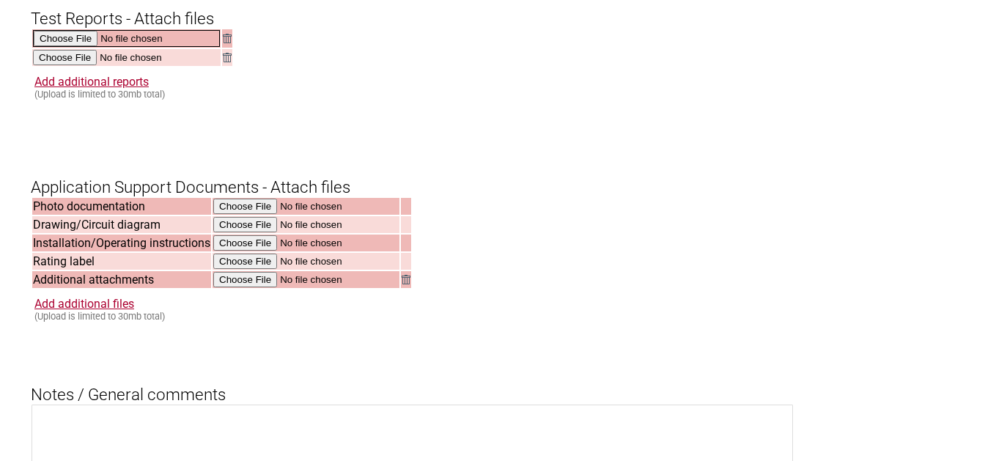
click at [59, 47] on input "file" at bounding box center [126, 38] width 187 height 17
type input "C:\fakepath\REP022032.pdf"
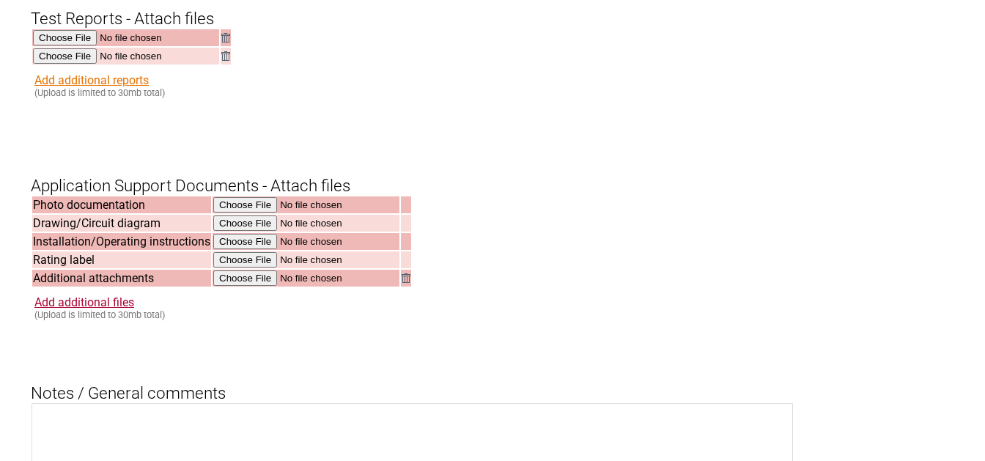
click at [60, 87] on link "Add additional reports" at bounding box center [91, 80] width 114 height 14
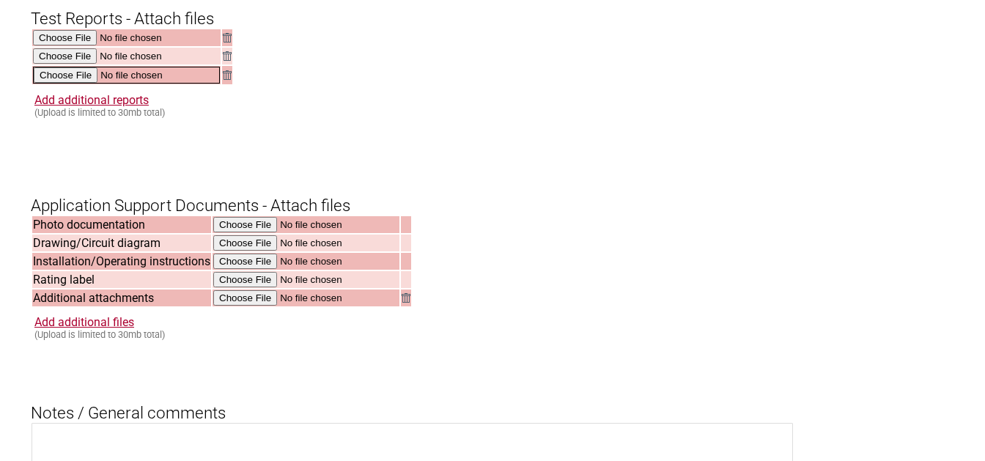
click at [59, 84] on input "file" at bounding box center [126, 75] width 187 height 17
type input "C:\fakepath\482959TRFSAF.pdf"
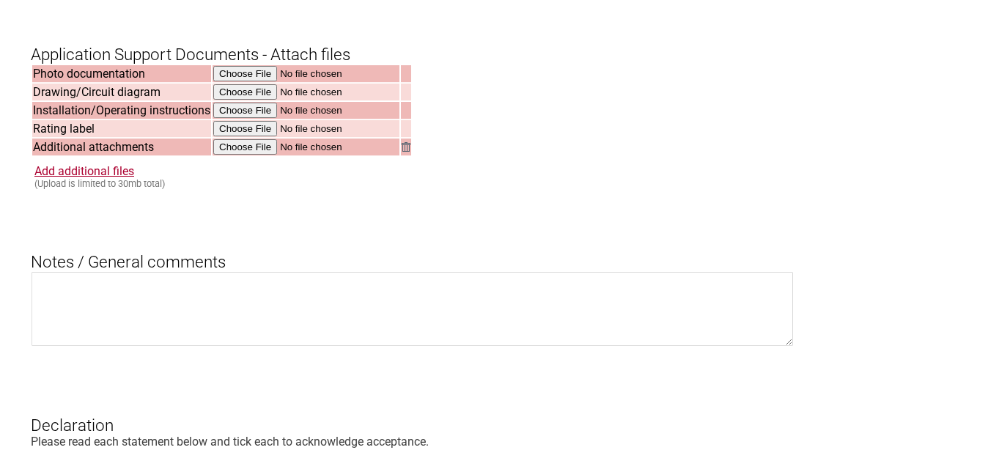
scroll to position [1577, 0]
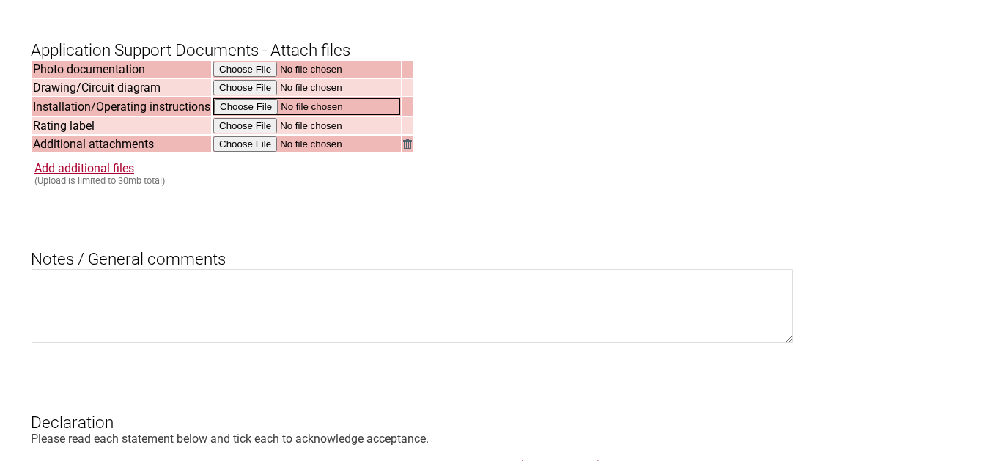
click at [237, 115] on input "file" at bounding box center [306, 106] width 187 height 17
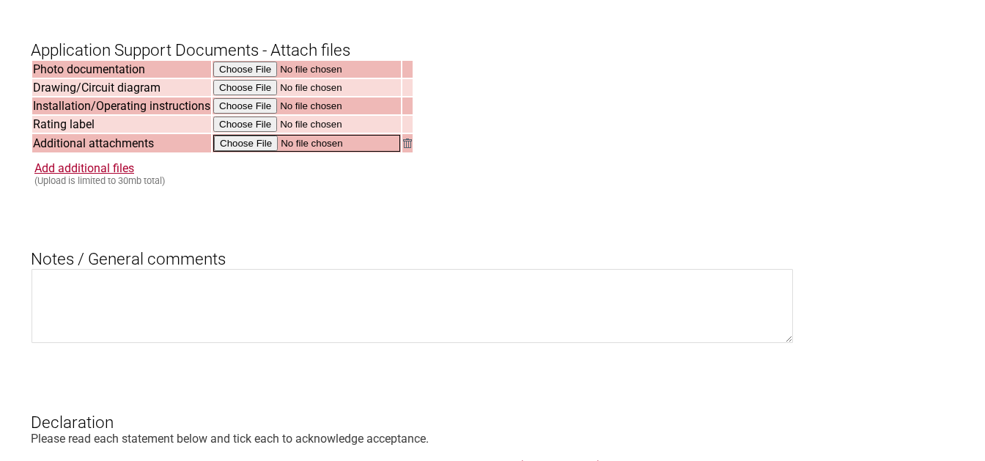
click at [242, 152] on input "file" at bounding box center [306, 143] width 187 height 17
type input "C:\fakepath\400358_CB_main(400358TRFSAF).pdf"
click at [119, 174] on link "Add additional files" at bounding box center [84, 167] width 100 height 14
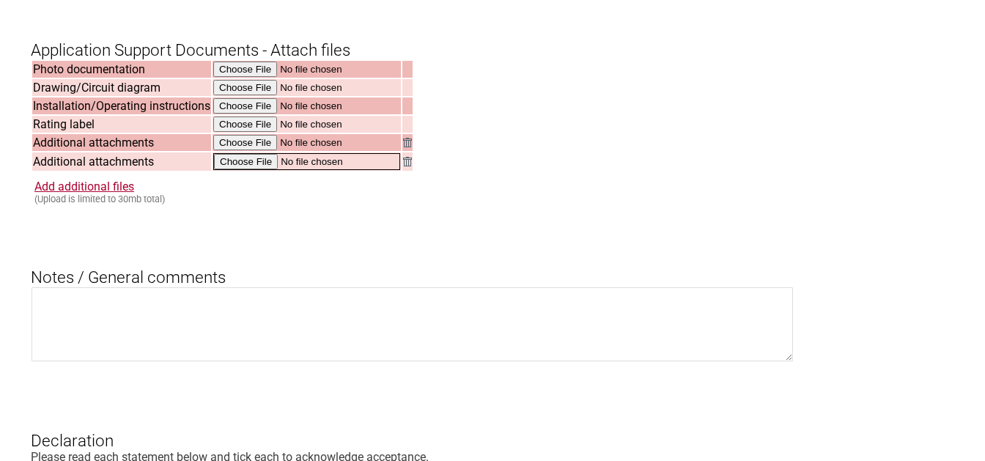
click at [238, 170] on input "file" at bounding box center [306, 161] width 187 height 17
type input "C:\fakepath\PRJ0015518_CB_A1(482959TRFSAF).pdf"
click at [93, 192] on link "Add additional files" at bounding box center [84, 185] width 100 height 14
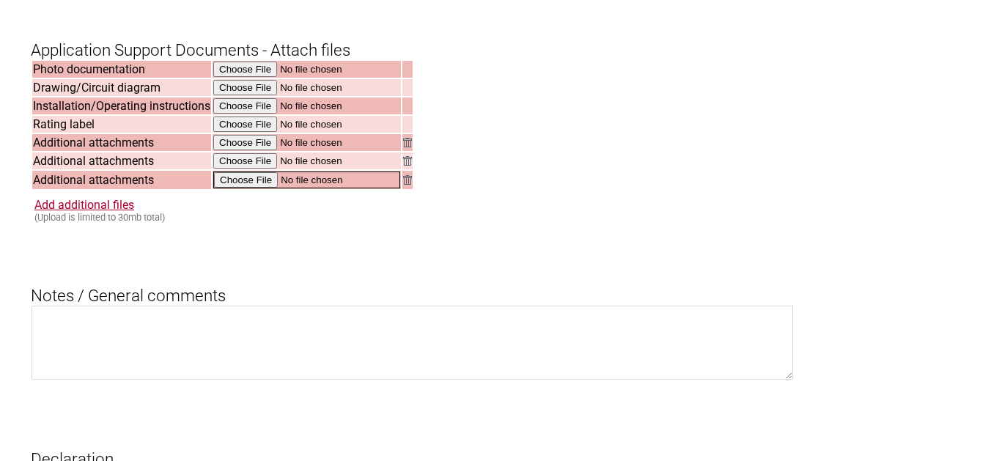
click at [241, 188] on input "file" at bounding box center [306, 180] width 187 height 17
type input "C:\fakepath\PRJ0045645_CB_A2_M1(REP022032).pdf"
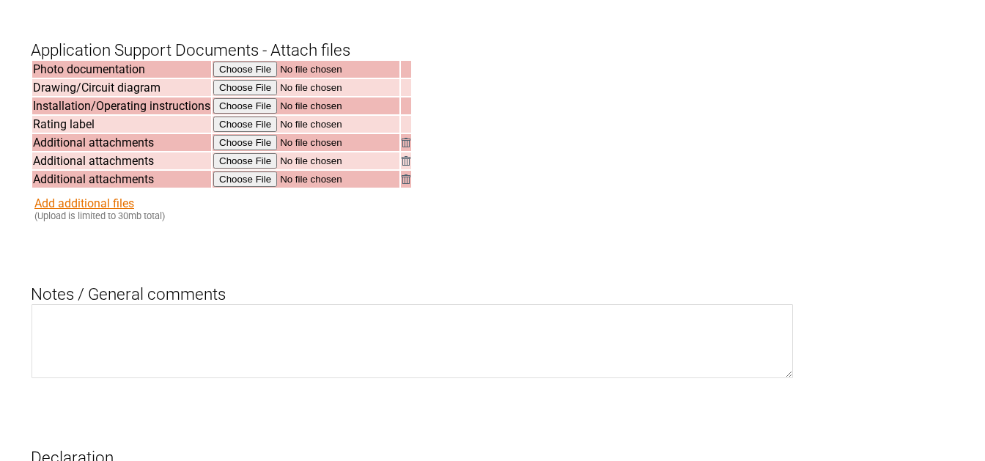
click at [106, 210] on link "Add additional files" at bounding box center [84, 203] width 100 height 14
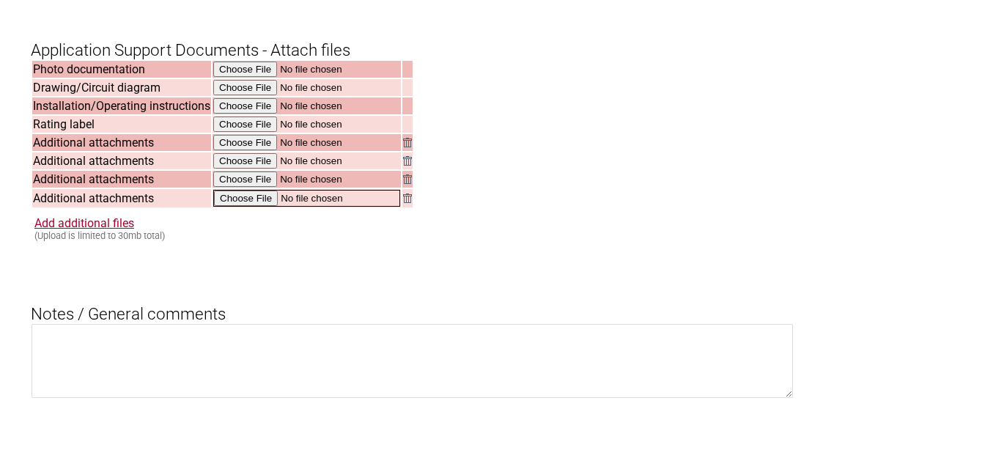
click at [243, 207] on input "file" at bounding box center [306, 198] width 187 height 17
type input "C:\fakepath\Plug and supply cord SAA certificate.pdf"
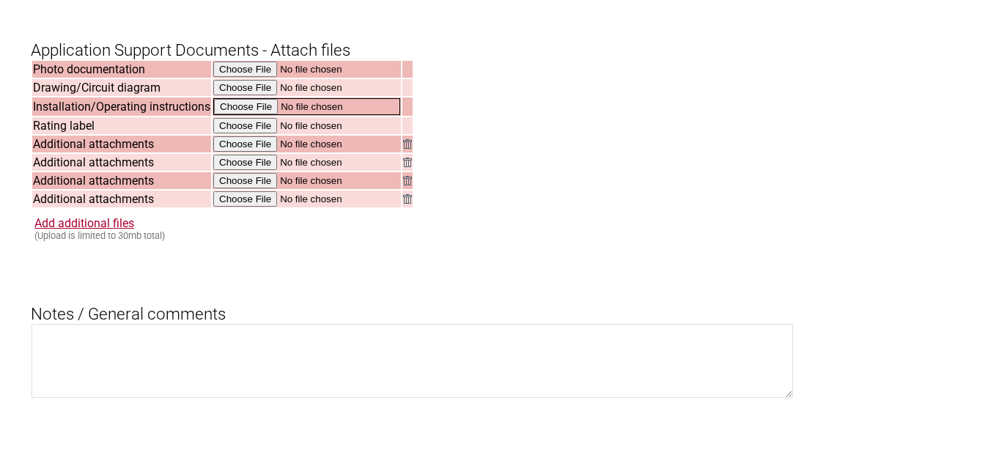
click at [243, 115] on input "file" at bounding box center [306, 106] width 187 height 17
type input "C:\fakepath\MT_VAS_531_011_eFLUID_en-GB_DEX06.pdf"
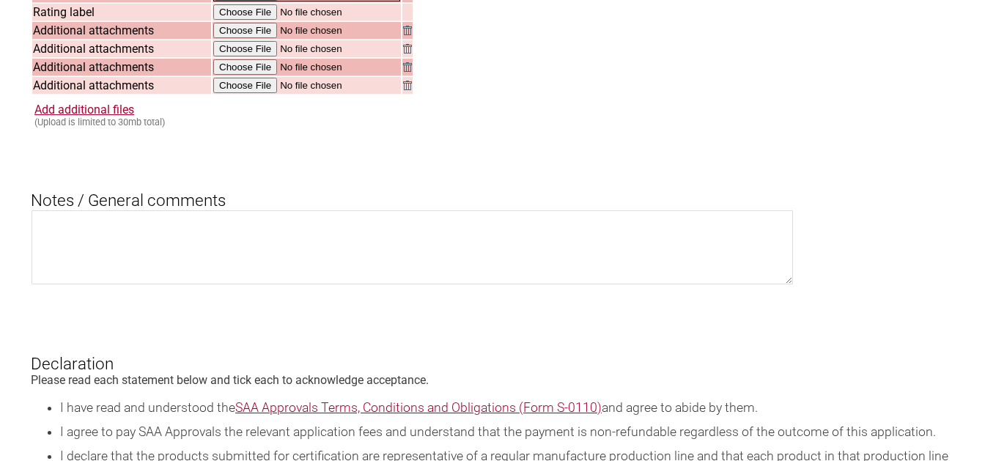
scroll to position [1731, 0]
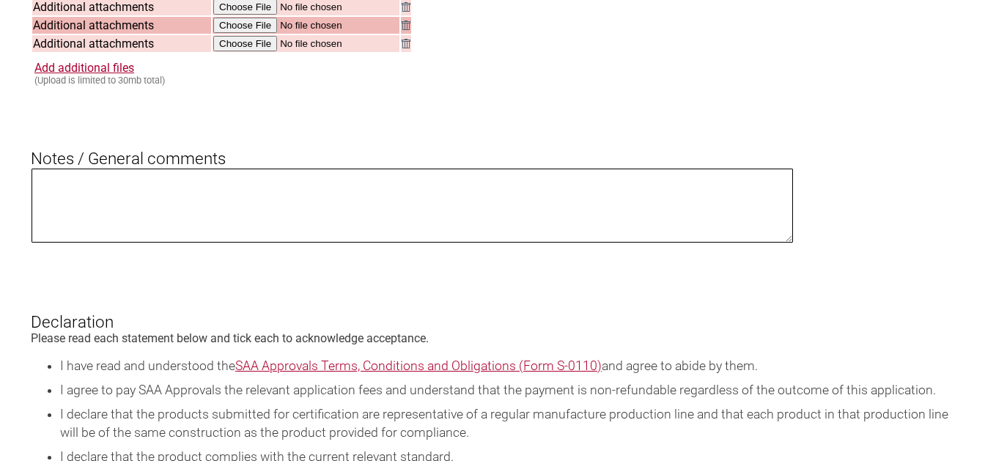
click at [536, 243] on textarea at bounding box center [413, 206] width 762 height 74
click at [410, 190] on textarea at bounding box center [413, 206] width 762 height 74
paste textarea "Another application for renewal of certiticate SAA 203130 is insert (documentat…"
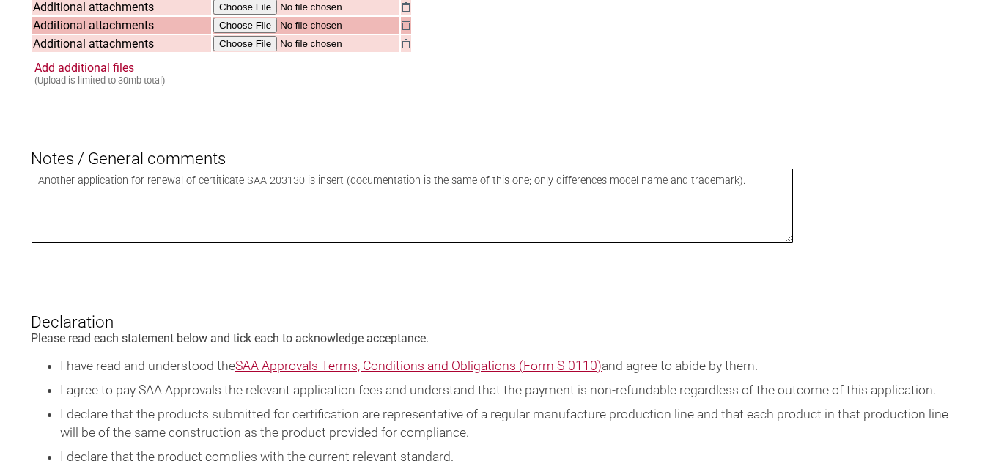
click at [301, 198] on textarea "Another application for renewal of certiticate SAA 203130 is insert (documentat…" at bounding box center [413, 206] width 762 height 74
type textarea "Another application for renewal of certiticate SAA 203129 is insert (documentat…"
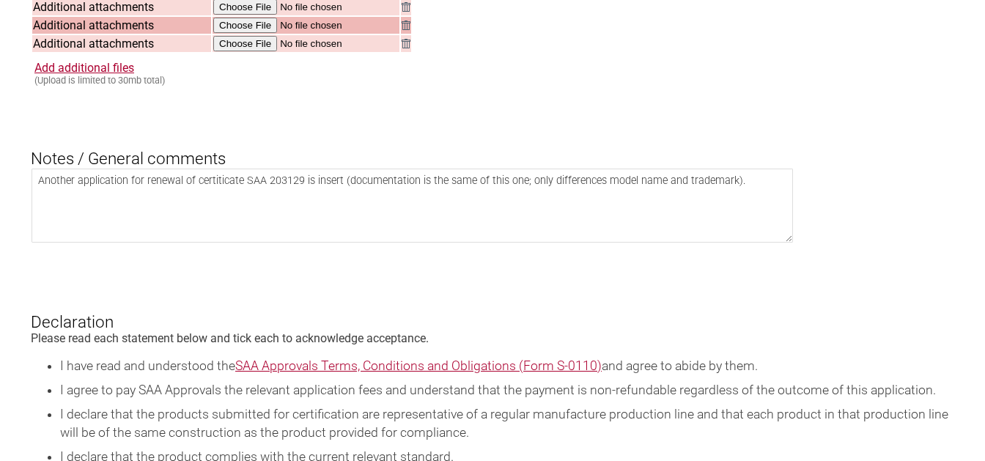
click at [844, 248] on div "Another application for renewal of certiticate SAA 203129 is insert (documentat…" at bounding box center [446, 208] width 831 height 81
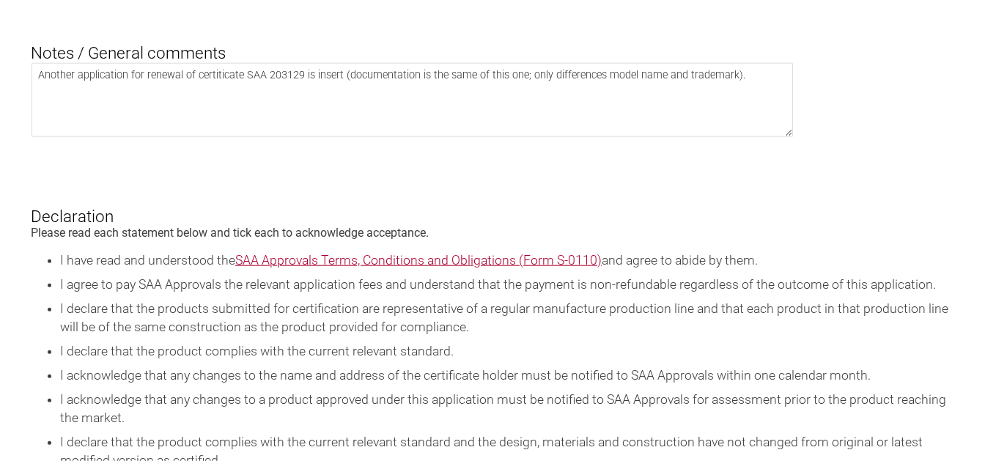
scroll to position [2116, 0]
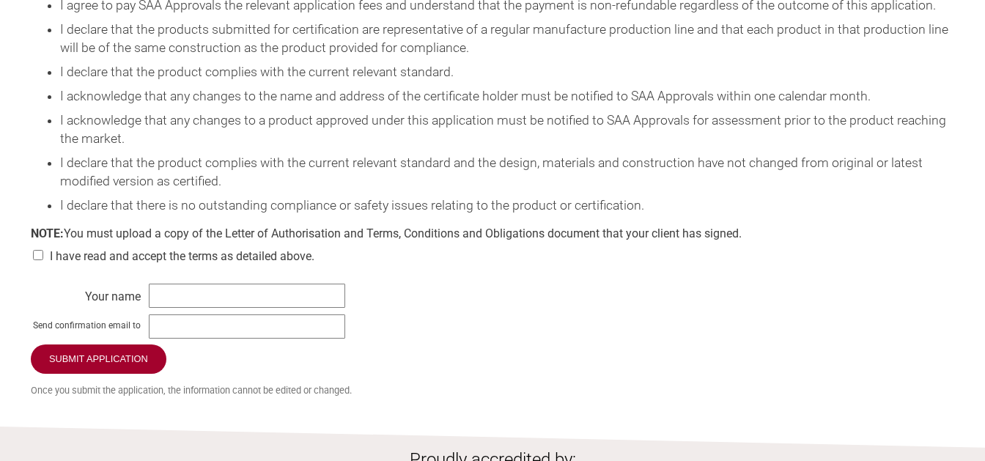
click at [39, 260] on input "checkbox" at bounding box center [38, 255] width 15 height 10
checkbox input "true"
click at [193, 308] on input "text" at bounding box center [247, 296] width 196 height 24
type input "[PERSON_NAME] - Nemko SpA"
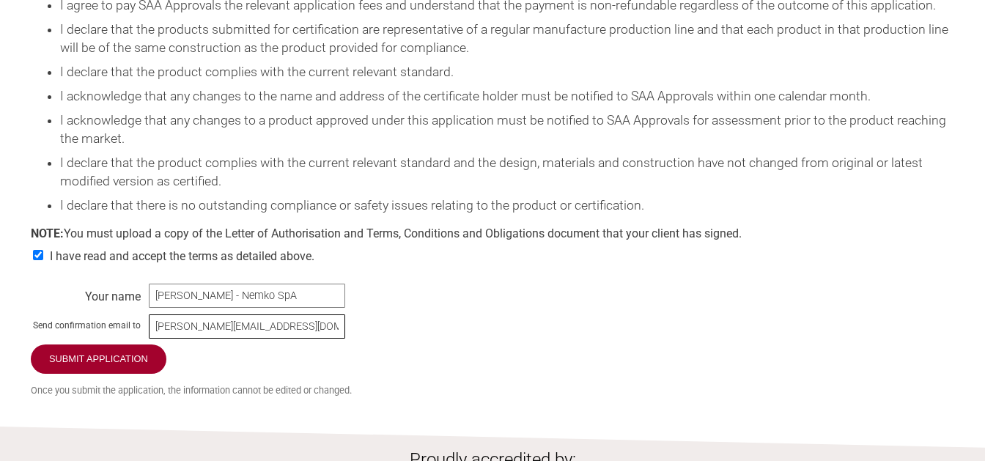
type input "[PERSON_NAME][EMAIL_ADDRESS][DOMAIN_NAME]"
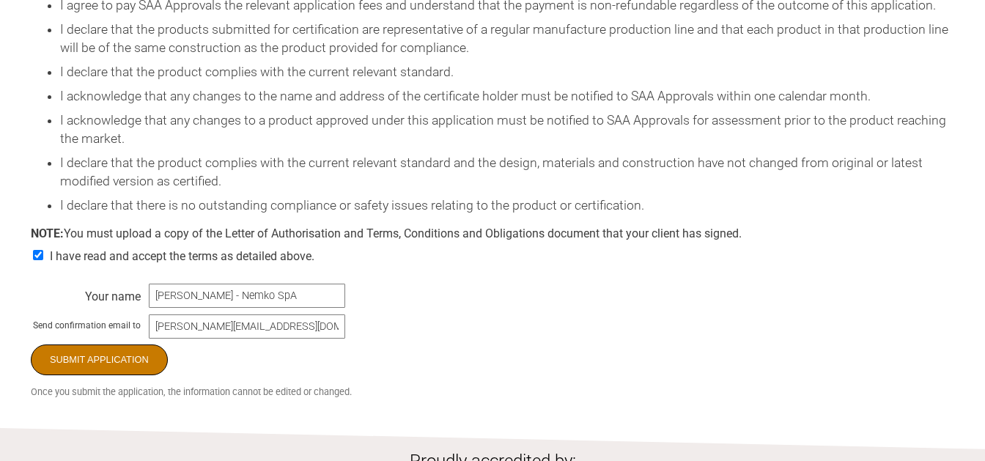
click at [122, 369] on input "Submit Application" at bounding box center [99, 359] width 137 height 31
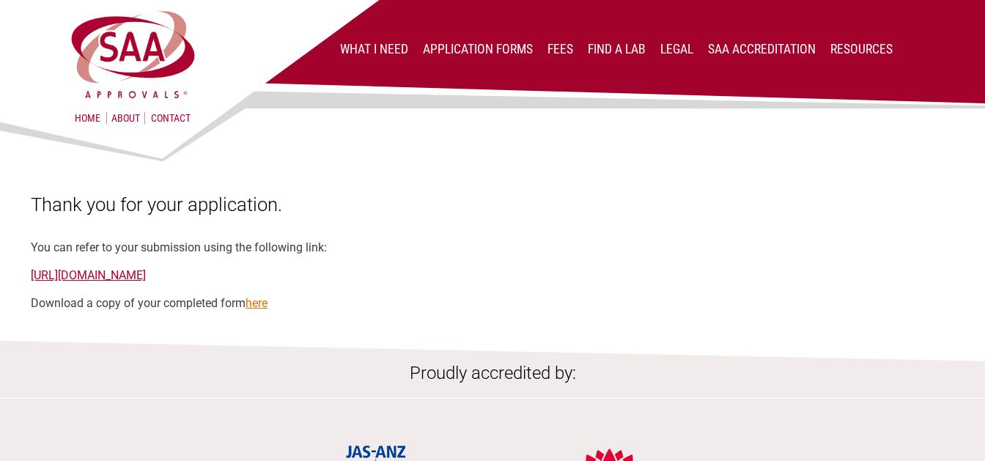
click at [259, 306] on link "here" at bounding box center [257, 303] width 22 height 14
